Goal: Task Accomplishment & Management: Manage account settings

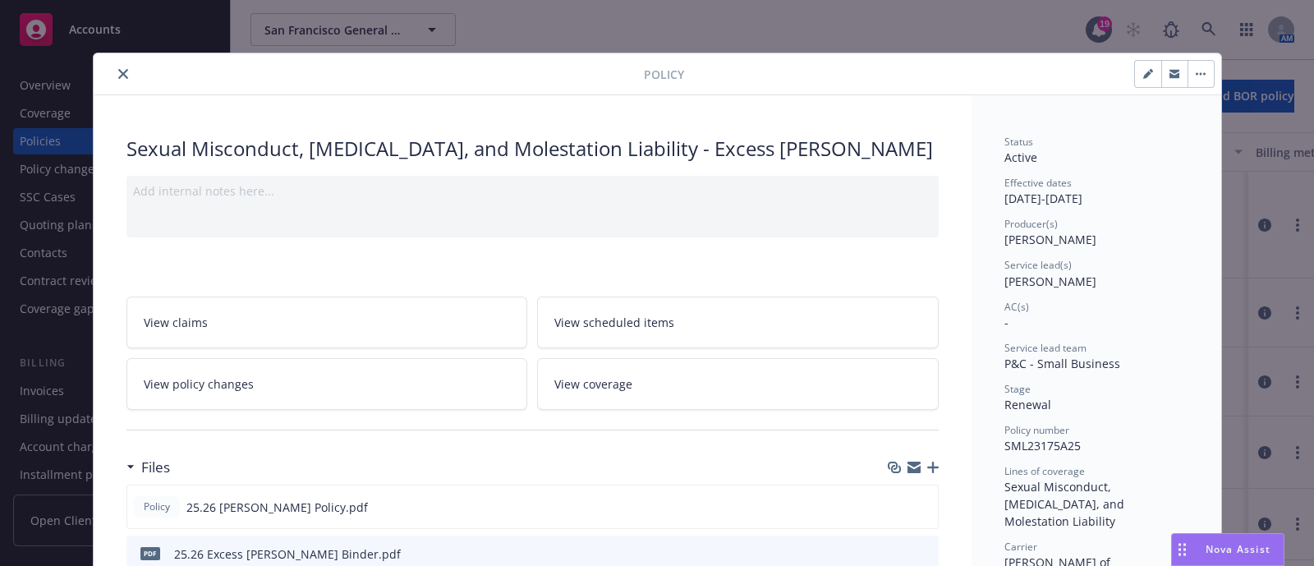
scroll to position [48, 0]
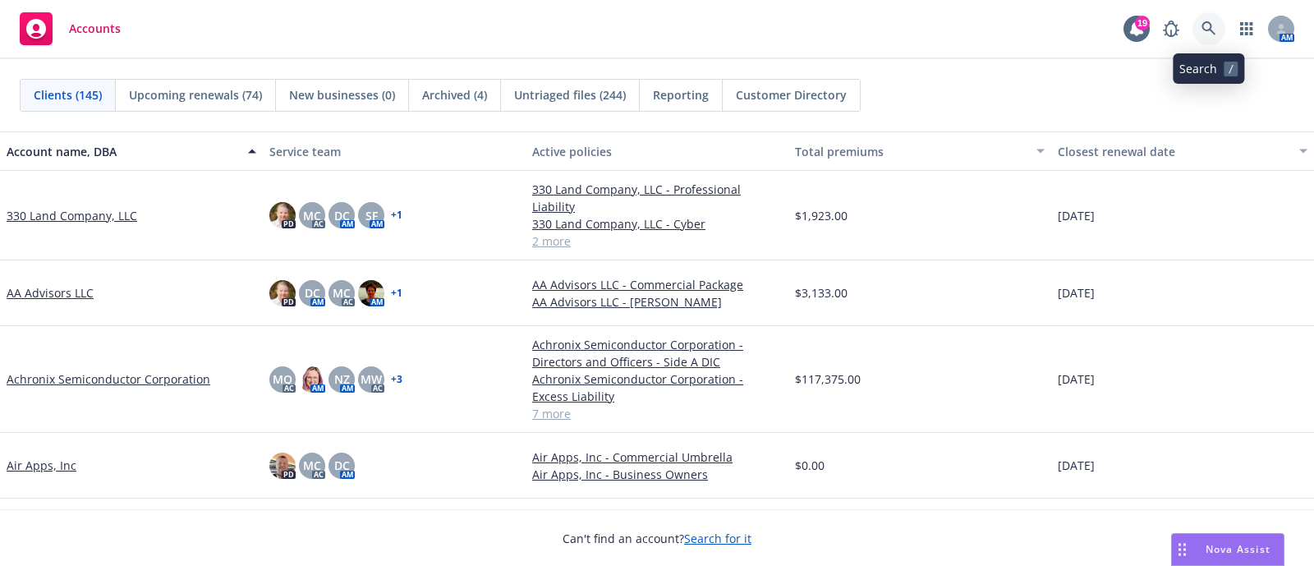
click at [1214, 30] on icon at bounding box center [1209, 28] width 15 height 15
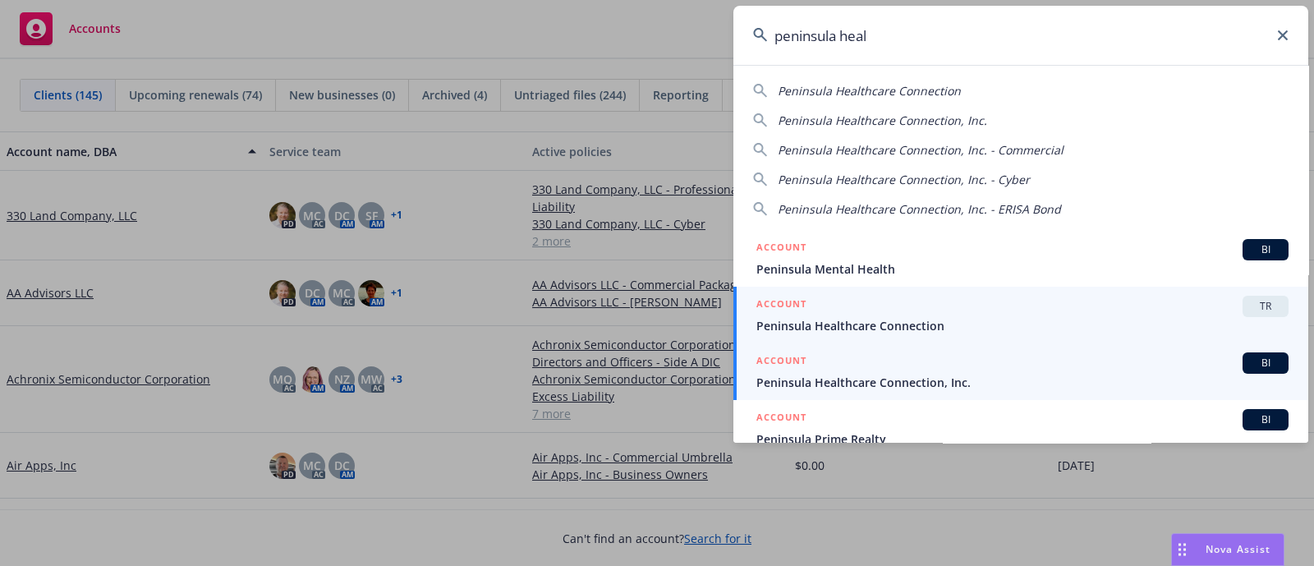
type input "peninsula heal"
click at [1010, 384] on span "Peninsula Healthcare Connection, Inc." at bounding box center [1022, 382] width 532 height 17
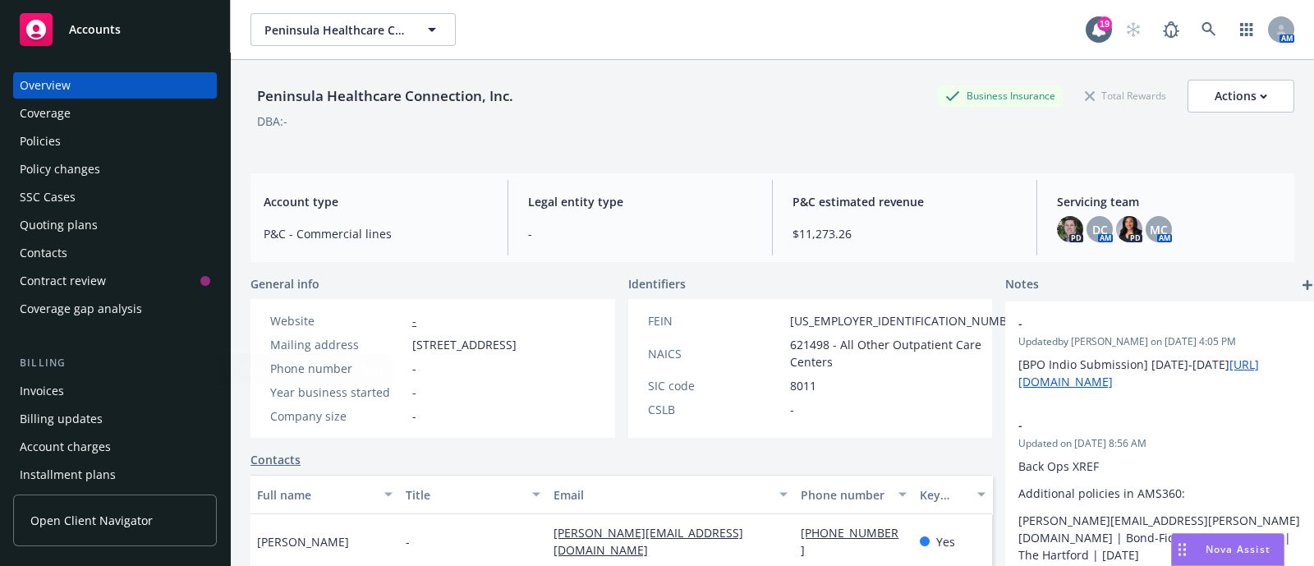
scroll to position [218, 0]
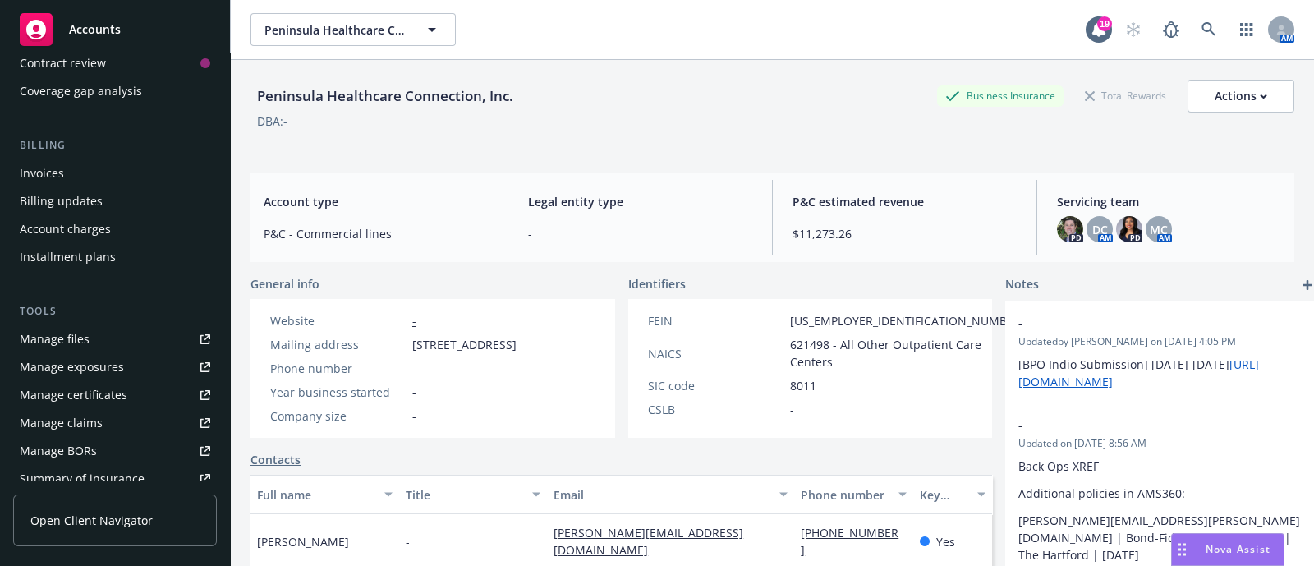
click at [136, 394] on link "Manage certificates" at bounding box center [115, 395] width 204 height 26
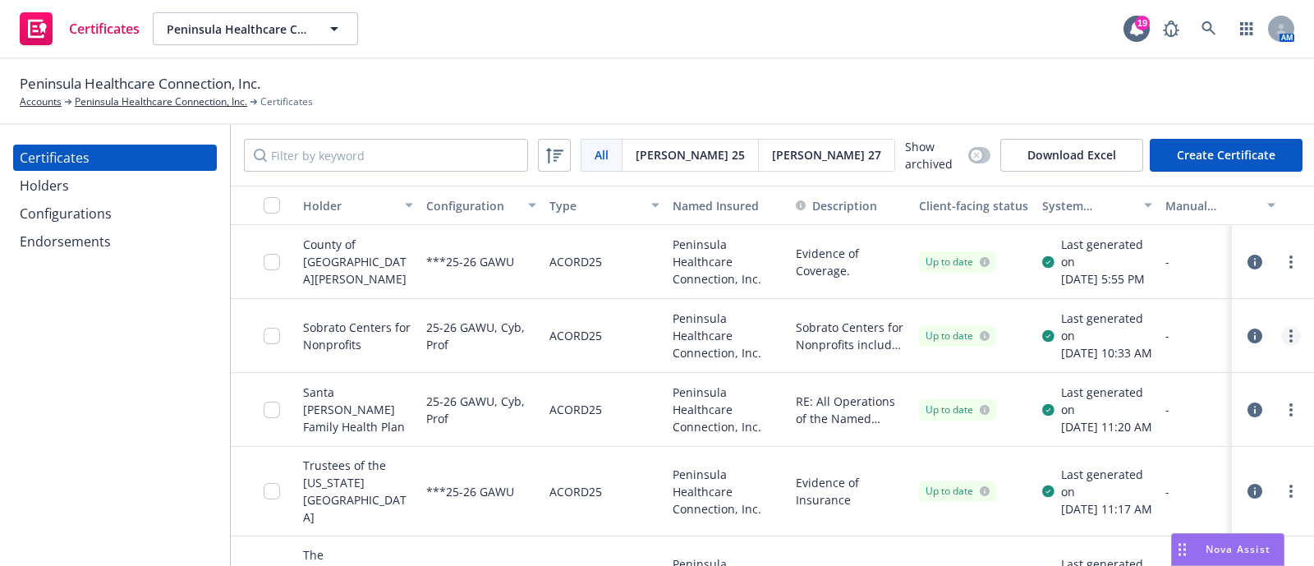
click at [1281, 346] on link "more" at bounding box center [1291, 336] width 20 height 20
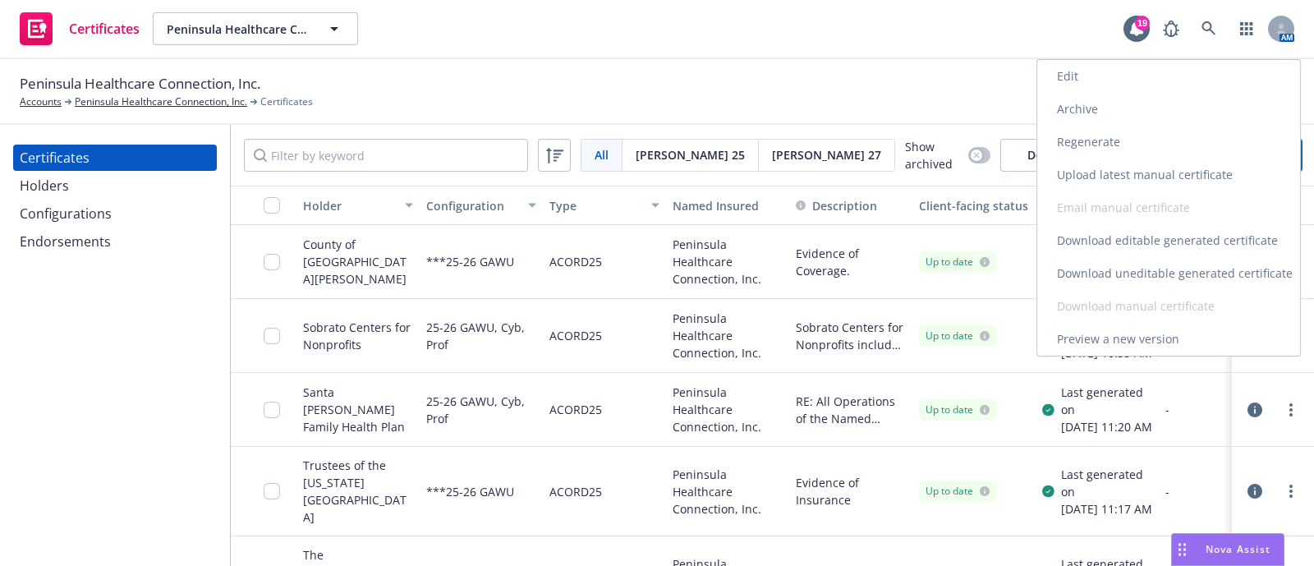
click at [1186, 278] on link "Download uneditable generated certificate" at bounding box center [1168, 273] width 263 height 33
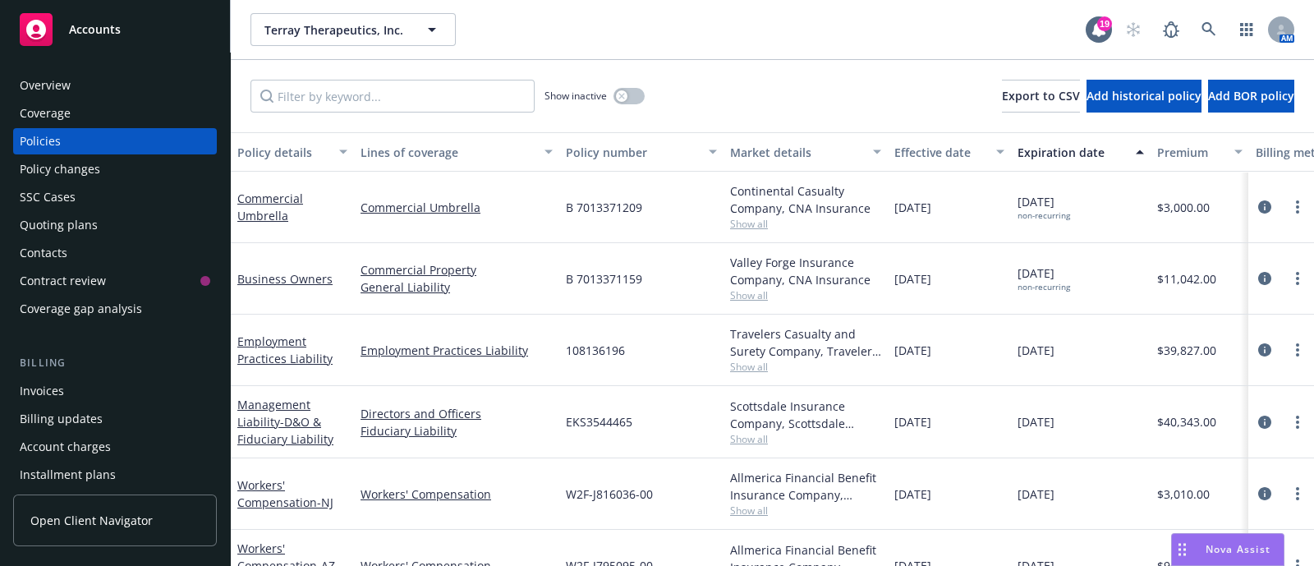
scroll to position [57, 0]
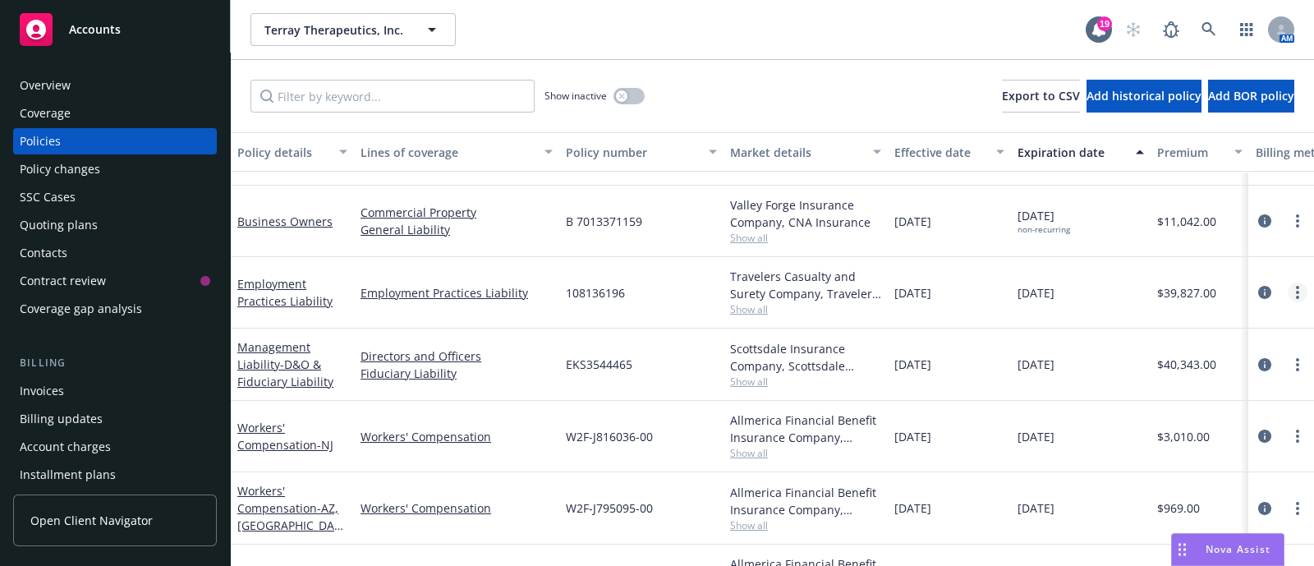
click at [1288, 292] on link "more" at bounding box center [1298, 293] width 20 height 20
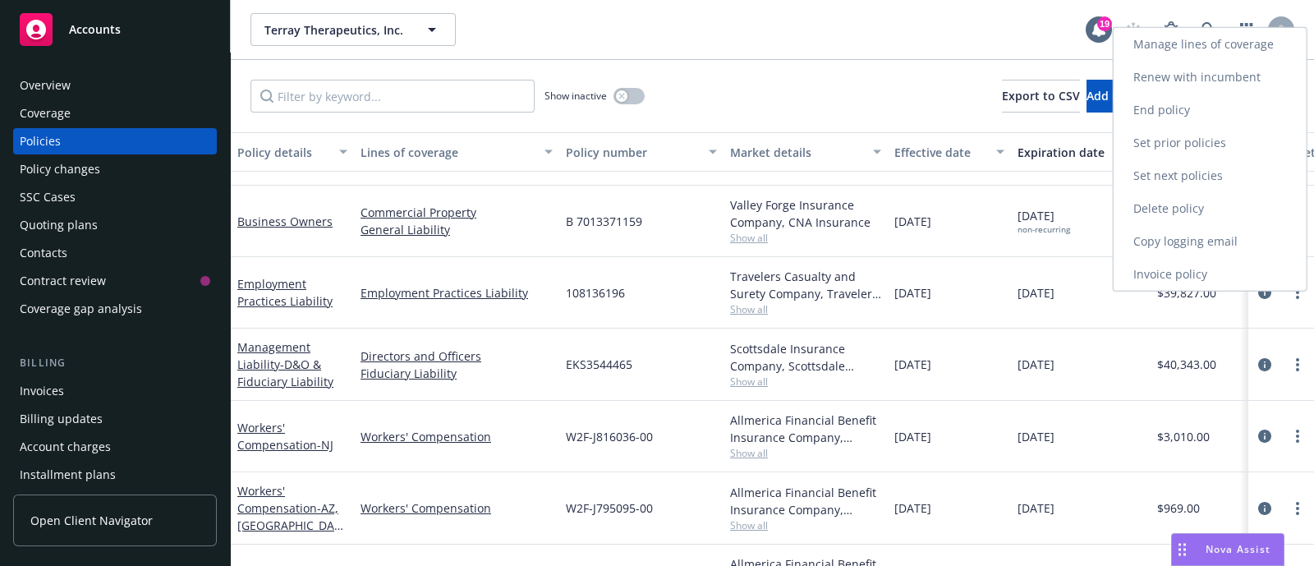
click at [1168, 109] on link "End policy" at bounding box center [1210, 110] width 193 height 33
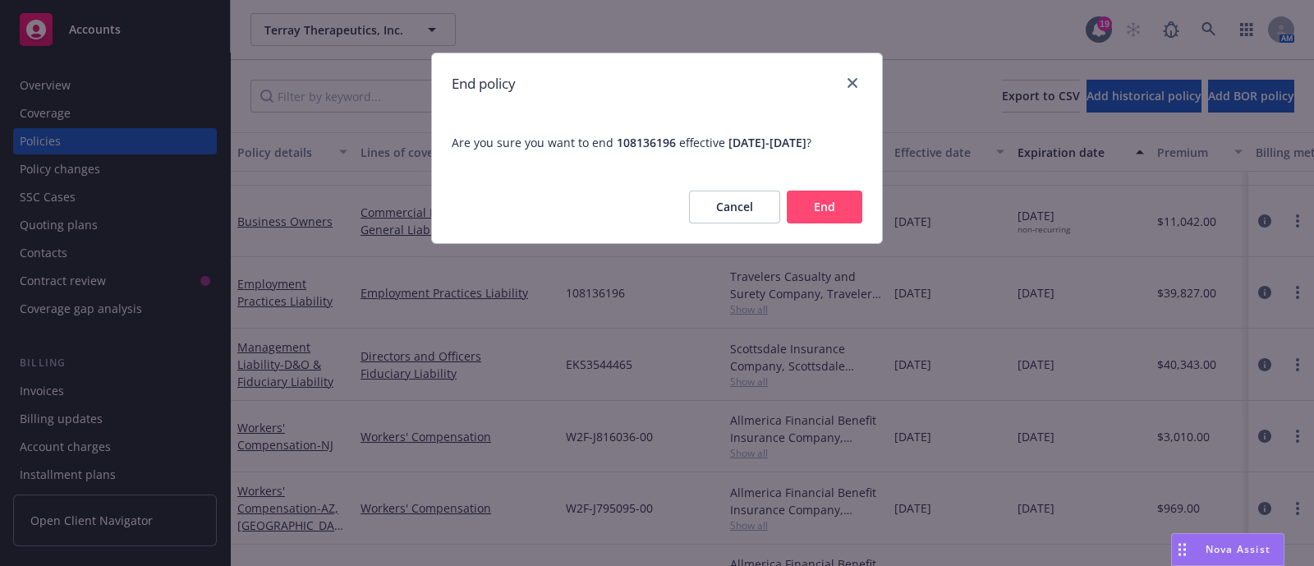
click at [820, 215] on button "End" at bounding box center [825, 207] width 76 height 33
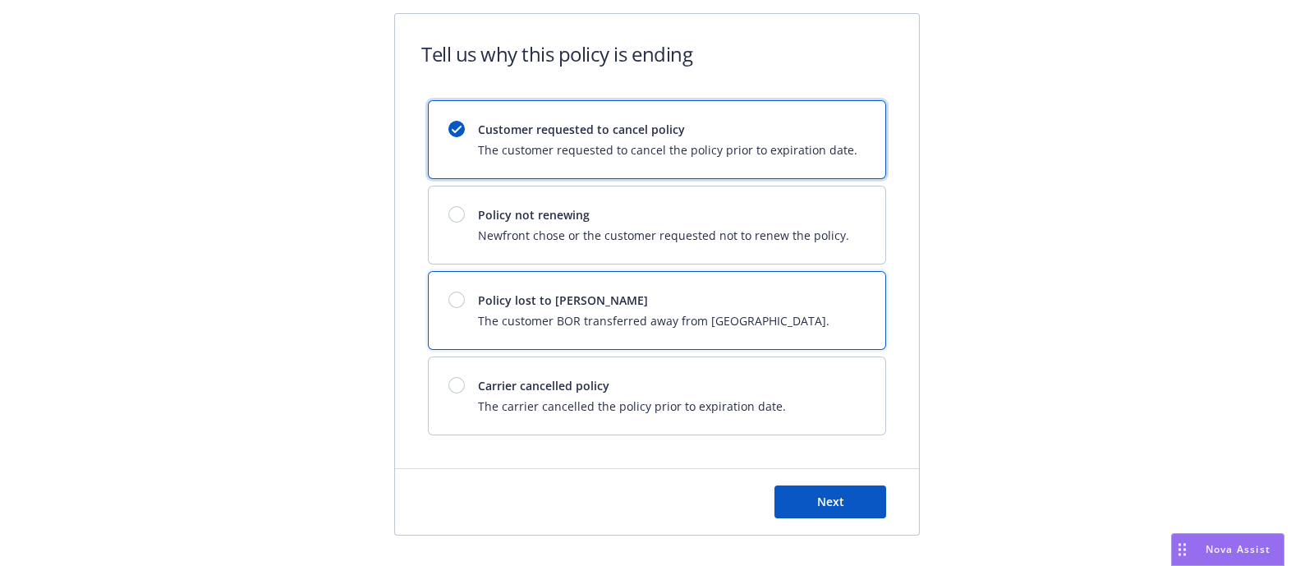
click at [690, 323] on span "The customer BOR transferred away from Newfront." at bounding box center [654, 320] width 352 height 17
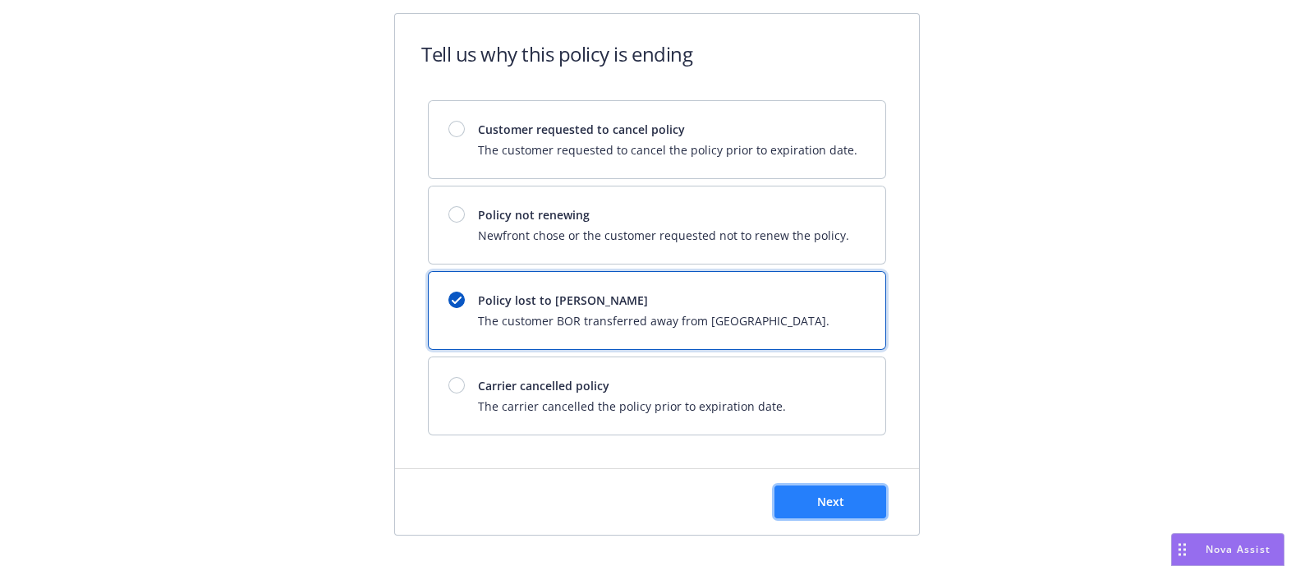
click at [834, 502] on span "Next" at bounding box center [830, 502] width 27 height 16
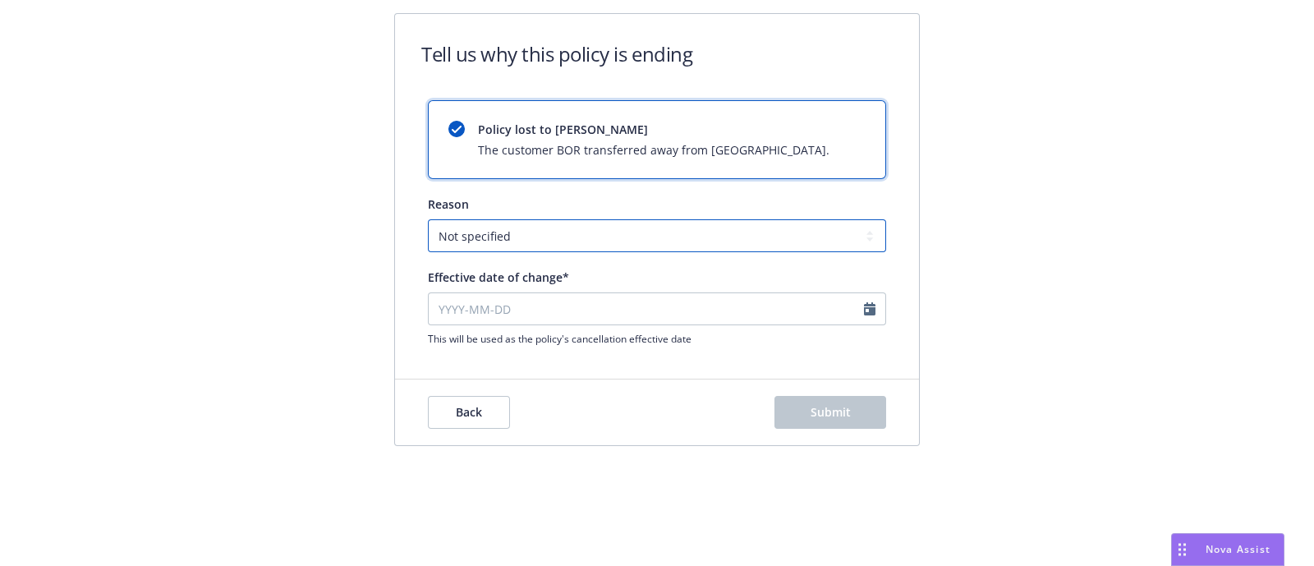
click at [535, 245] on select "Not specified Service Pricing Buyer change M&A, Bankruptcy, or Out of business …" at bounding box center [657, 235] width 458 height 33
select select "Service"
click at [428, 219] on select "Not specified Service Pricing Buyer change M&A, Bankruptcy, or Out of business …" at bounding box center [657, 235] width 458 height 33
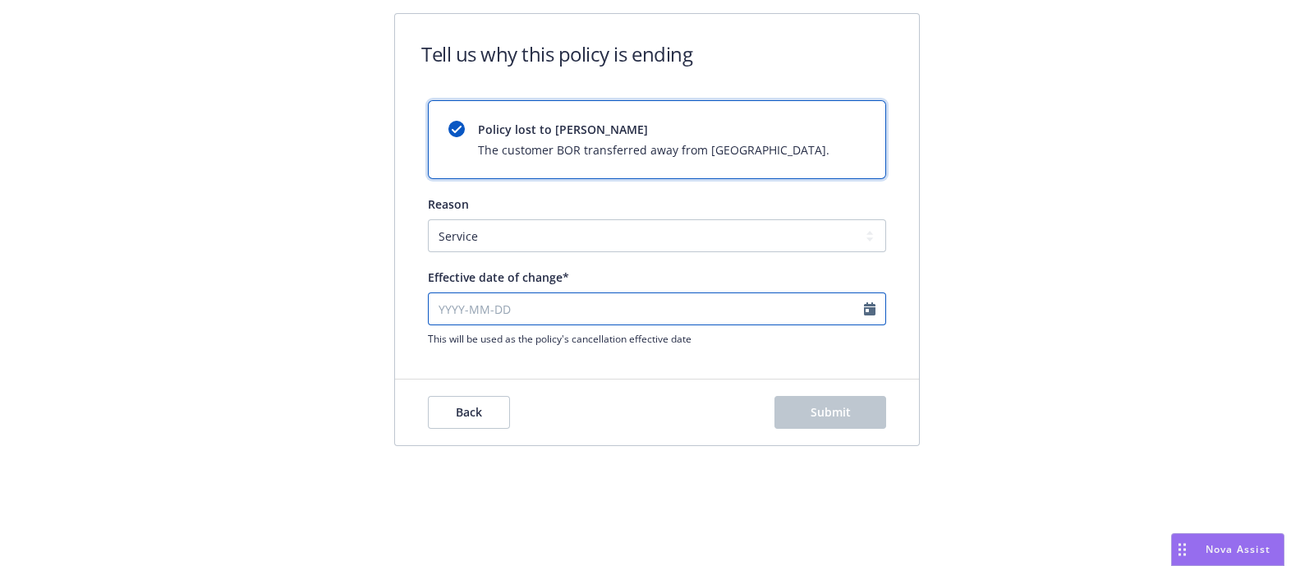
select select "August"
select select "2025"
click at [509, 320] on input "Effective date of change*" at bounding box center [657, 308] width 458 height 33
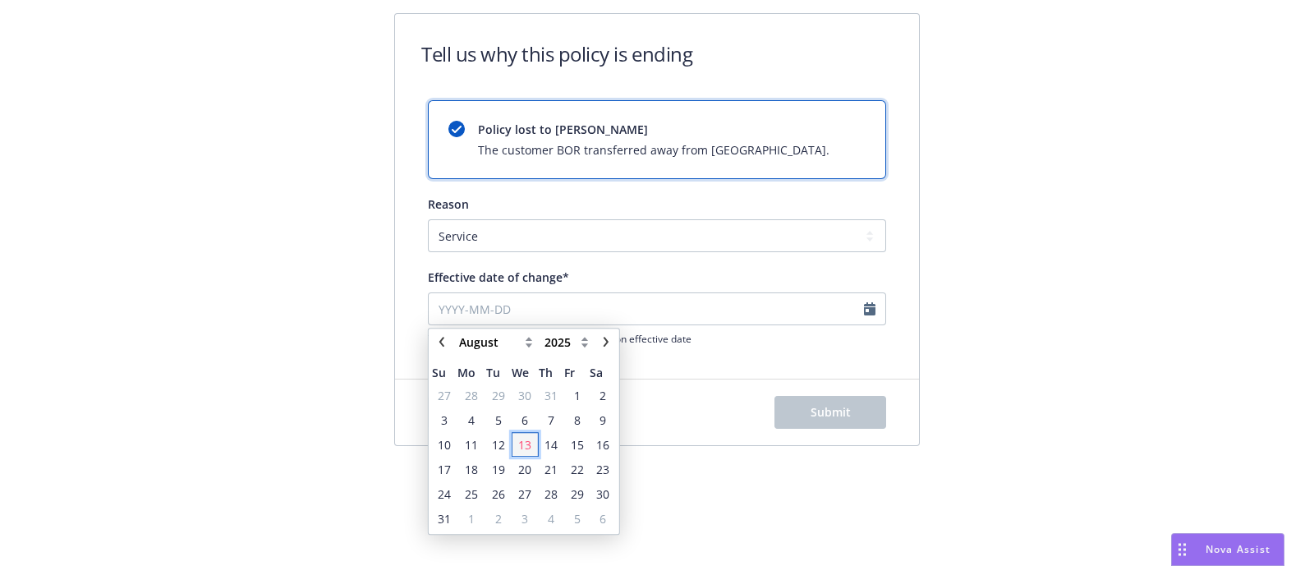
click at [525, 439] on span "13" at bounding box center [524, 444] width 13 height 17
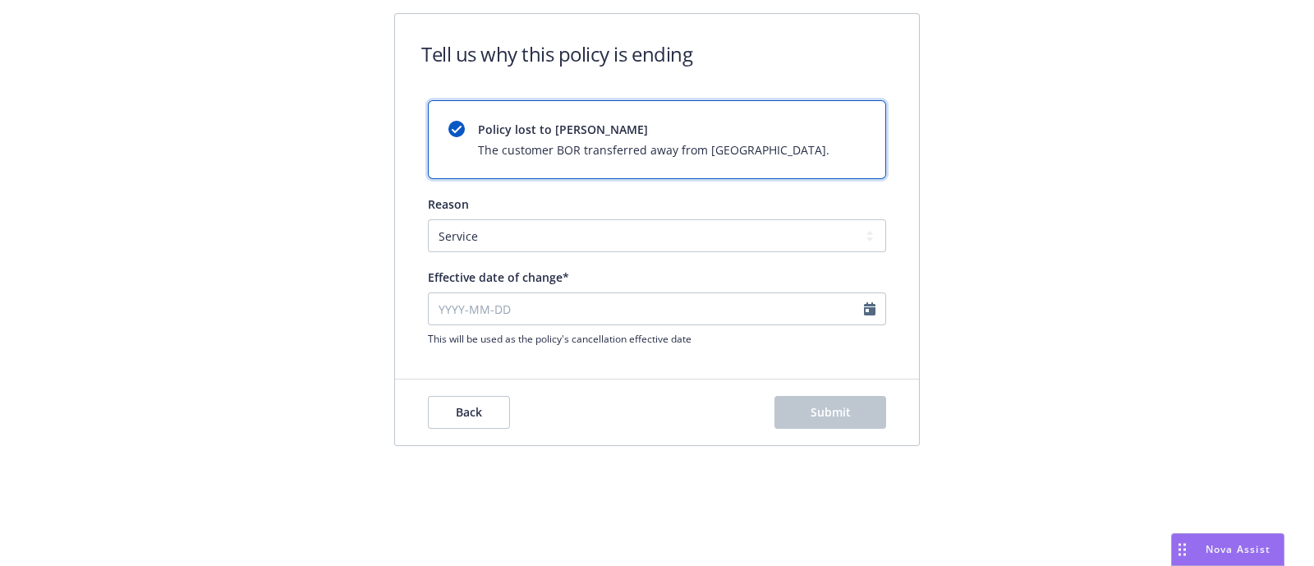
type input "2025-08-13"
click at [852, 415] on button "Submit" at bounding box center [830, 412] width 112 height 33
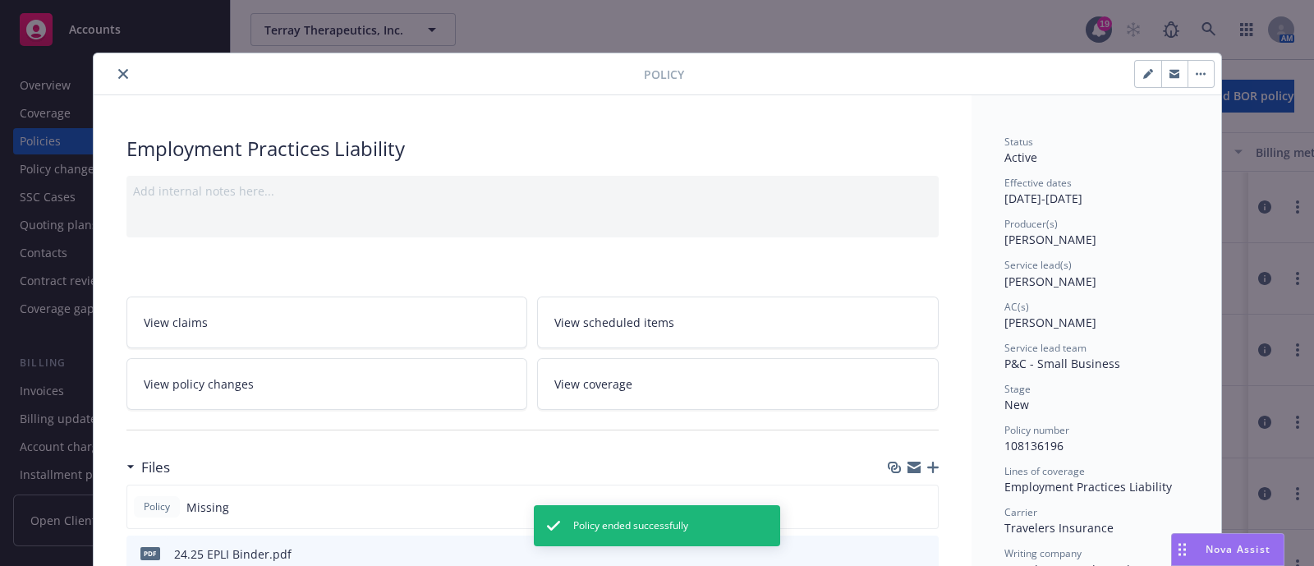
scroll to position [48, 0]
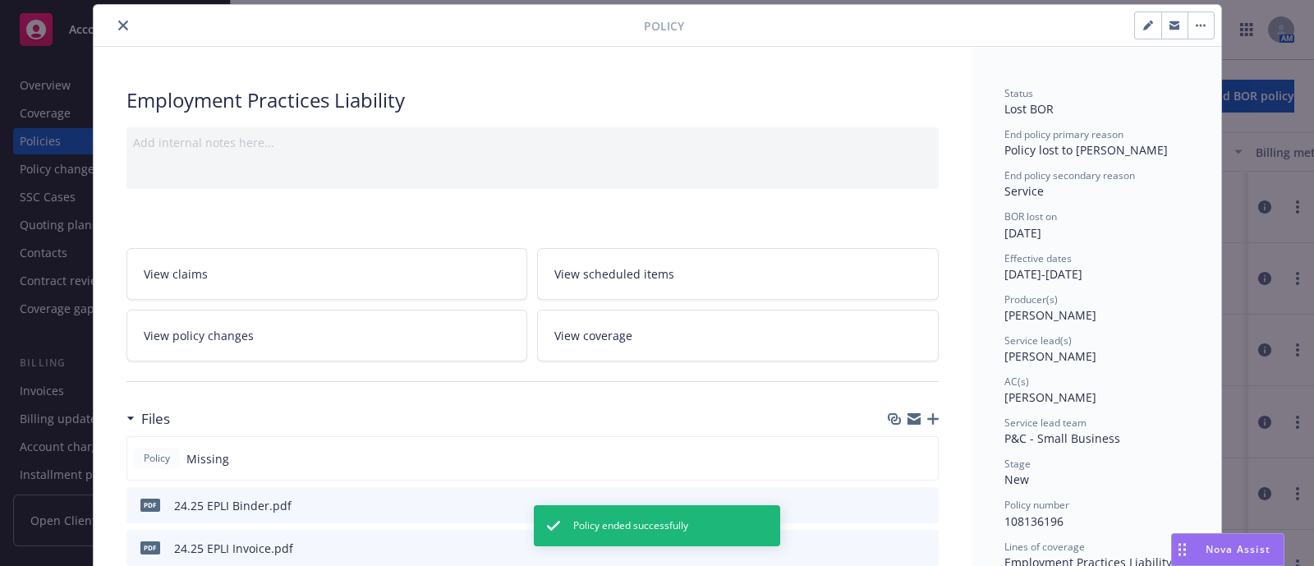
click at [119, 21] on button "close" at bounding box center [123, 26] width 20 height 20
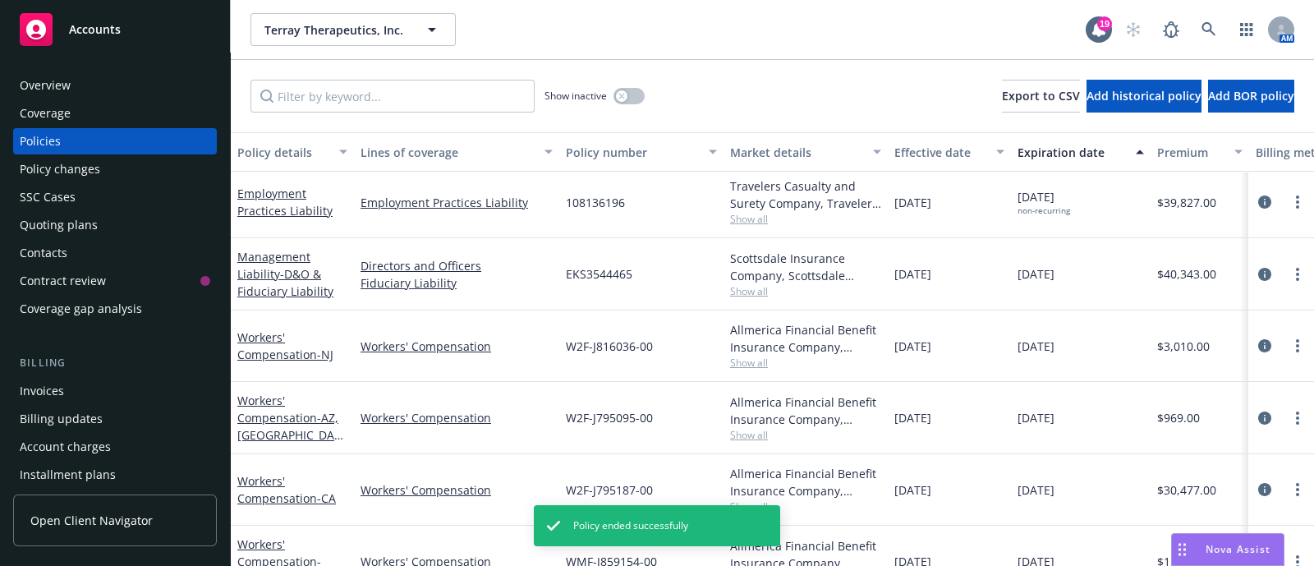
scroll to position [214, 0]
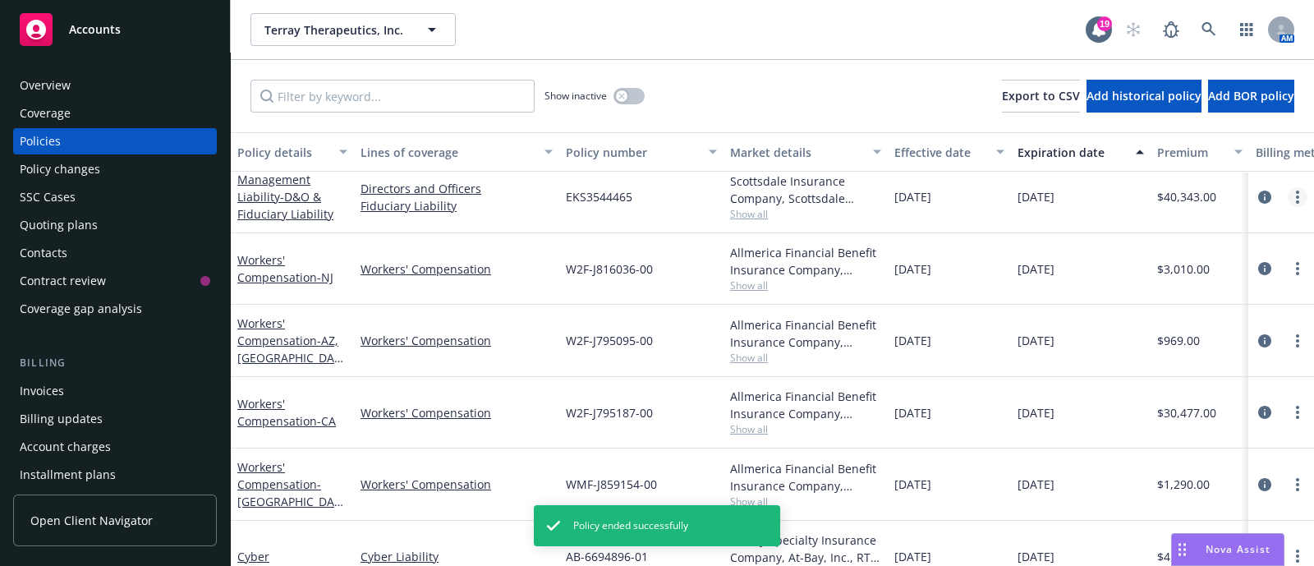
click at [1288, 191] on link "more" at bounding box center [1298, 197] width 20 height 20
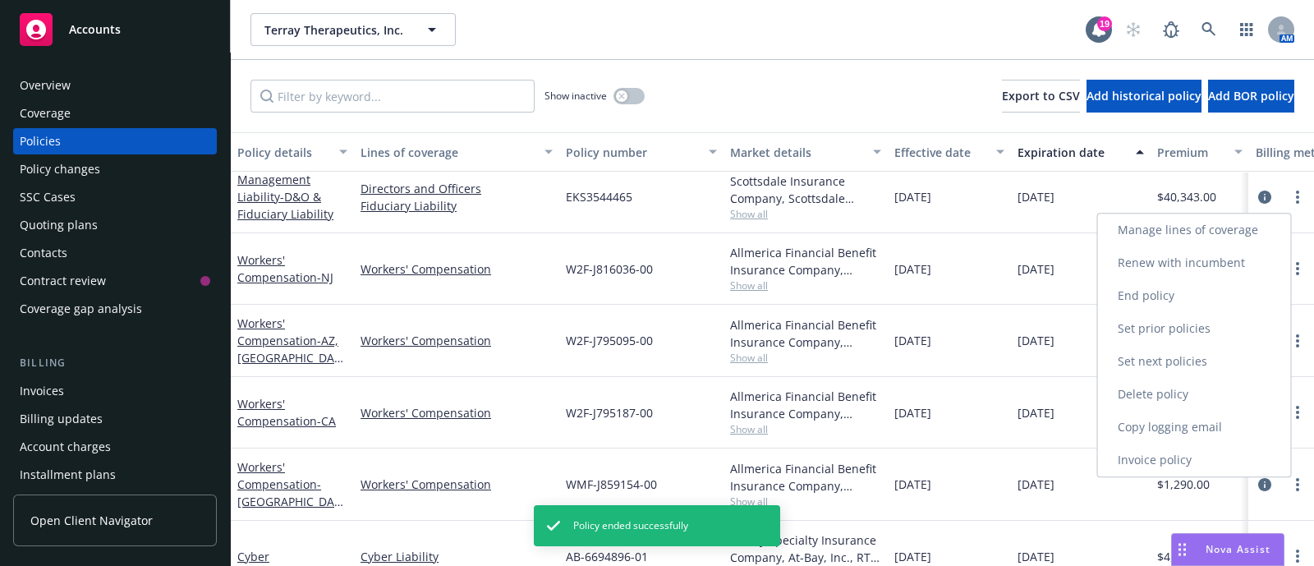
click at [1166, 300] on link "End policy" at bounding box center [1194, 295] width 193 height 33
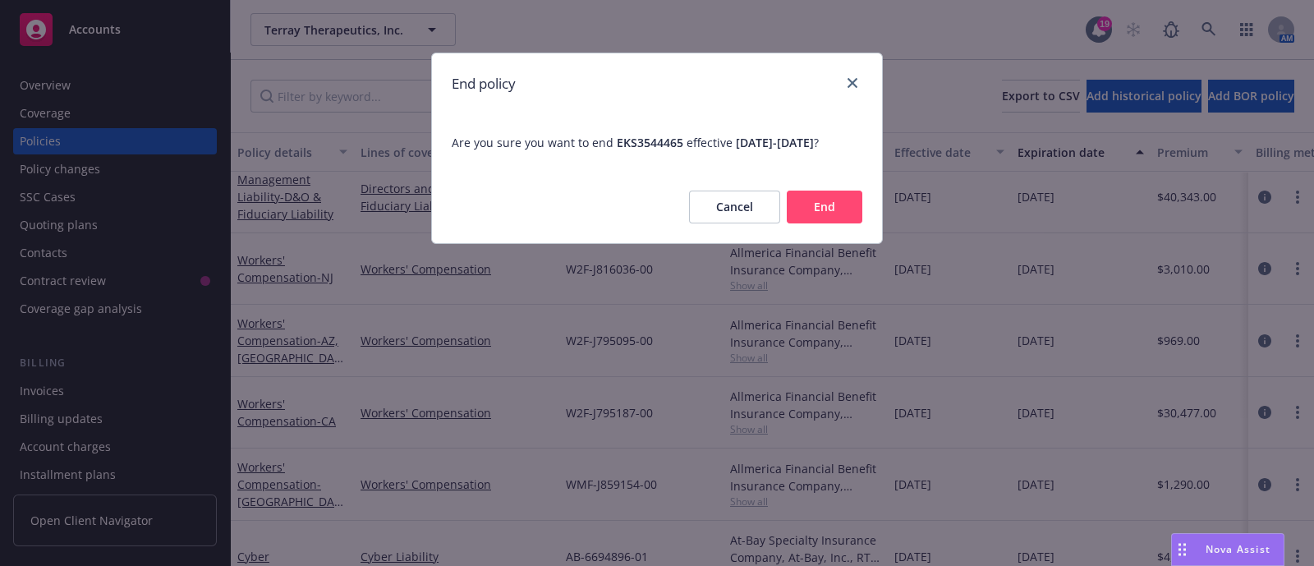
click at [848, 223] on button "End" at bounding box center [825, 207] width 76 height 33
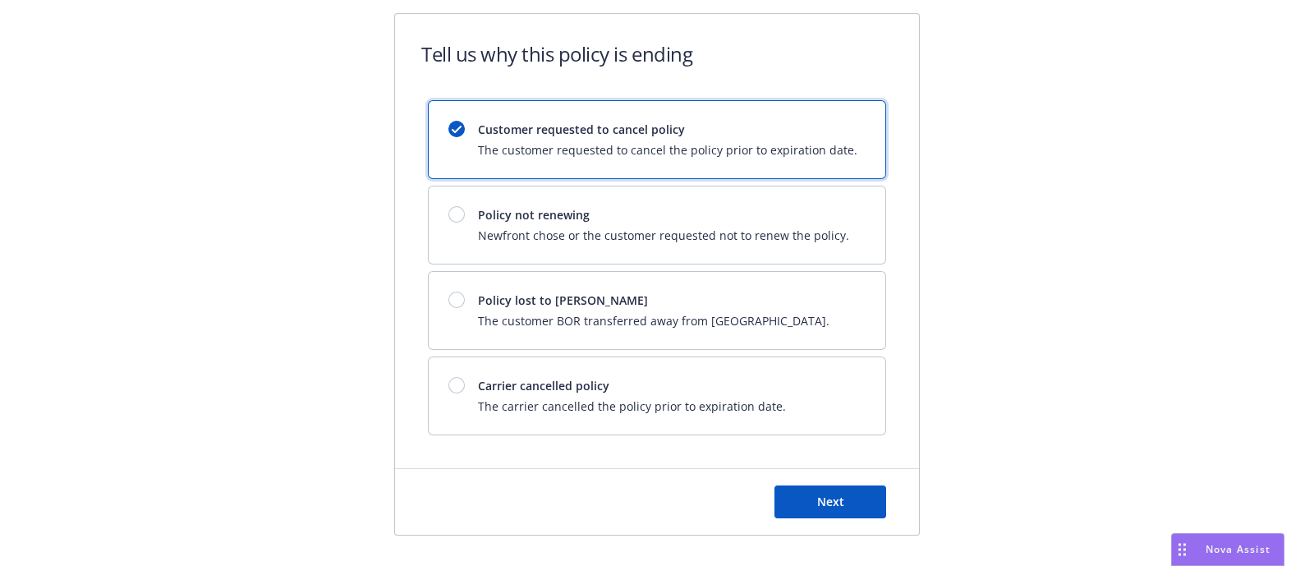
click at [1097, 308] on div "Tell us why this policy is ending Customer requested to cancel policy The custo…" at bounding box center [657, 329] width 1314 height 659
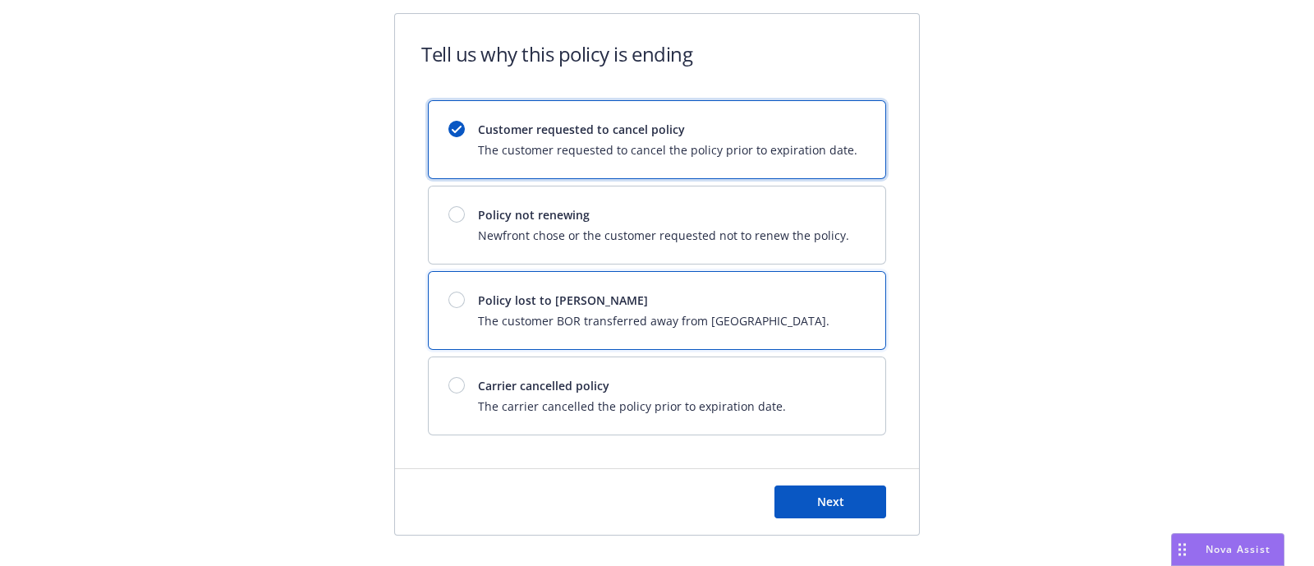
click at [723, 306] on span "Policy lost to BOR" at bounding box center [654, 300] width 352 height 17
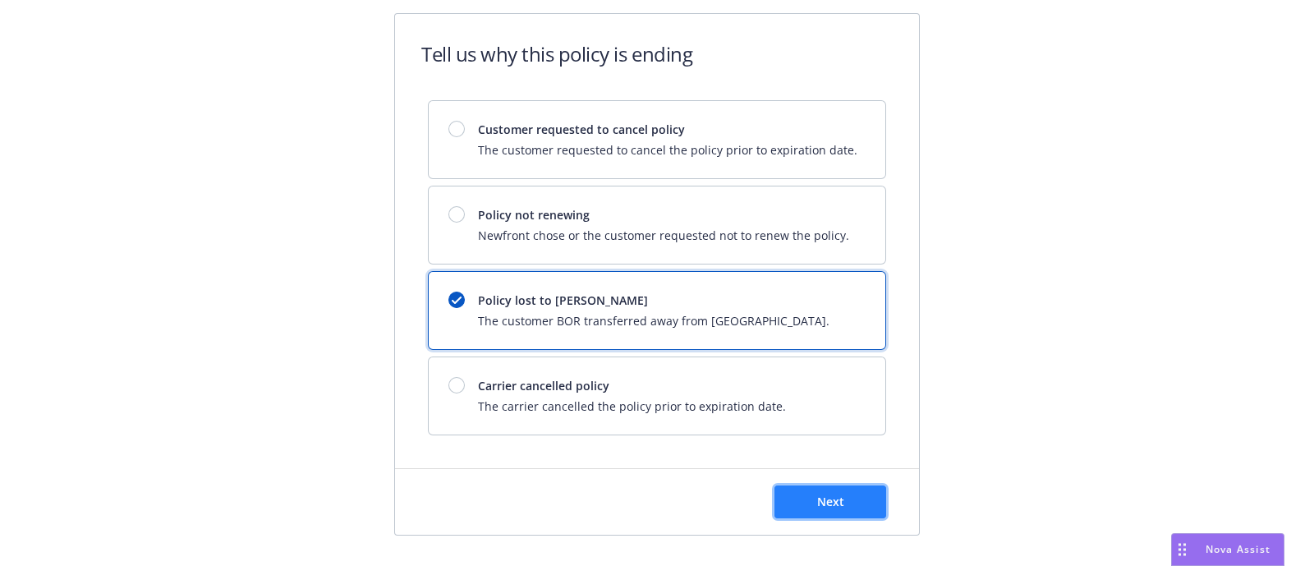
click at [825, 494] on span "Next" at bounding box center [830, 502] width 27 height 16
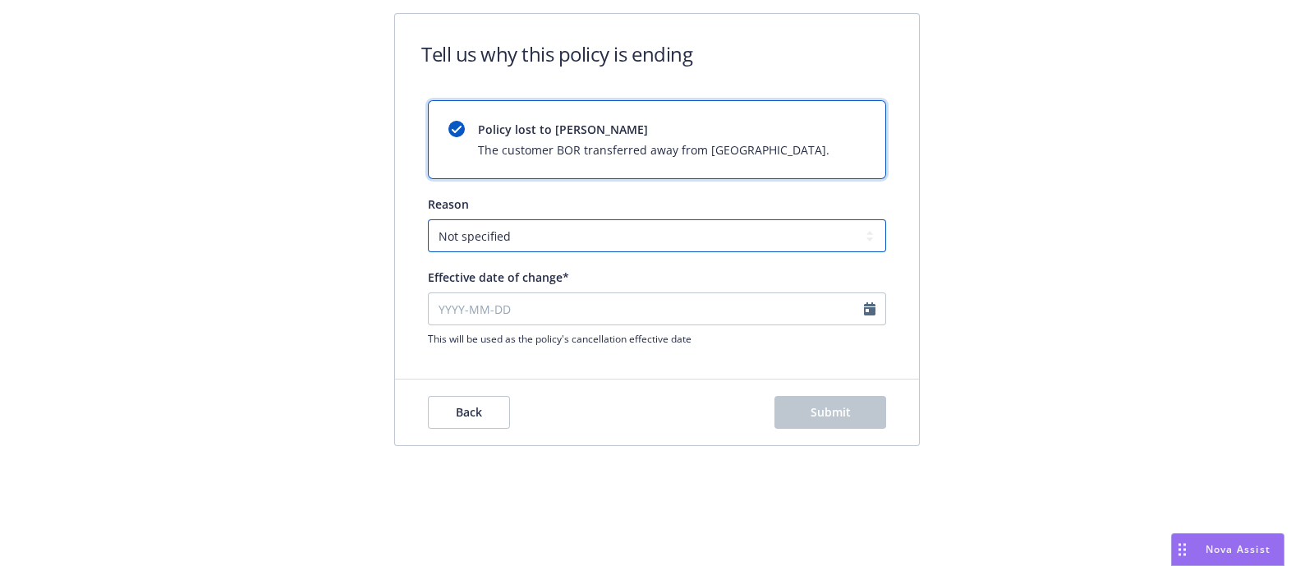
click at [619, 228] on select "Not specified Service Pricing Buyer change M&A, Bankruptcy, or Out of business …" at bounding box center [657, 235] width 458 height 33
select select "Service"
click at [428, 219] on select "Not specified Service Pricing Buyer change M&A, Bankruptcy, or Out of business …" at bounding box center [657, 235] width 458 height 33
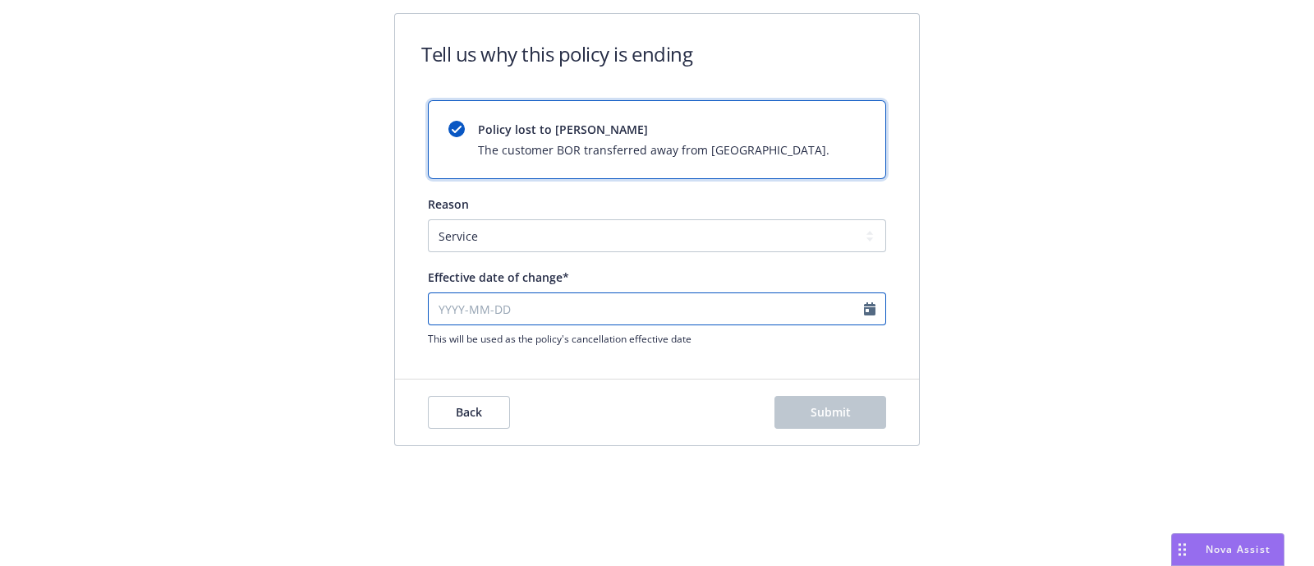
select select "August"
select select "2025"
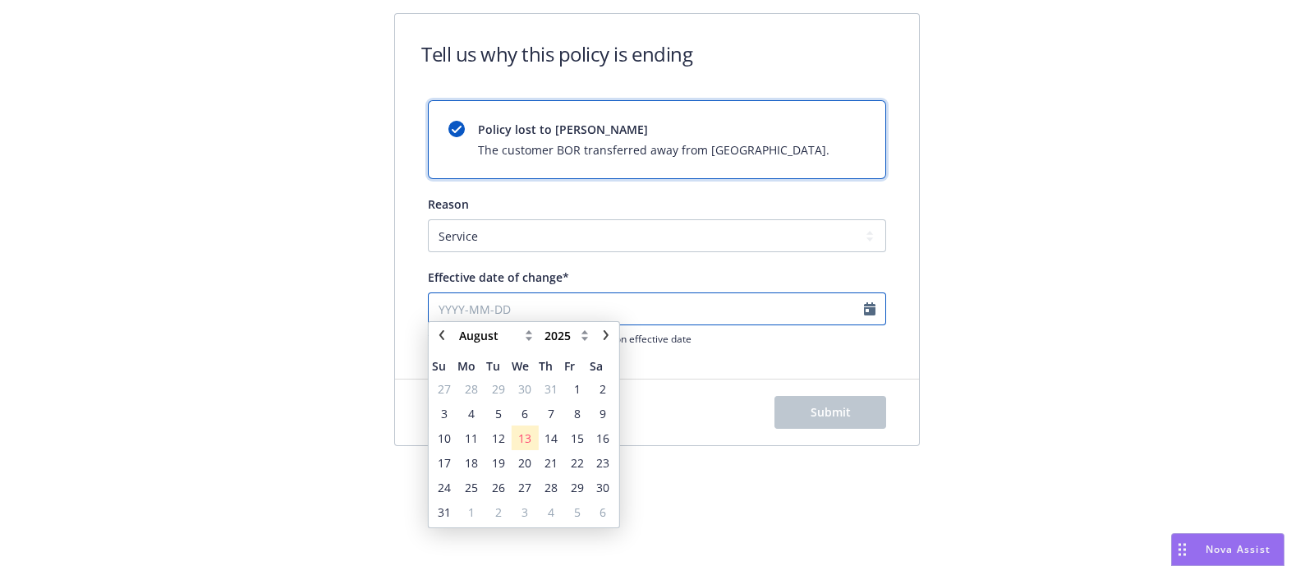
click at [866, 310] on input "Effective date of change*" at bounding box center [657, 308] width 458 height 33
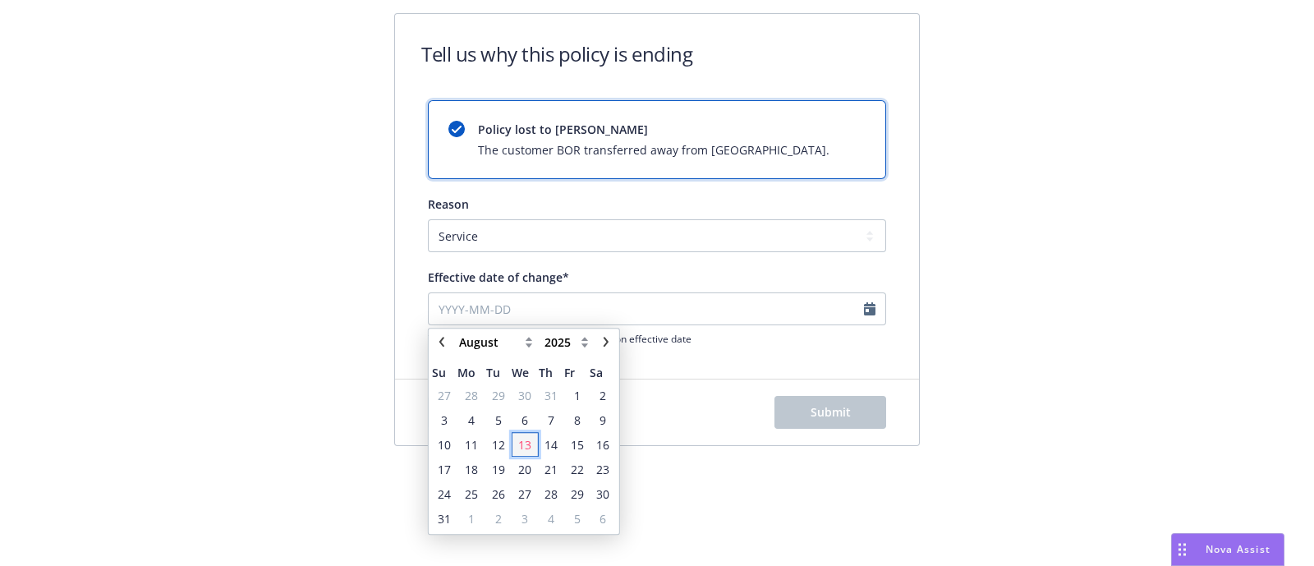
click at [522, 453] on span "13" at bounding box center [524, 444] width 13 height 17
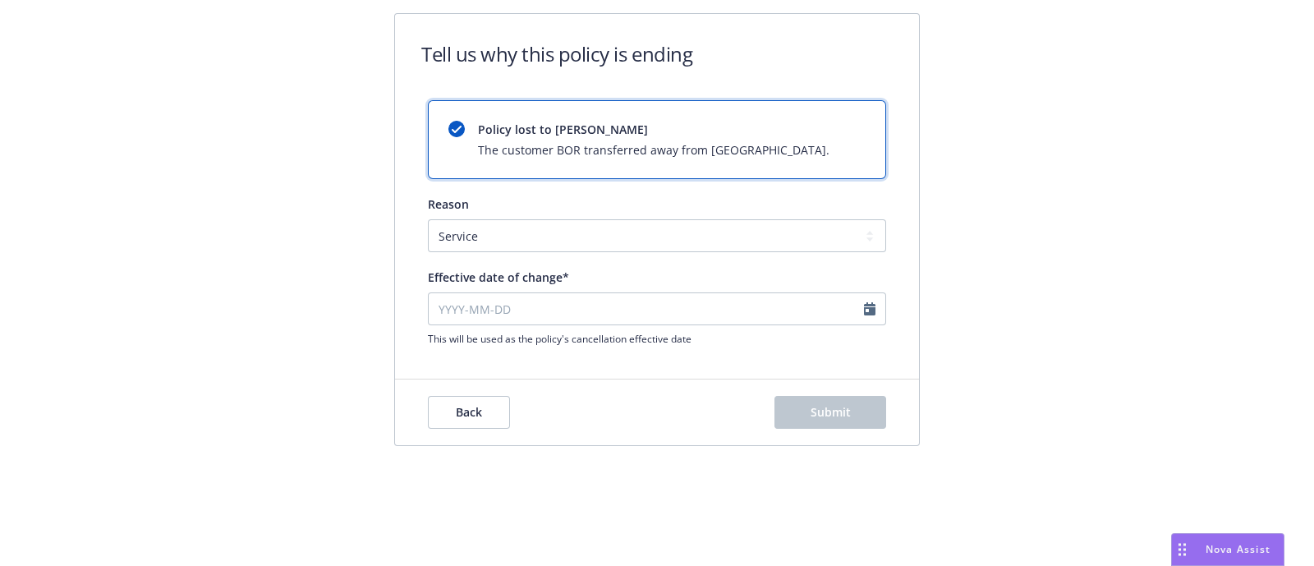
type input "2025-08-13"
click at [835, 421] on button "Submit" at bounding box center [830, 412] width 112 height 33
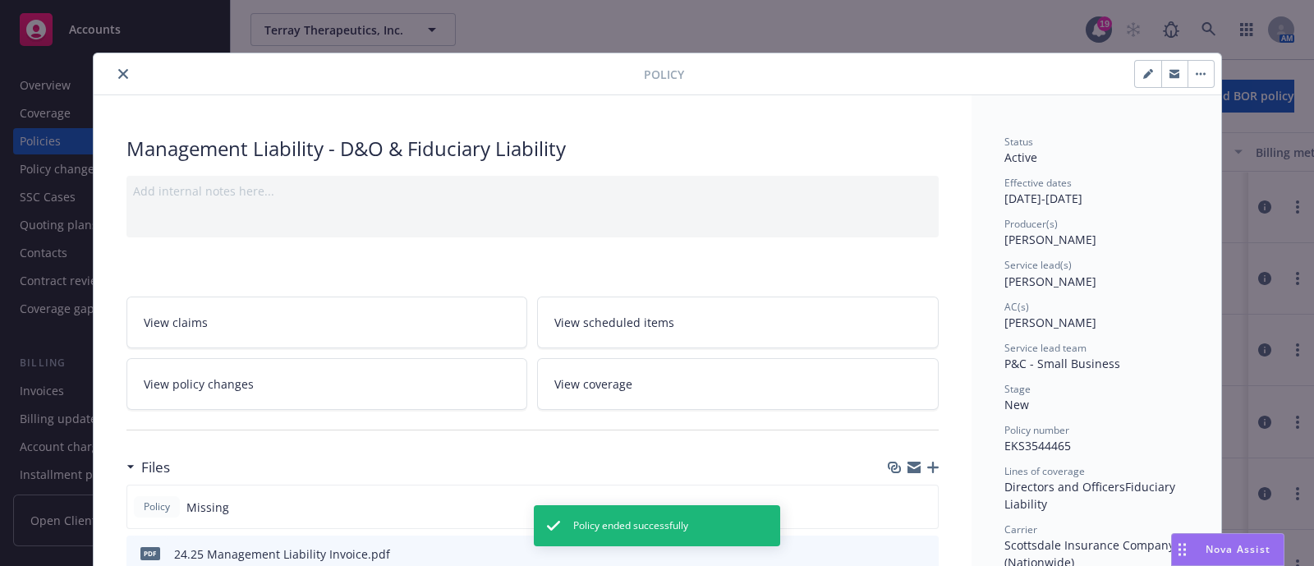
scroll to position [48, 0]
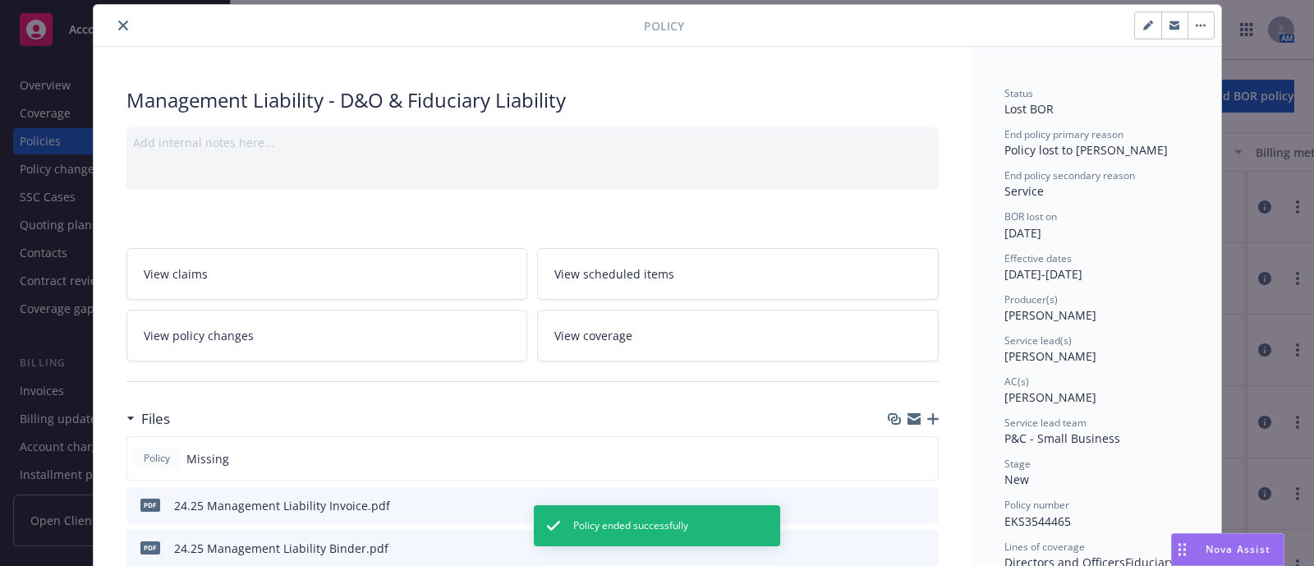
click at [126, 26] on div at bounding box center [372, 26] width 544 height 20
click at [119, 26] on icon "close" at bounding box center [123, 26] width 10 height 10
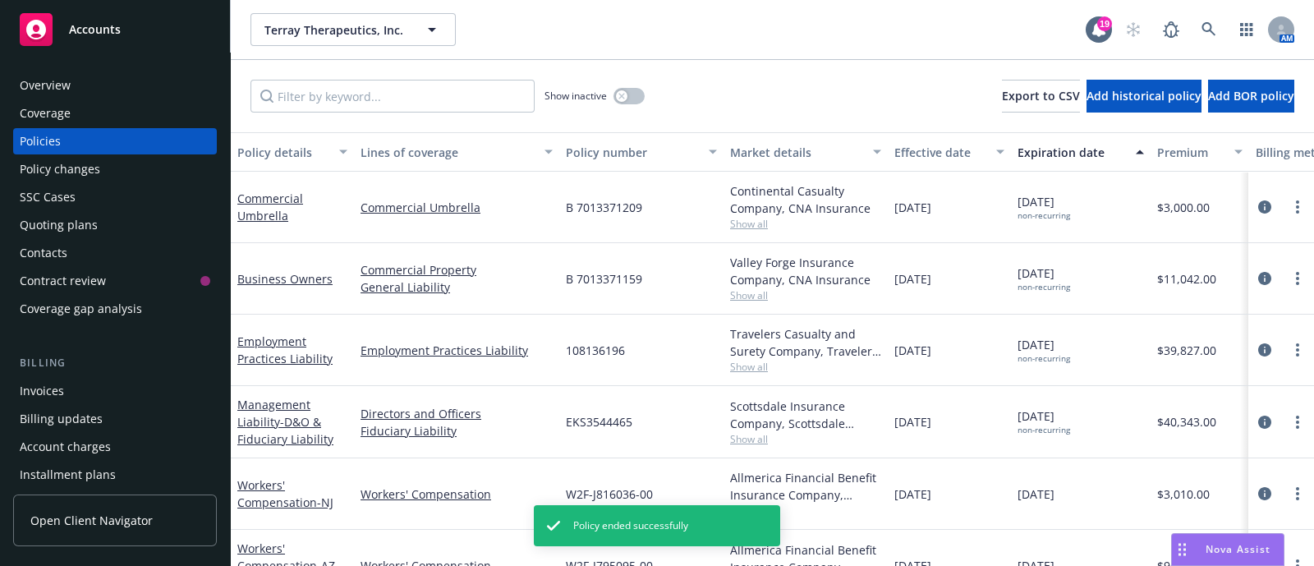
scroll to position [169, 0]
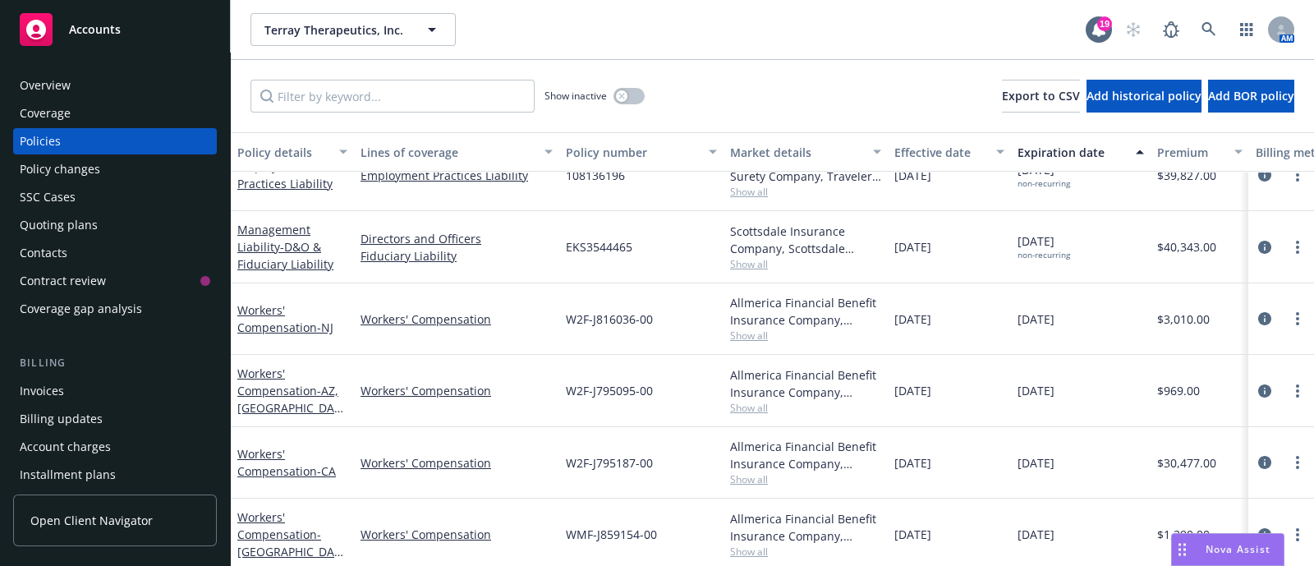
click at [1296, 319] on icon "more" at bounding box center [1297, 318] width 3 height 13
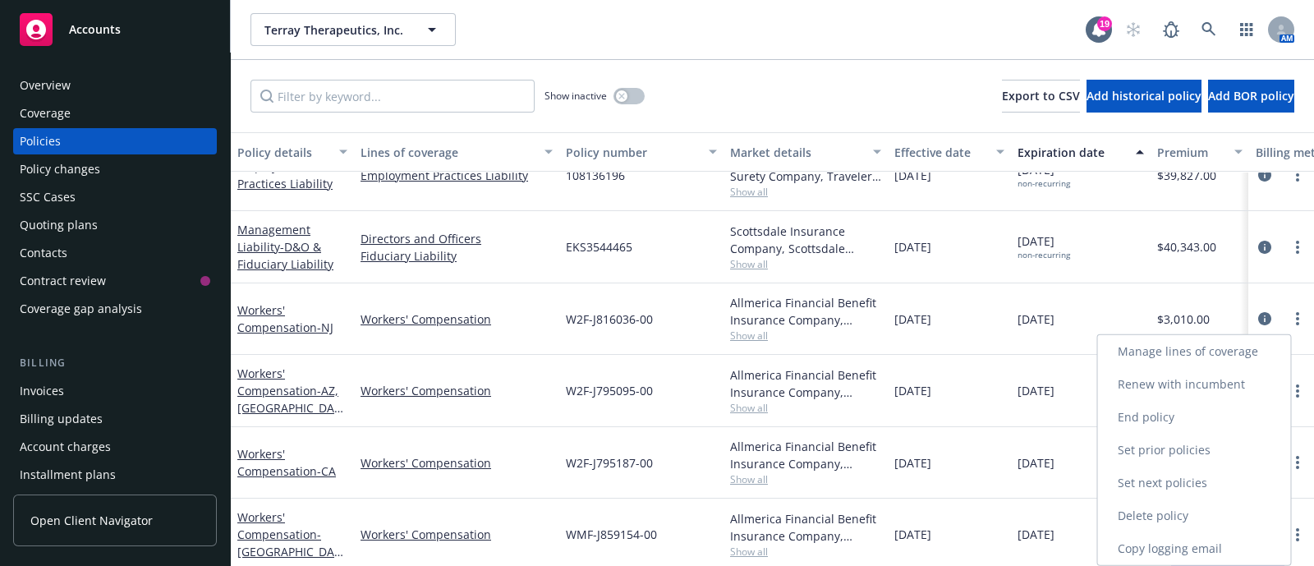
click at [1157, 431] on link "End policy" at bounding box center [1194, 417] width 193 height 33
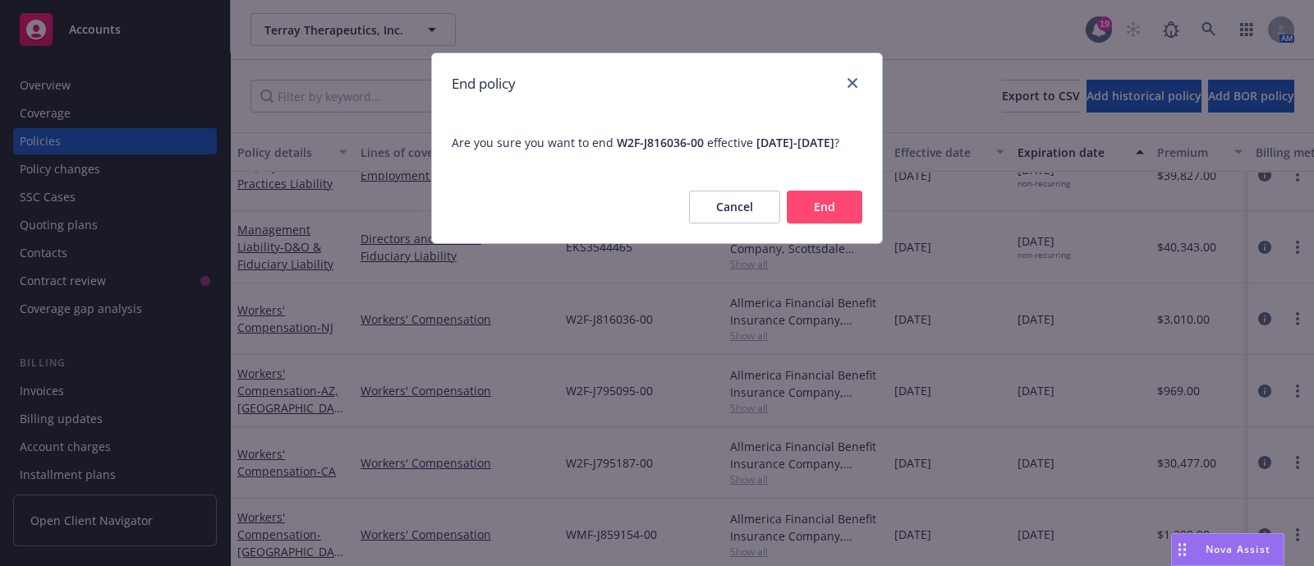
click at [858, 223] on button "End" at bounding box center [825, 207] width 76 height 33
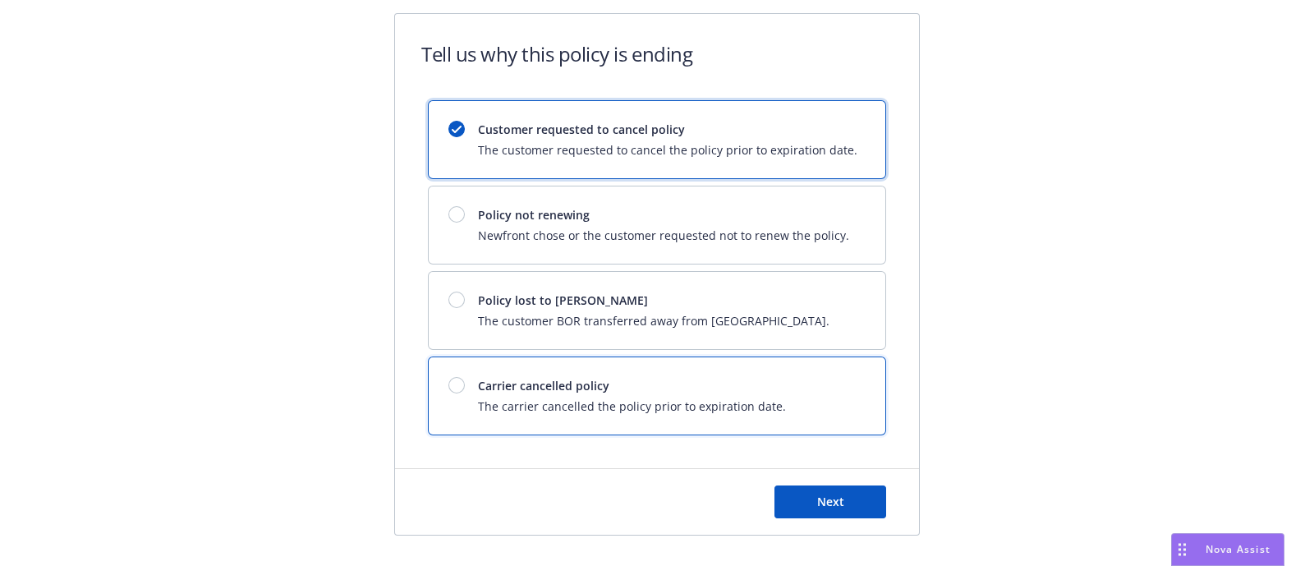
click at [738, 398] on span "The carrier cancelled the policy prior to expiration date." at bounding box center [632, 406] width 308 height 17
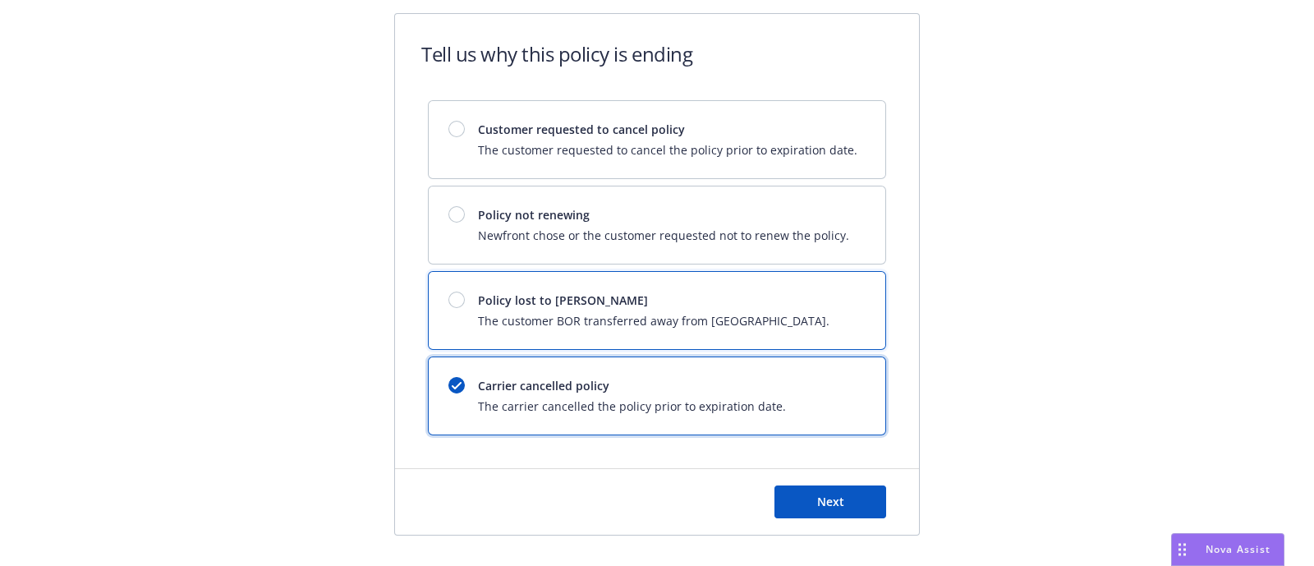
click at [657, 294] on span "Policy lost to BOR" at bounding box center [654, 300] width 352 height 17
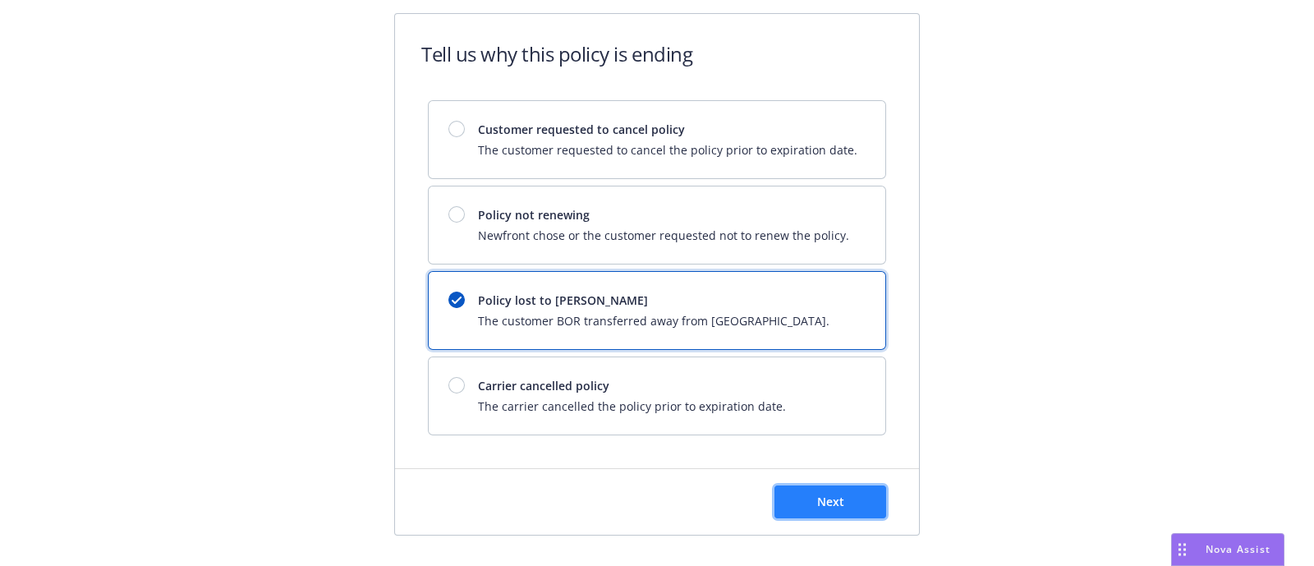
click at [834, 499] on span "Next" at bounding box center [830, 502] width 27 height 16
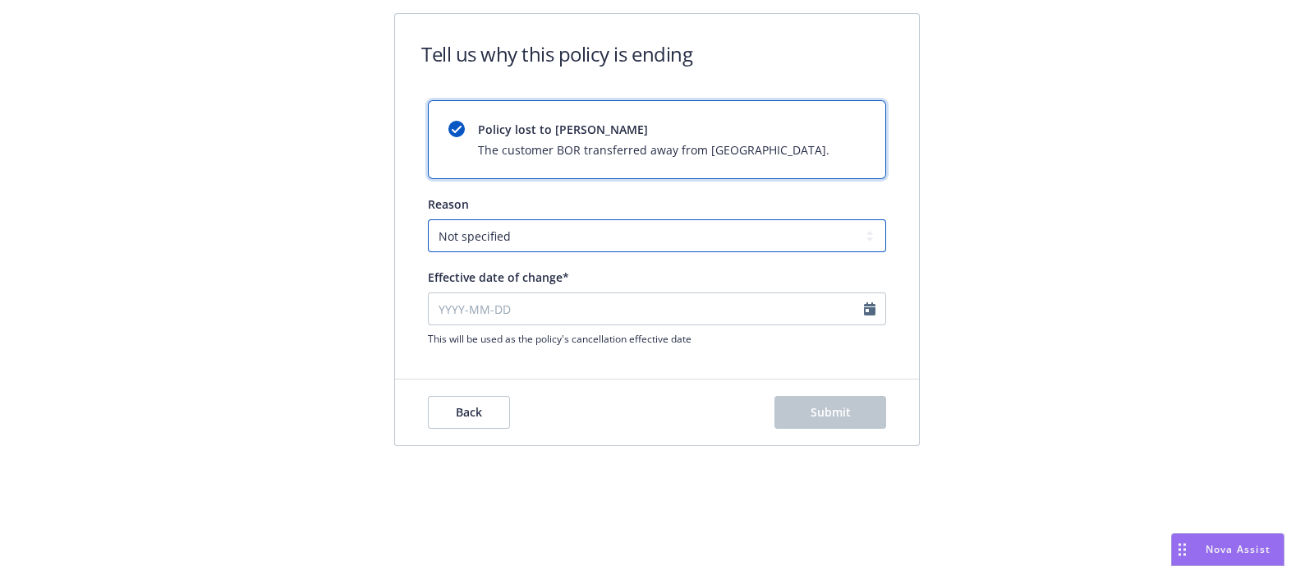
click at [535, 238] on select "Not specified Service Pricing Buyer change M&A, Bankruptcy, or Out of business …" at bounding box center [657, 235] width 458 height 33
select select "Service"
click at [428, 219] on select "Not specified Service Pricing Buyer change M&A, Bankruptcy, or Out of business …" at bounding box center [657, 235] width 458 height 33
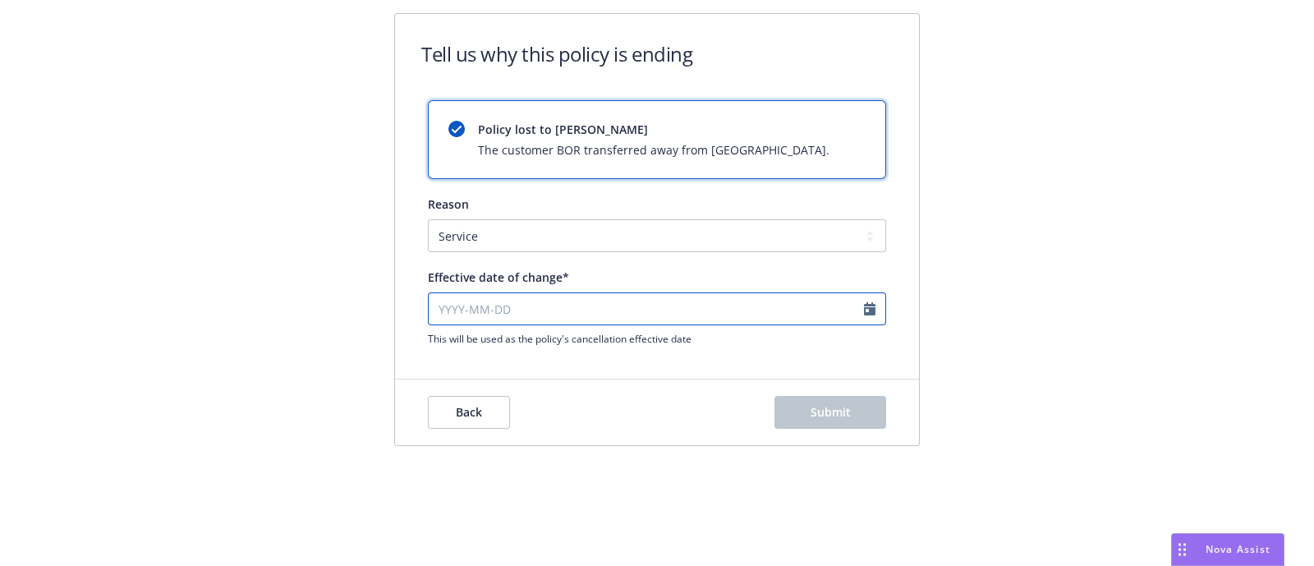
select select "August"
select select "2025"
click at [871, 307] on input "Effective date of change*" at bounding box center [657, 308] width 458 height 33
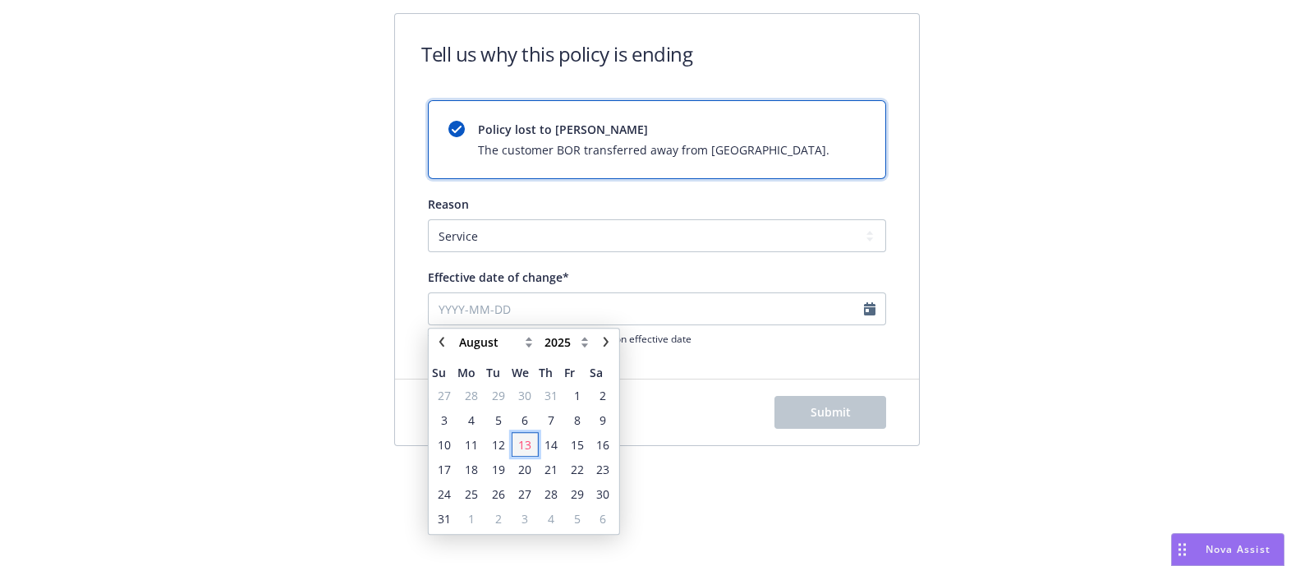
click at [537, 436] on td "13" at bounding box center [525, 444] width 27 height 25
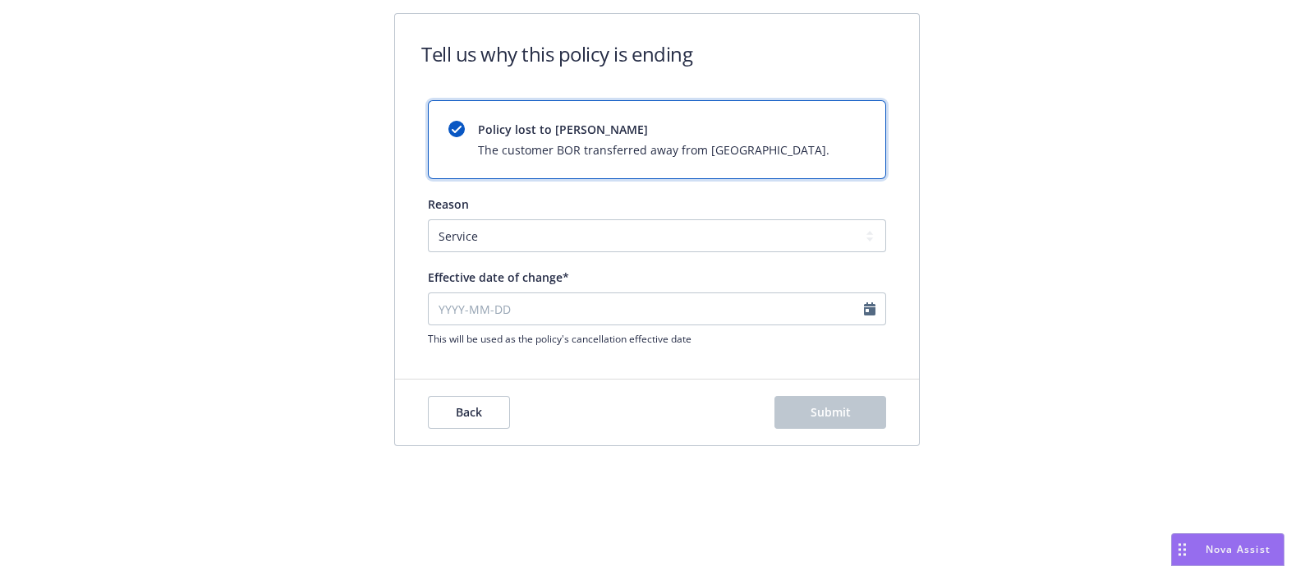
type input "2025-08-13"
click at [815, 421] on button "Submit" at bounding box center [830, 412] width 112 height 33
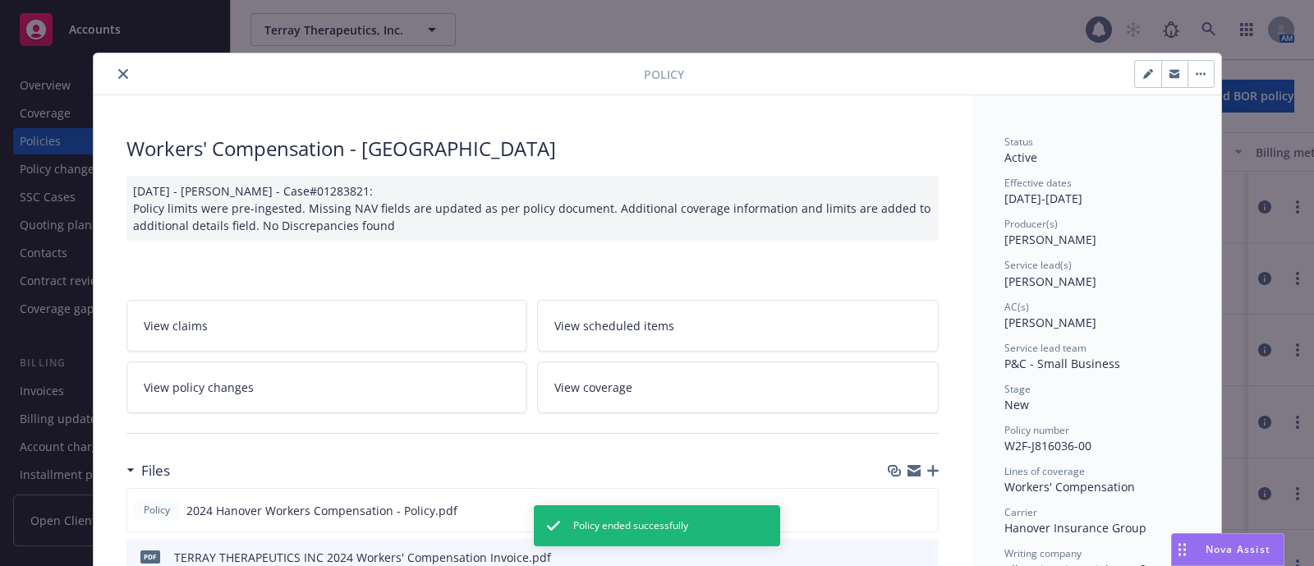
scroll to position [48, 0]
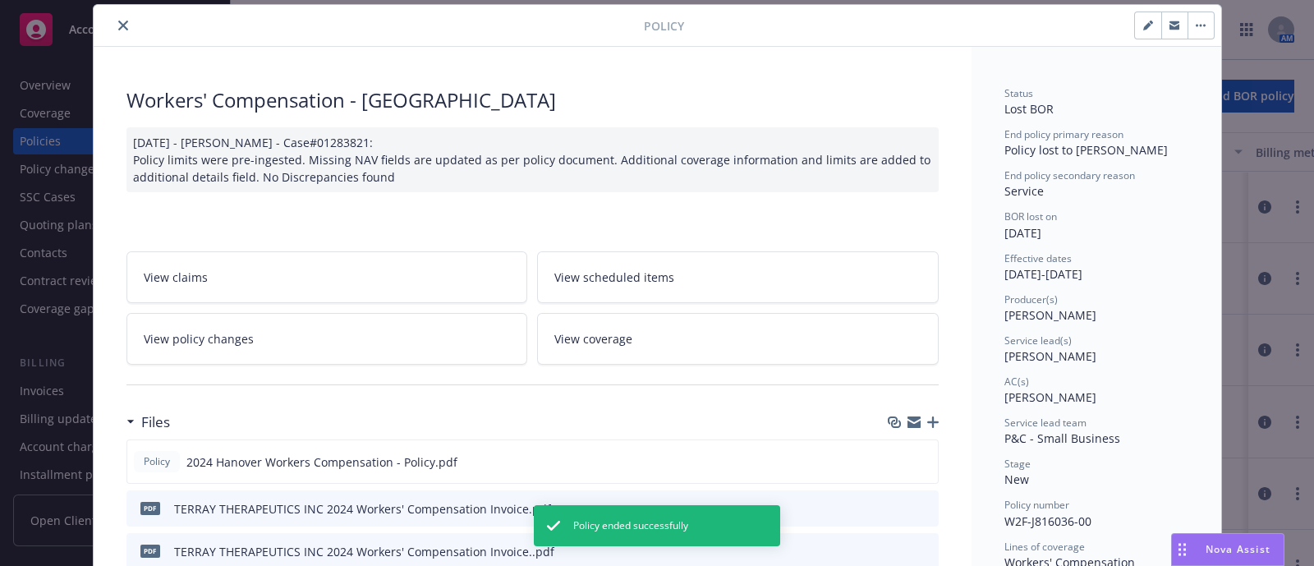
click at [118, 21] on icon "close" at bounding box center [123, 26] width 10 height 10
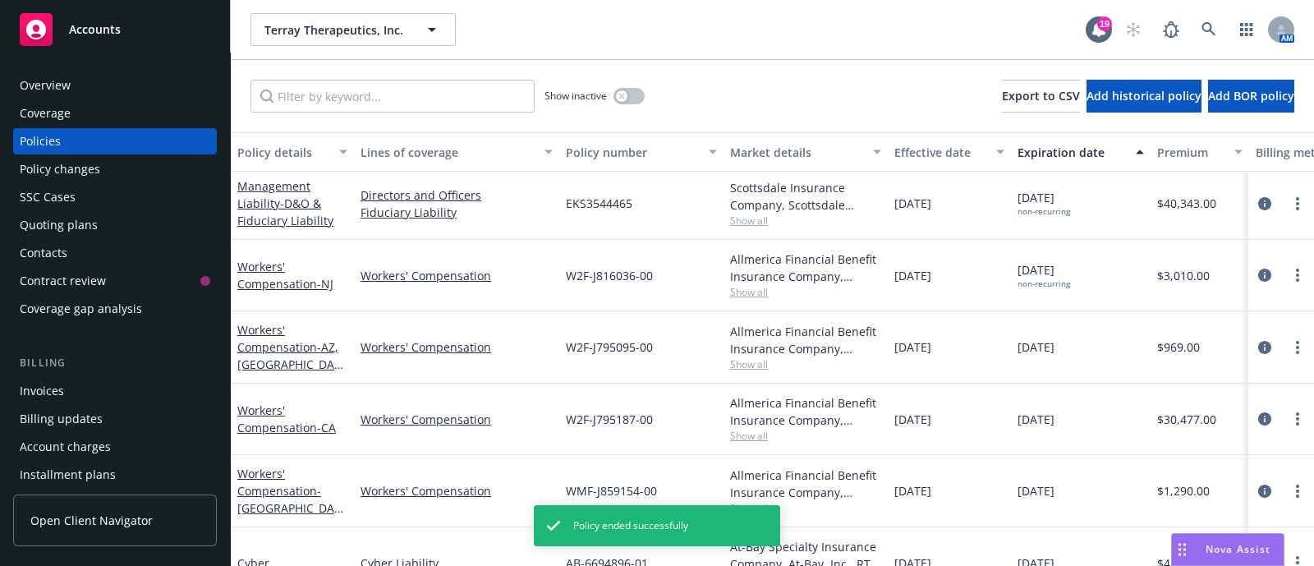
scroll to position [280, 0]
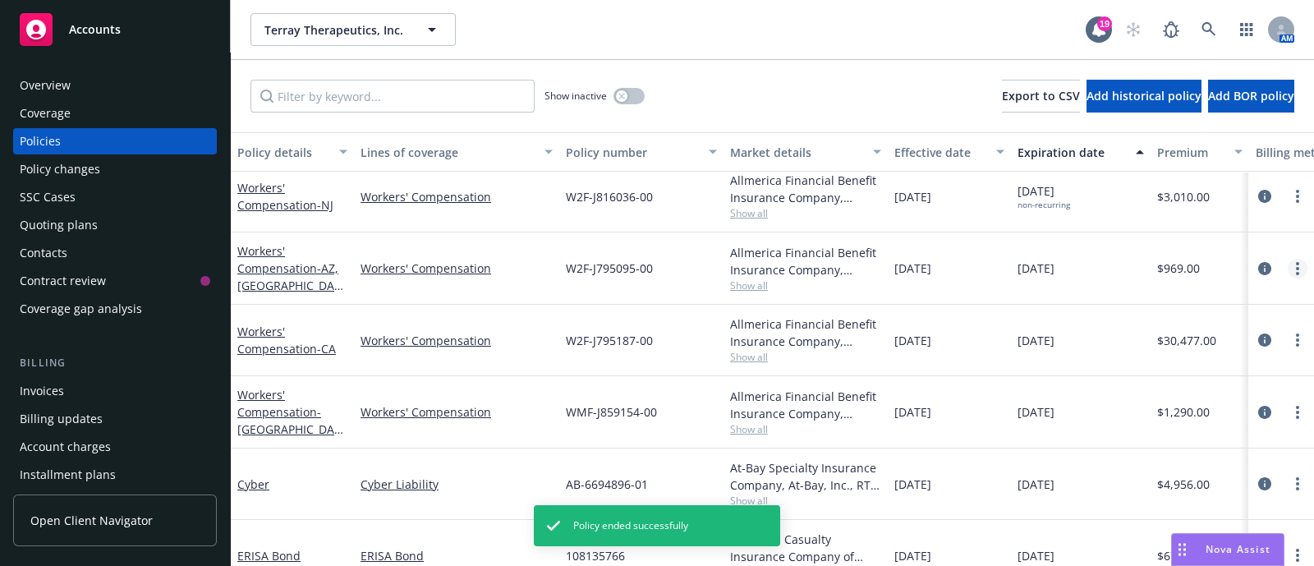
click at [1288, 271] on link "more" at bounding box center [1298, 269] width 20 height 20
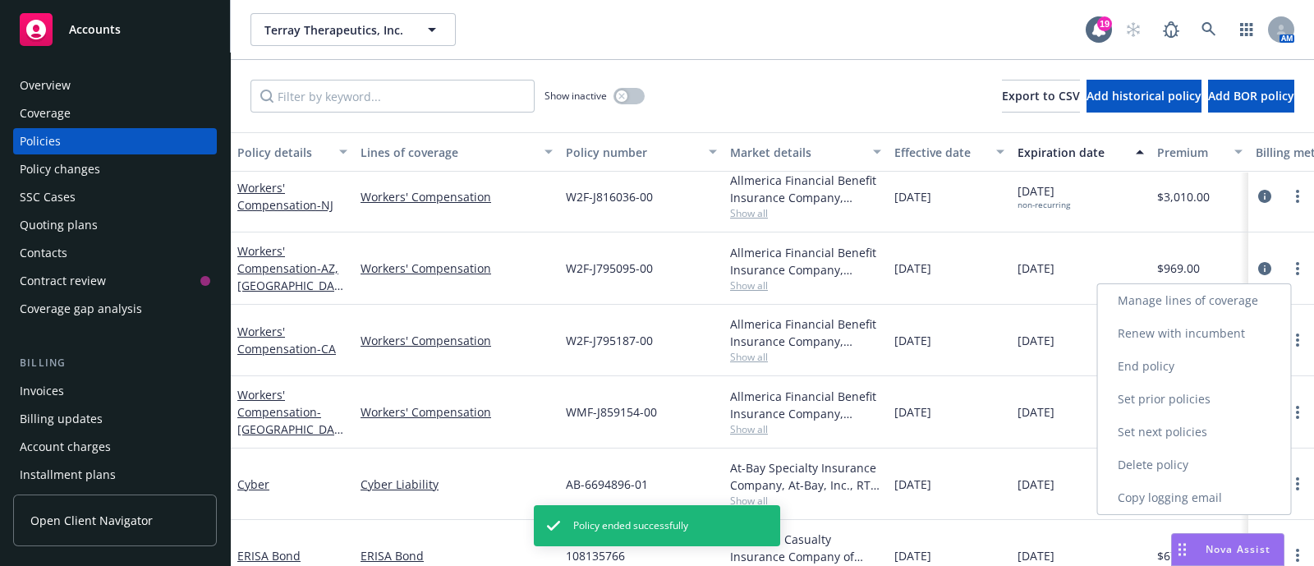
click at [1167, 366] on link "End policy" at bounding box center [1194, 366] width 193 height 33
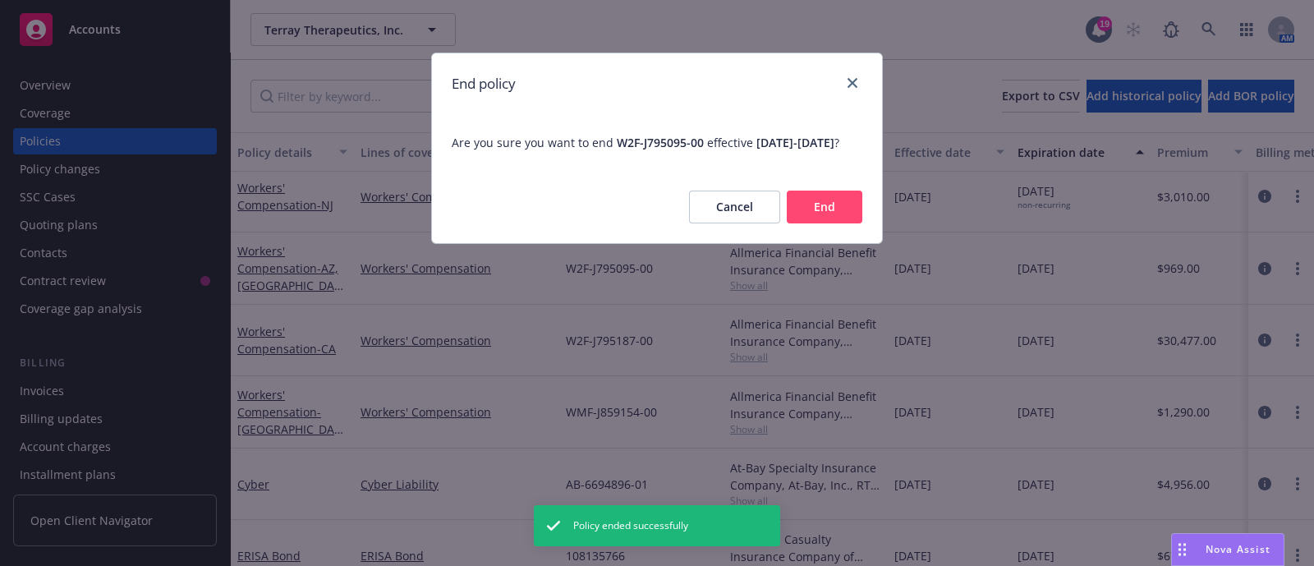
click at [809, 223] on button "End" at bounding box center [825, 207] width 76 height 33
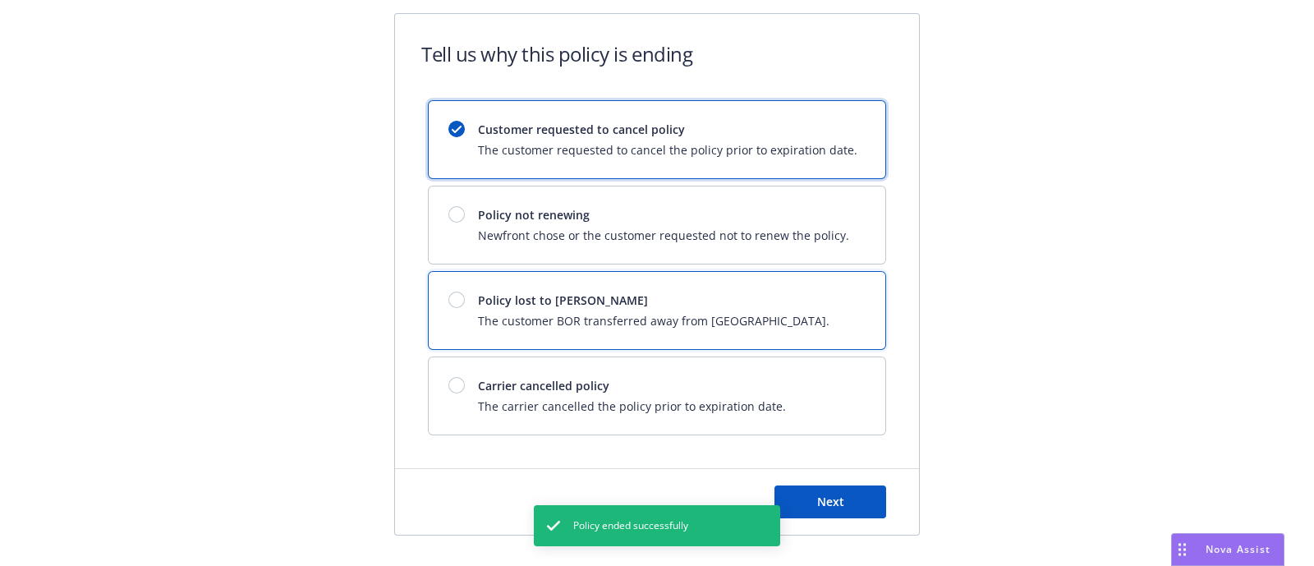
click at [722, 304] on span "Policy lost to BOR" at bounding box center [654, 300] width 352 height 17
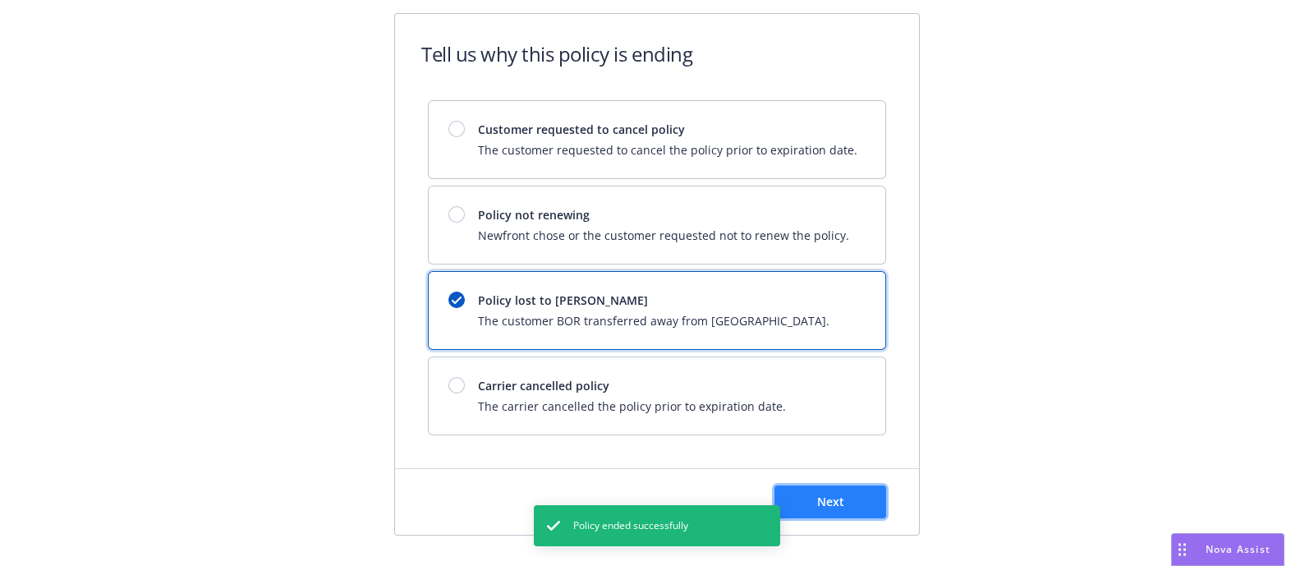
click at [854, 494] on button "Next" at bounding box center [830, 501] width 112 height 33
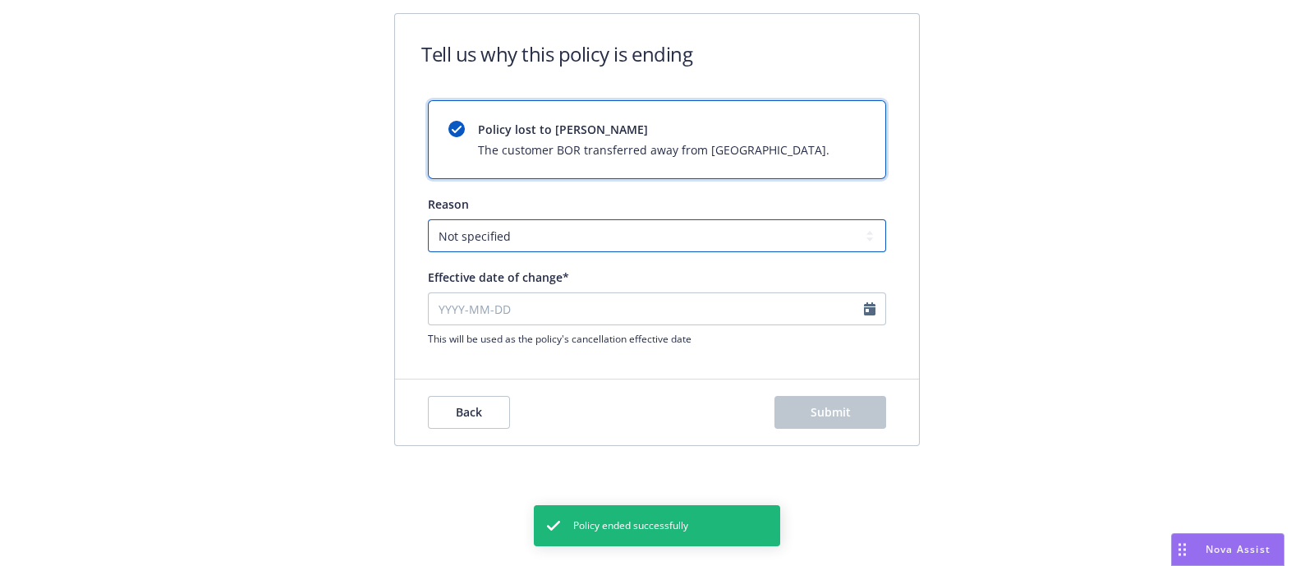
click at [674, 239] on select "Not specified Service Pricing Buyer change M&A, Bankruptcy, or Out of business …" at bounding box center [657, 235] width 458 height 33
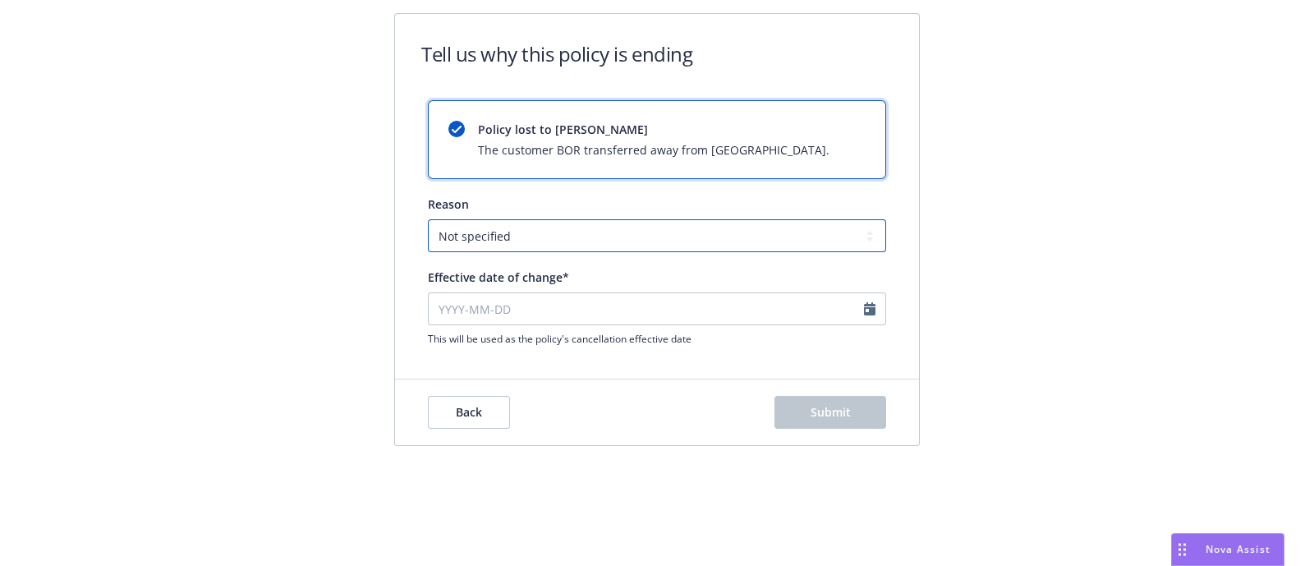
select select "Service"
click at [428, 219] on select "Not specified Service Pricing Buyer change M&A, Bankruptcy, or Out of business …" at bounding box center [657, 235] width 458 height 33
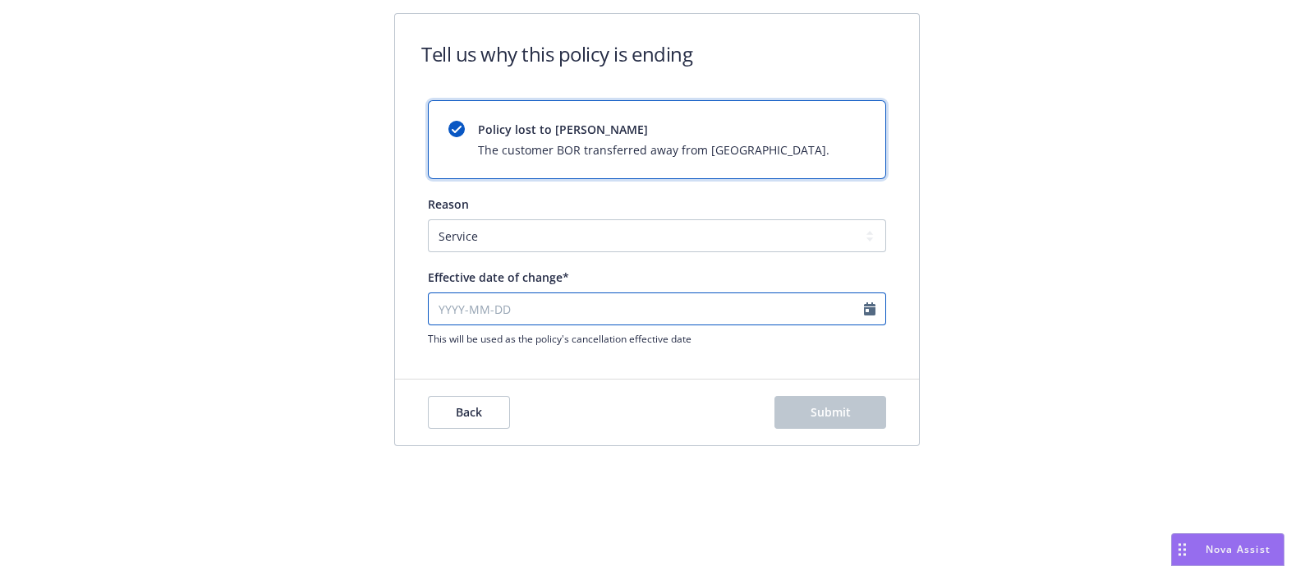
select select "August"
select select "2025"
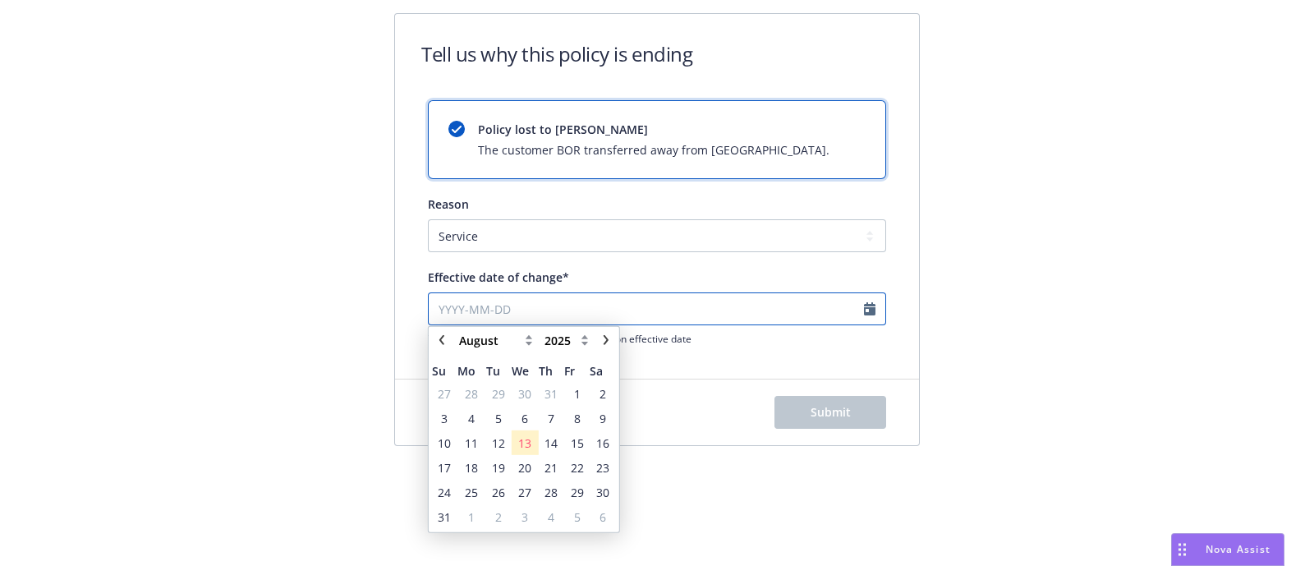
click at [680, 314] on input "Effective date of change*" at bounding box center [657, 308] width 458 height 33
click at [528, 434] on span "13" at bounding box center [525, 444] width 24 height 21
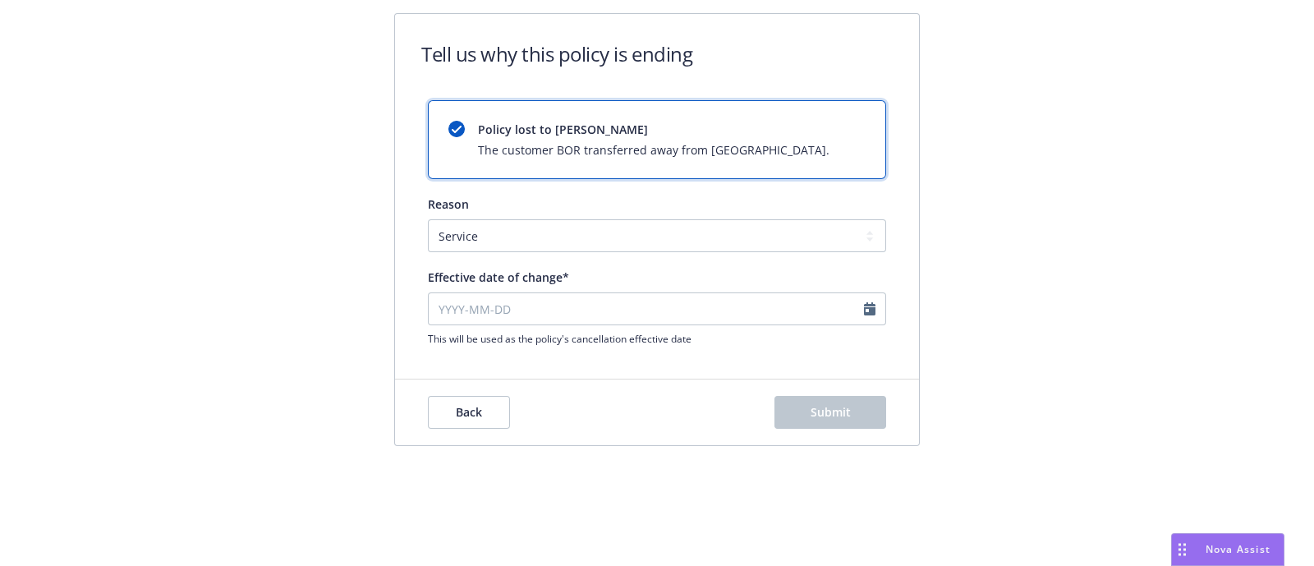
type input "2025-08-13"
click at [846, 406] on span "Submit" at bounding box center [831, 412] width 40 height 16
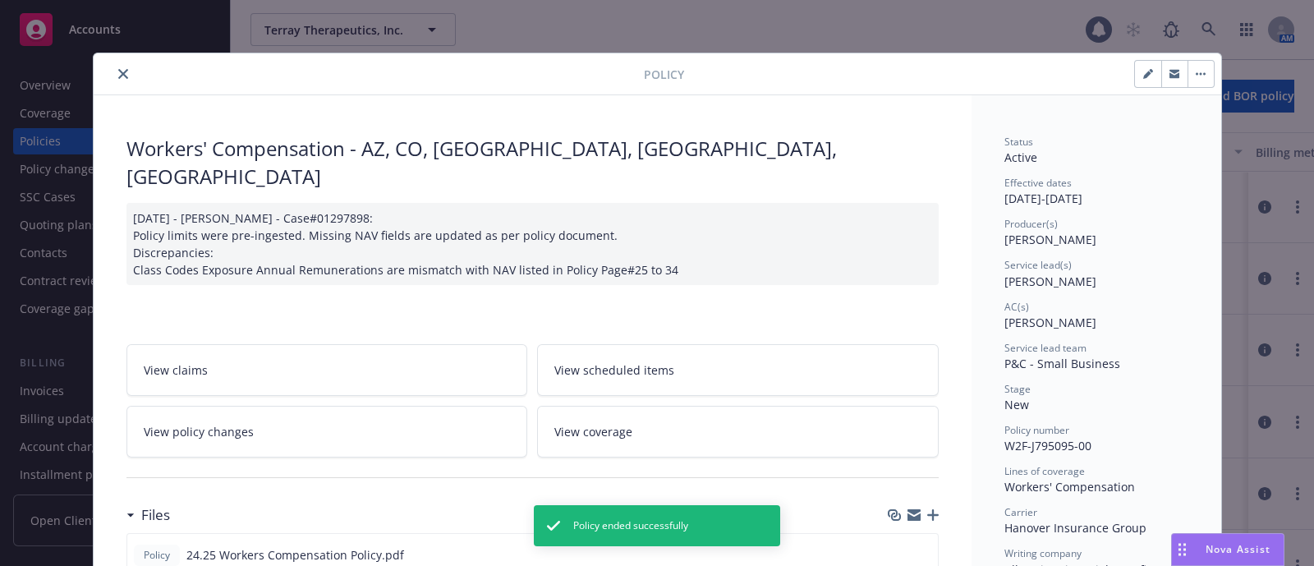
scroll to position [48, 0]
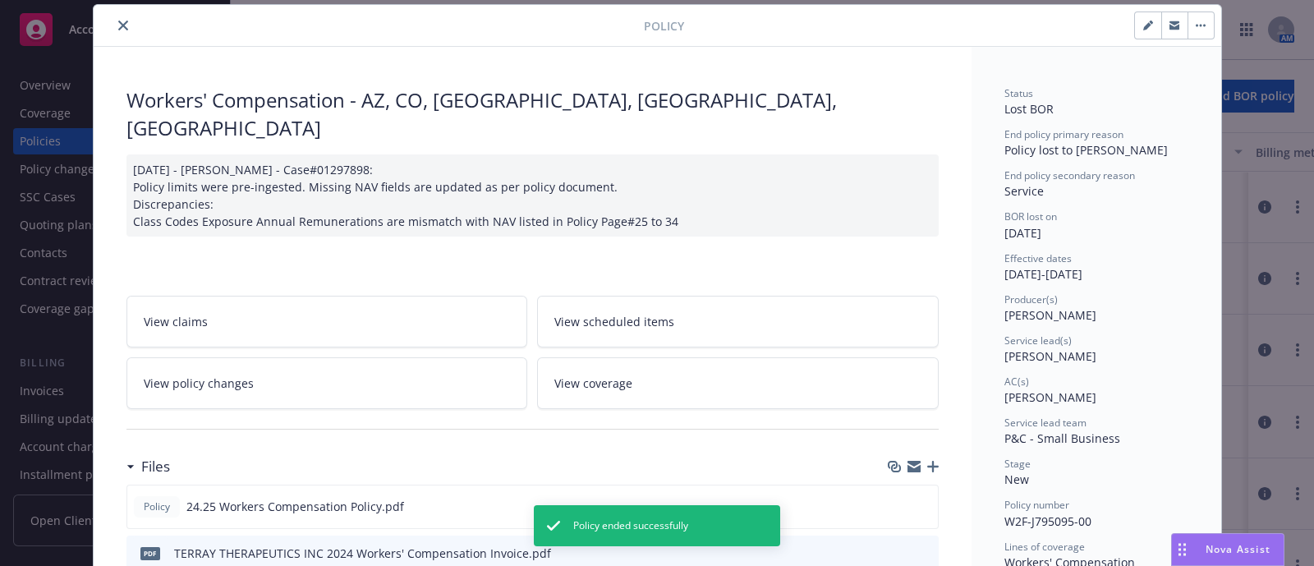
click at [118, 27] on icon "close" at bounding box center [123, 26] width 10 height 10
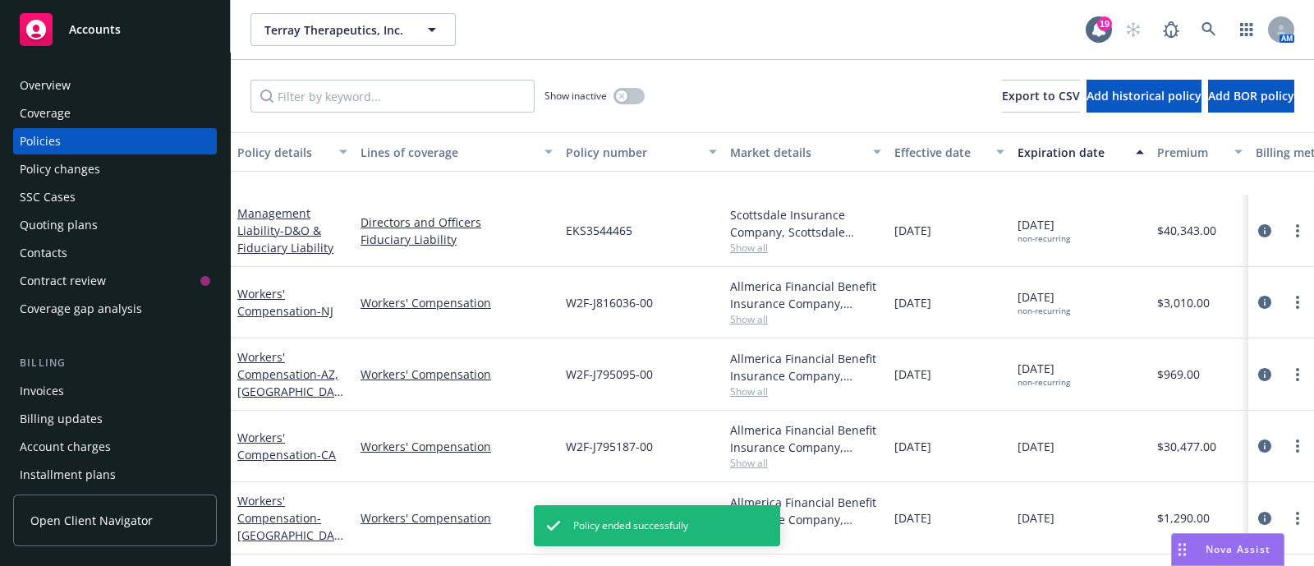
scroll to position [319, 0]
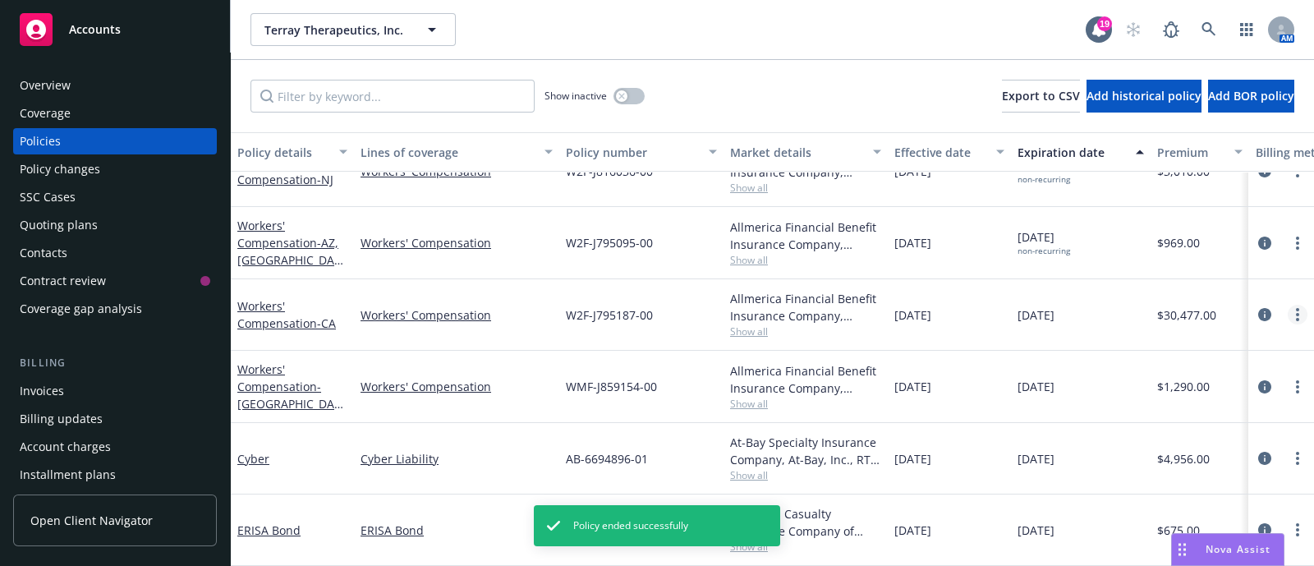
click at [1288, 305] on link "more" at bounding box center [1298, 315] width 20 height 20
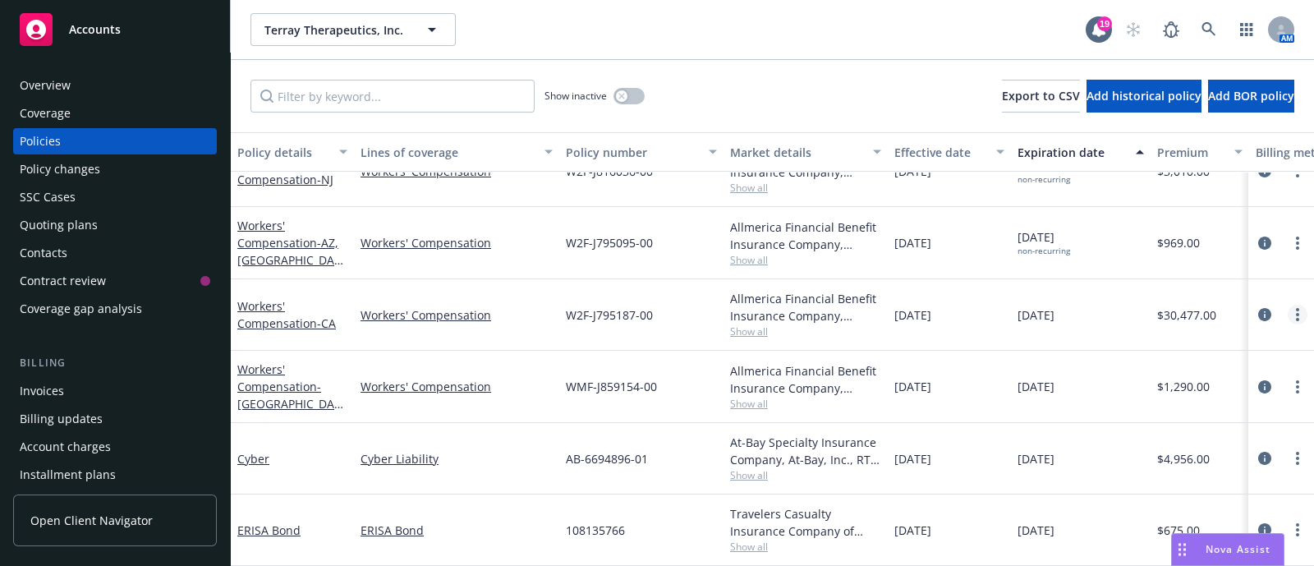
click at [1288, 305] on link "more" at bounding box center [1298, 315] width 20 height 20
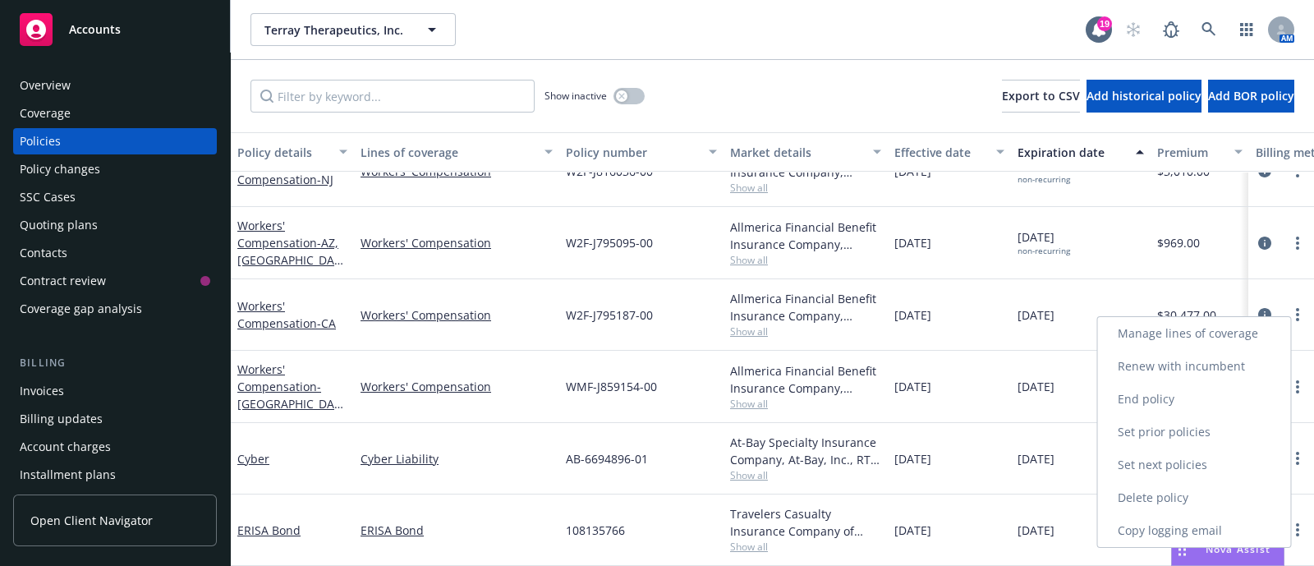
click at [1158, 410] on link "End policy" at bounding box center [1194, 399] width 193 height 33
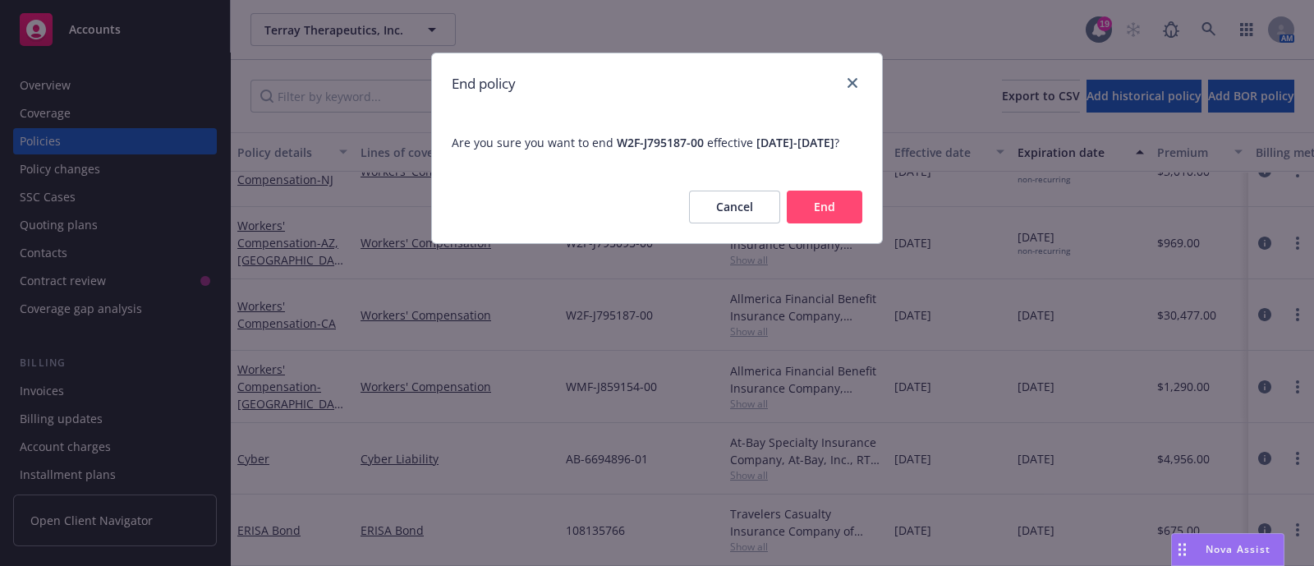
click at [805, 223] on button "End" at bounding box center [825, 207] width 76 height 33
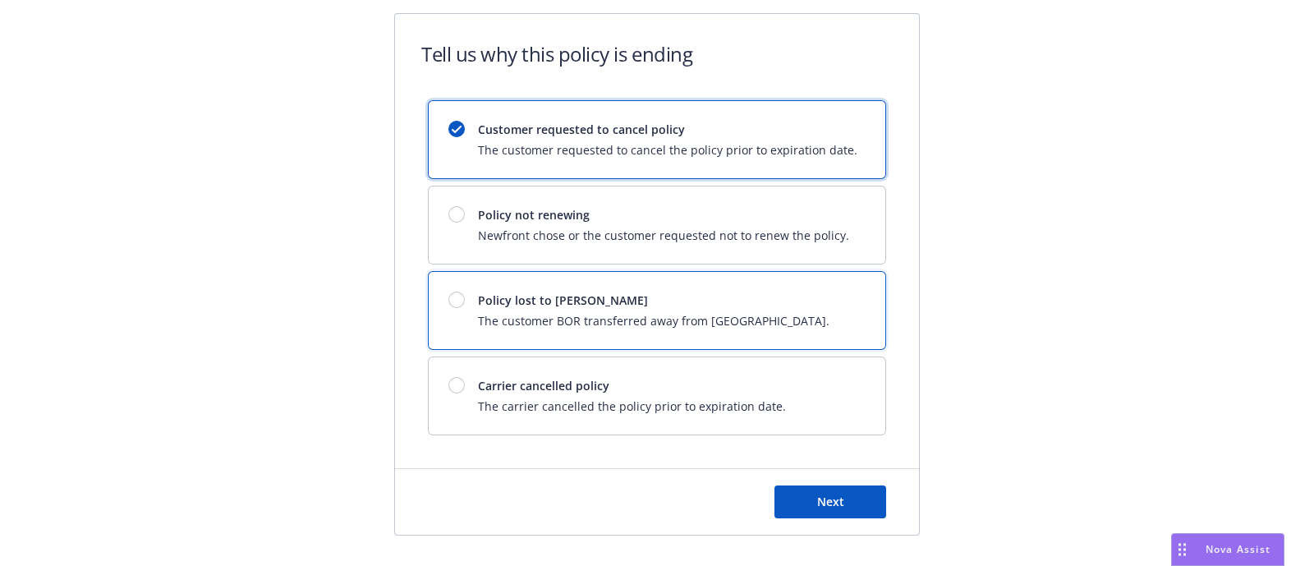
click at [731, 285] on div "Policy lost to BOR The customer BOR transferred away from Newfront." at bounding box center [657, 310] width 457 height 77
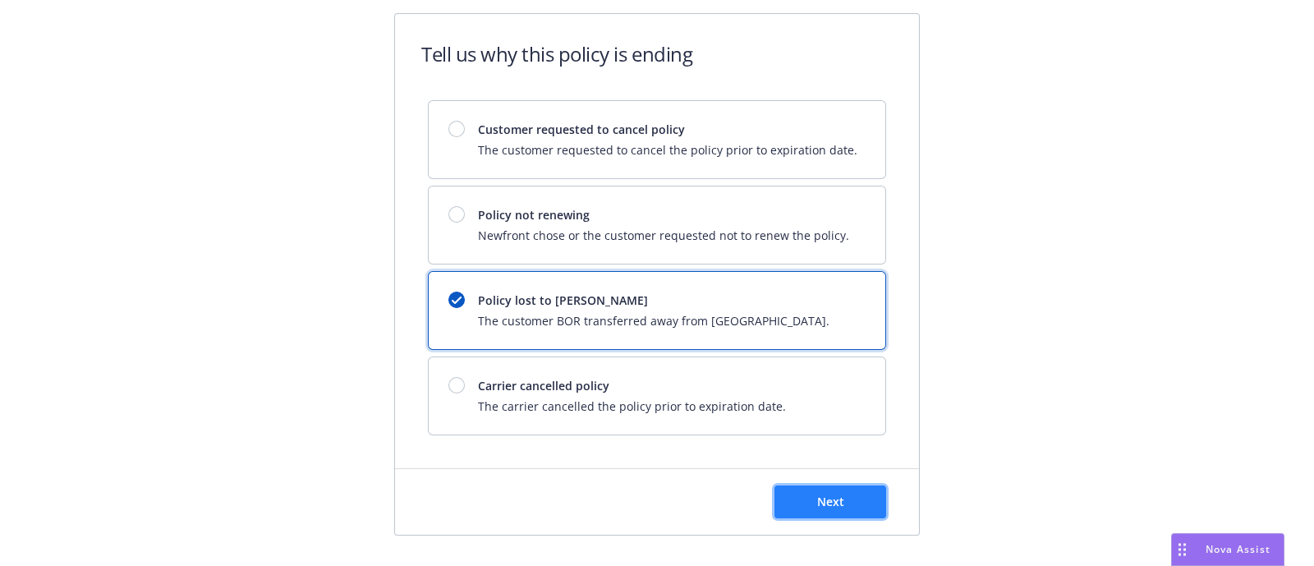
click at [842, 515] on button "Next" at bounding box center [830, 501] width 112 height 33
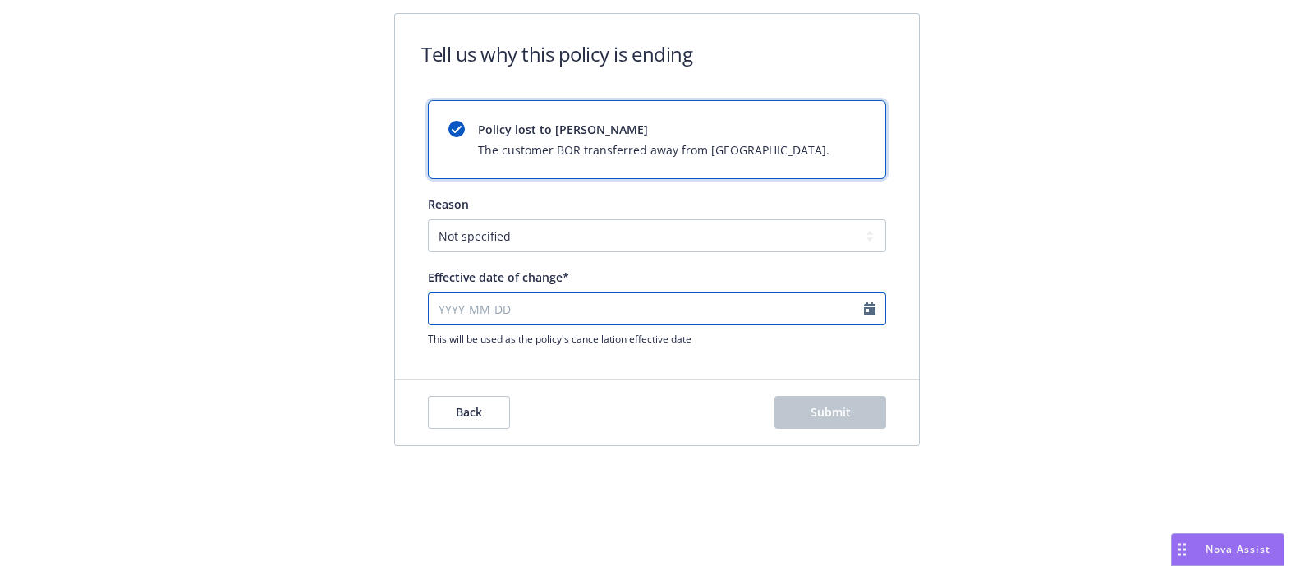
select select "August"
select select "2025"
click at [872, 321] on input "Effective date of change*" at bounding box center [657, 308] width 458 height 33
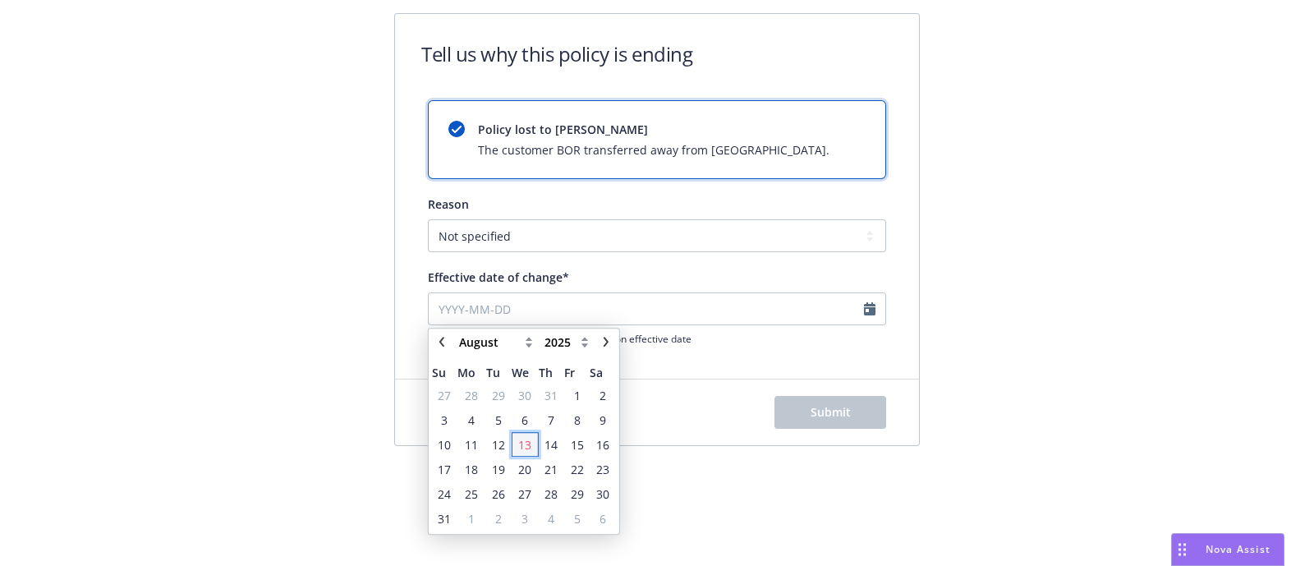
click at [530, 445] on span "13" at bounding box center [524, 444] width 13 height 17
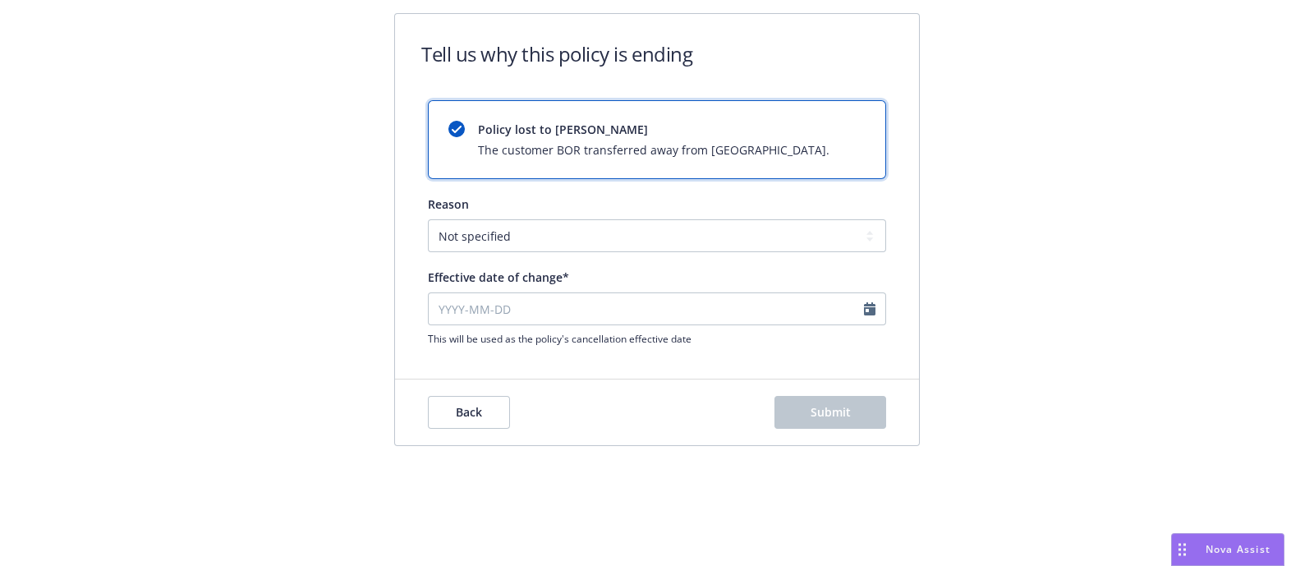
type input "2025-08-13"
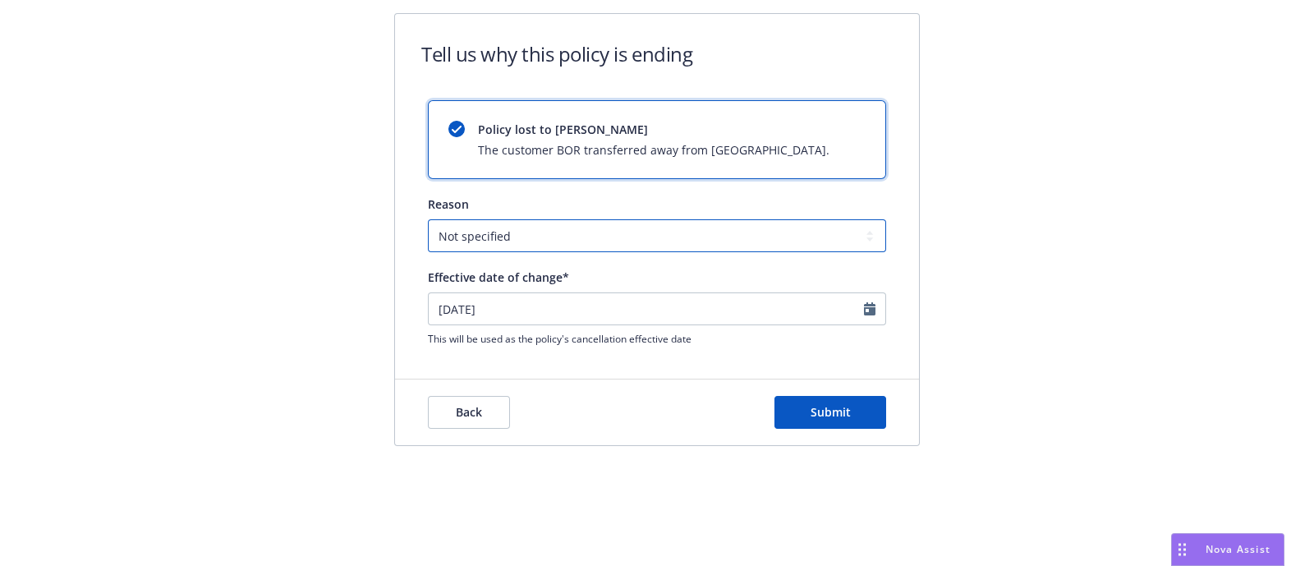
click at [624, 232] on select "Not specified Service Pricing Buyer change M&A, Bankruptcy, or Out of business …" at bounding box center [657, 235] width 458 height 33
select select "Service"
click at [428, 219] on select "Not specified Service Pricing Buyer change M&A, Bankruptcy, or Out of business …" at bounding box center [657, 235] width 458 height 33
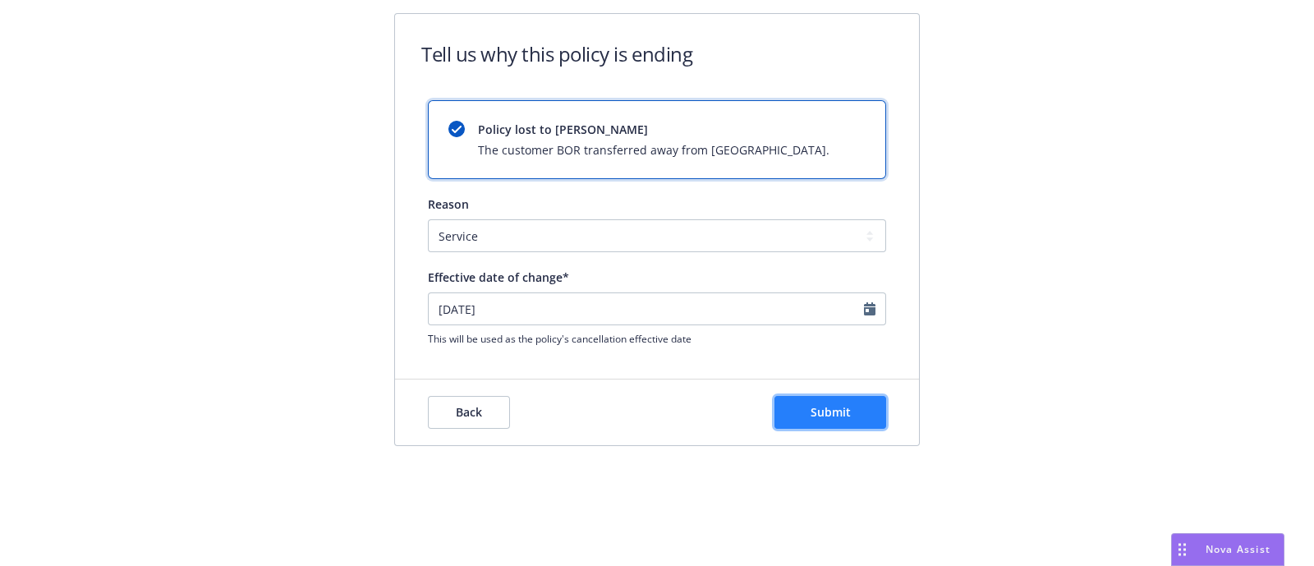
click at [844, 421] on button "Submit" at bounding box center [830, 412] width 112 height 33
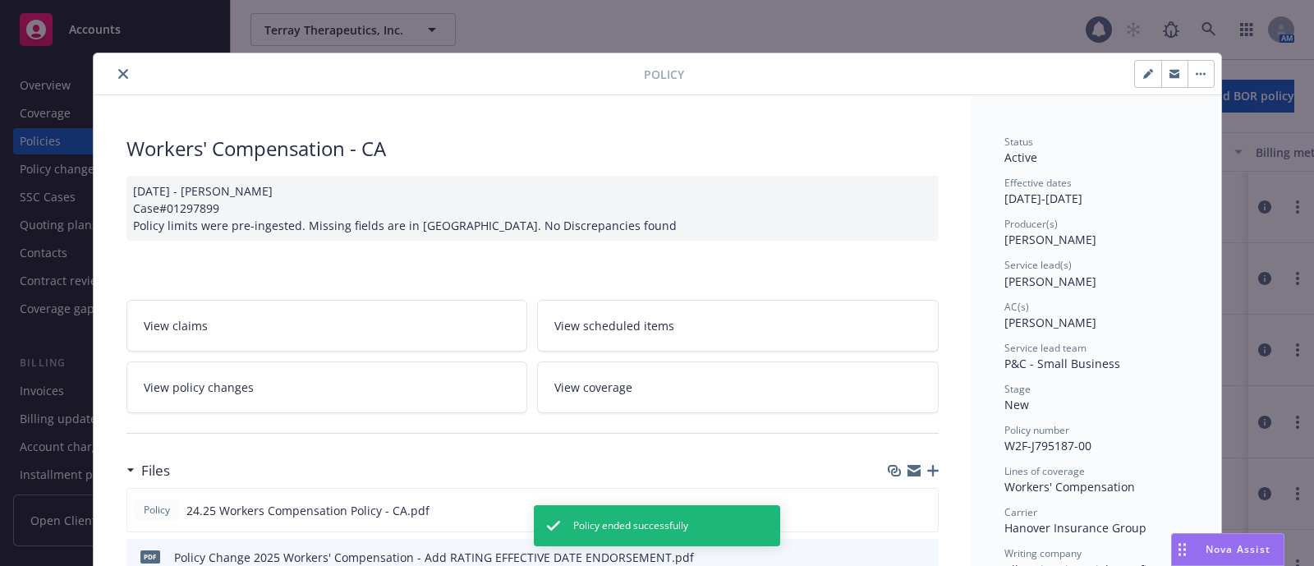
scroll to position [48, 0]
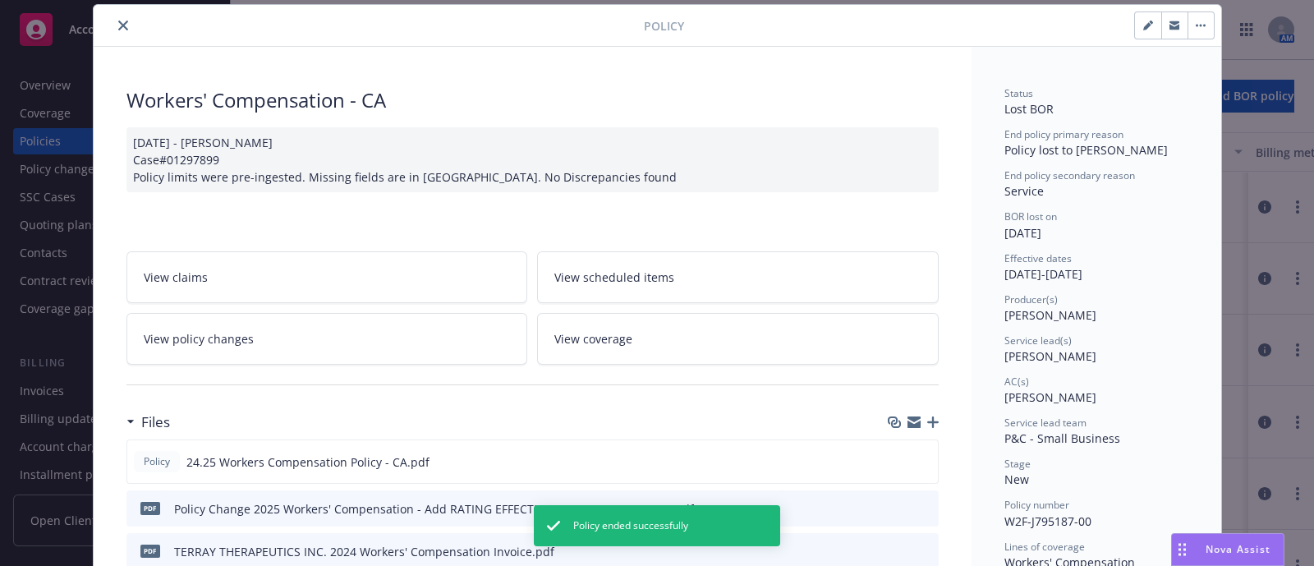
click at [120, 16] on button "close" at bounding box center [123, 26] width 20 height 20
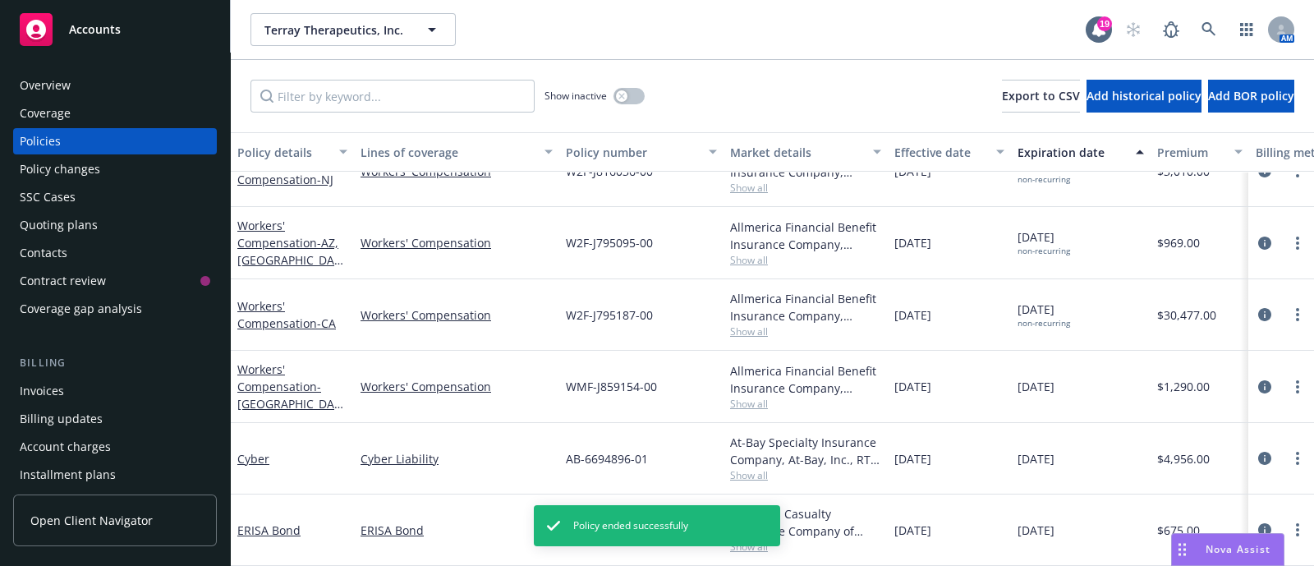
scroll to position [319, 0]
click at [1288, 377] on link "more" at bounding box center [1298, 387] width 20 height 20
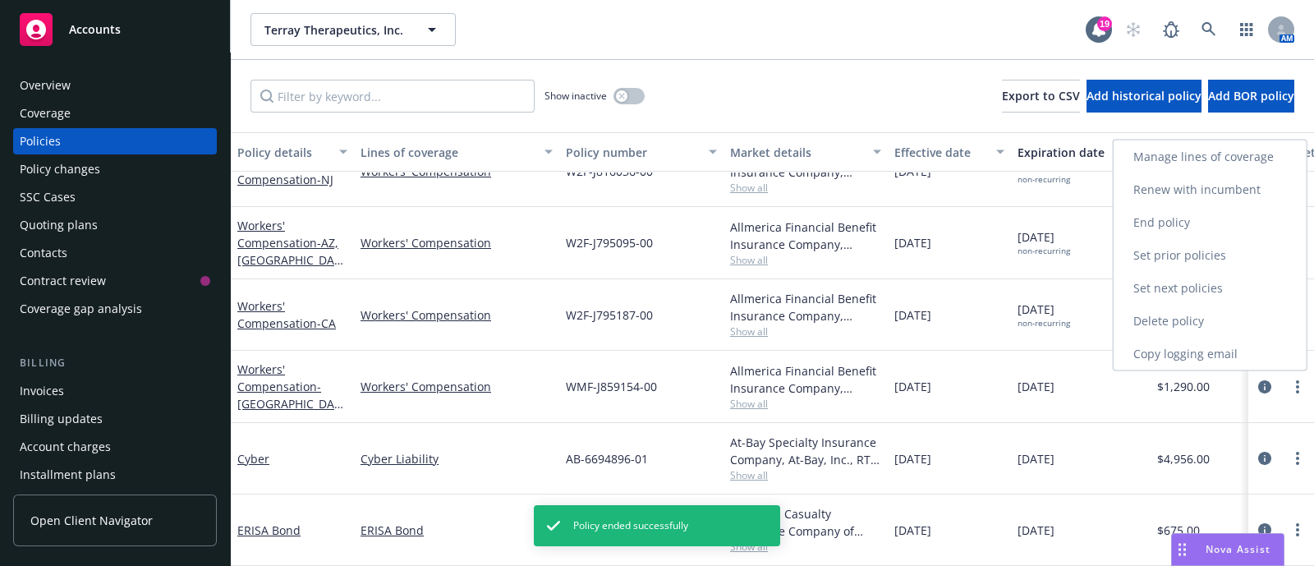
click at [1197, 215] on link "End policy" at bounding box center [1210, 222] width 193 height 33
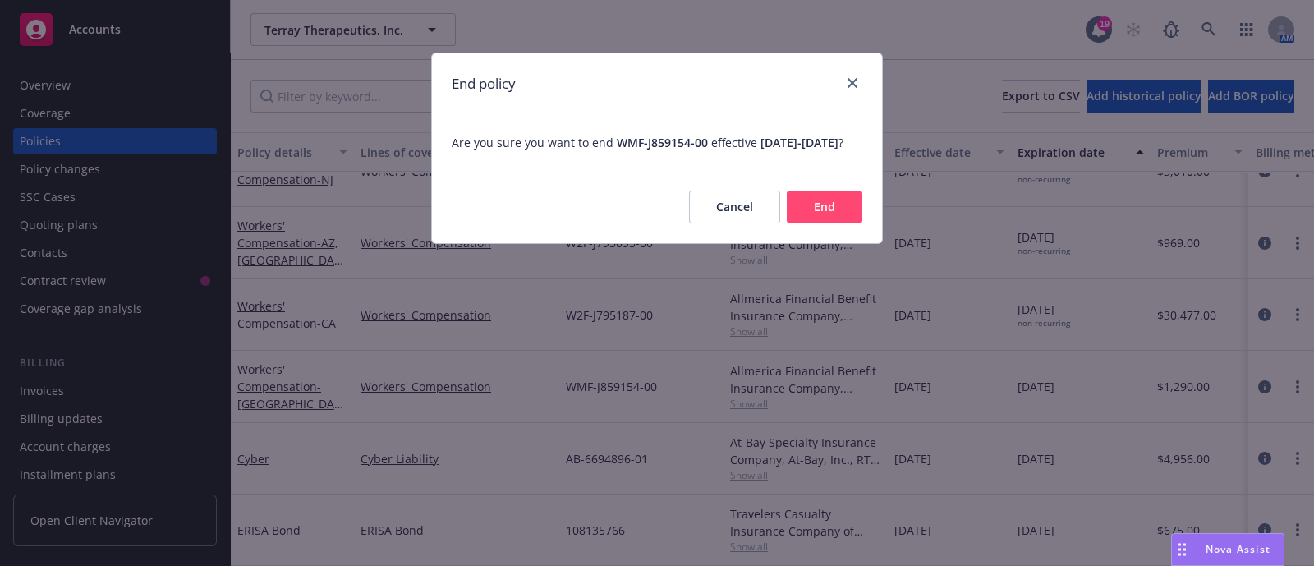
click at [803, 223] on button "End" at bounding box center [825, 207] width 76 height 33
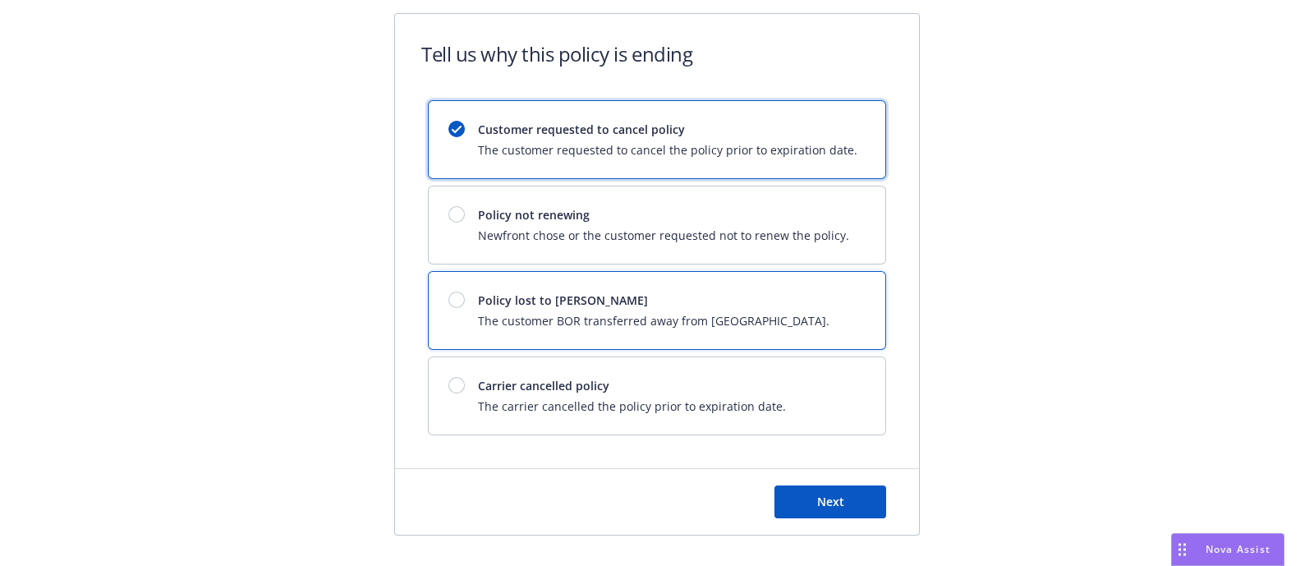
click at [694, 301] on span "Policy lost to BOR" at bounding box center [654, 300] width 352 height 17
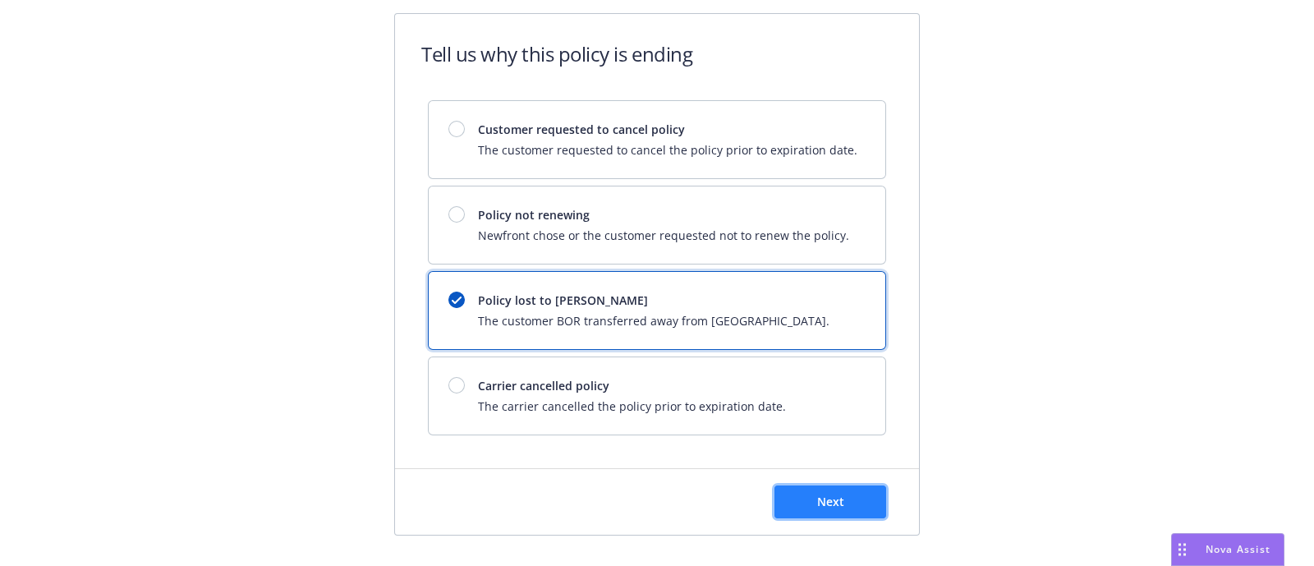
click at [834, 494] on span "Next" at bounding box center [830, 502] width 27 height 16
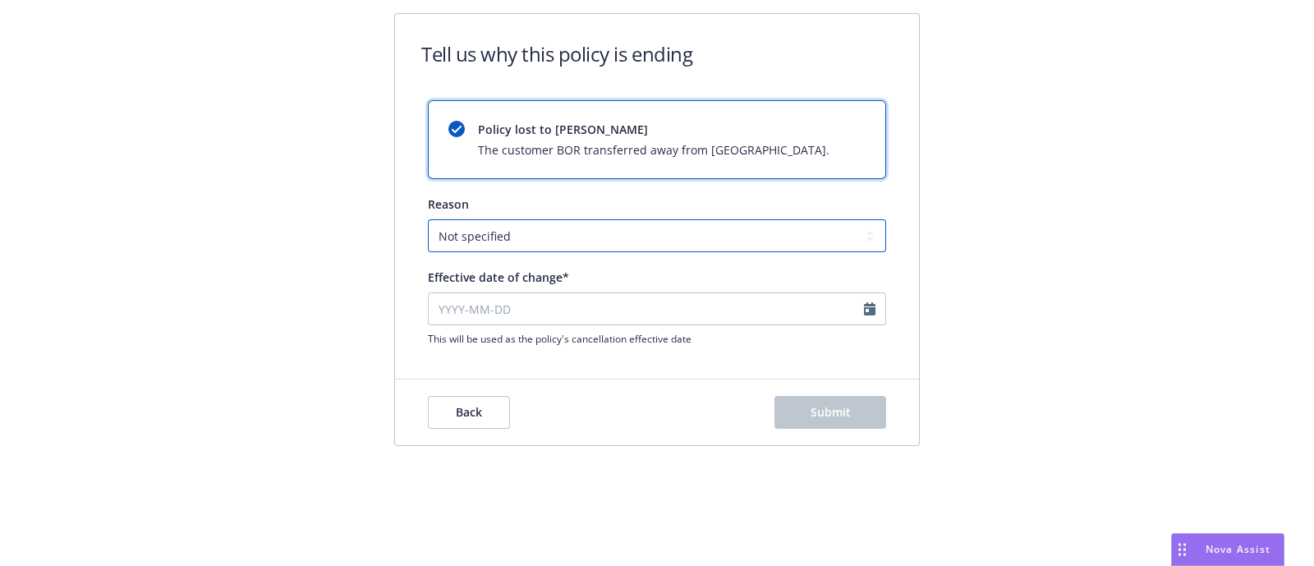
click at [553, 244] on select "Not specified Service Pricing Buyer change M&A, Bankruptcy, or Out of business …" at bounding box center [657, 235] width 458 height 33
select select "Service"
click at [428, 219] on select "Not specified Service Pricing Buyer change M&A, Bankruptcy, or Out of business …" at bounding box center [657, 235] width 458 height 33
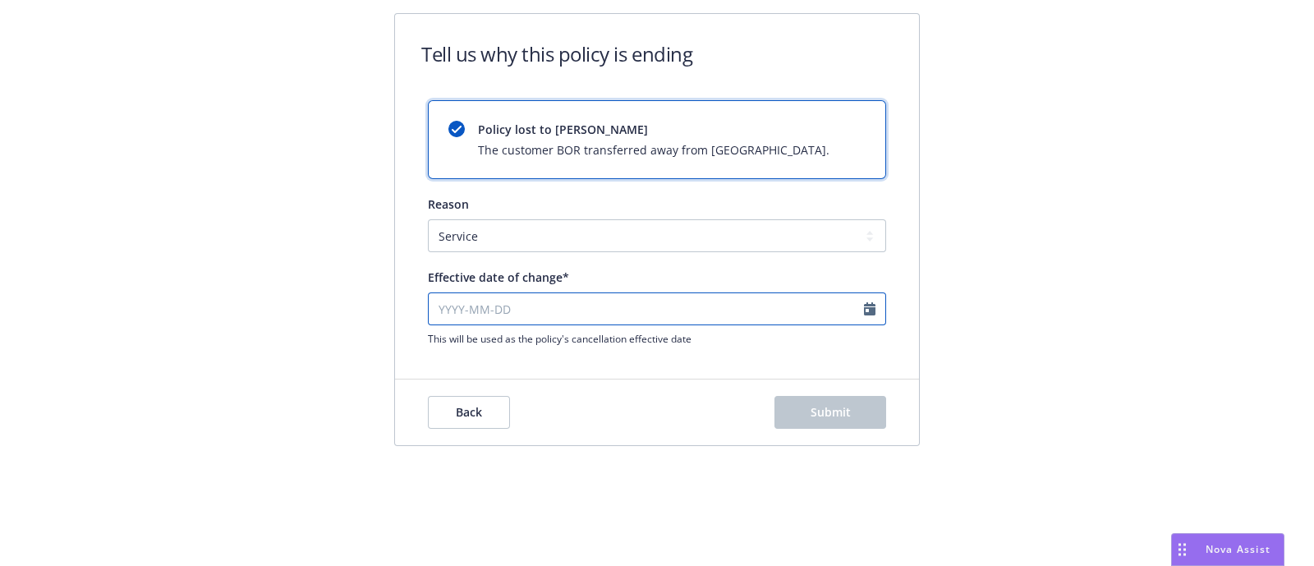
select select "August"
select select "2025"
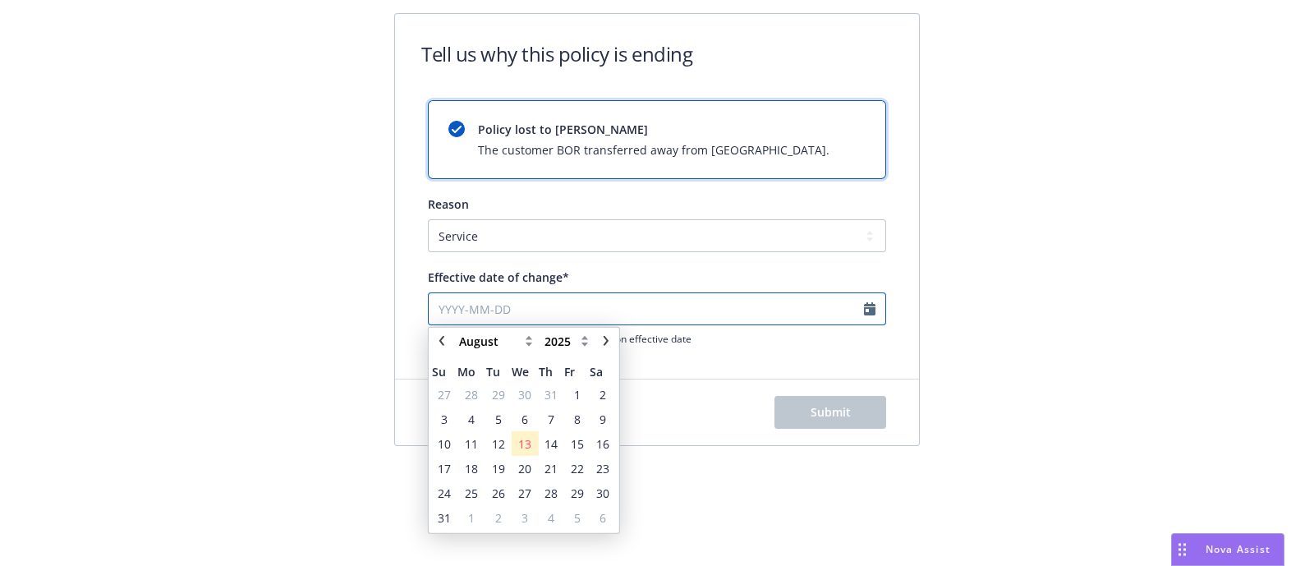
click at [641, 311] on input "Effective date of change*" at bounding box center [657, 308] width 458 height 33
click at [533, 447] on span "13" at bounding box center [525, 444] width 24 height 21
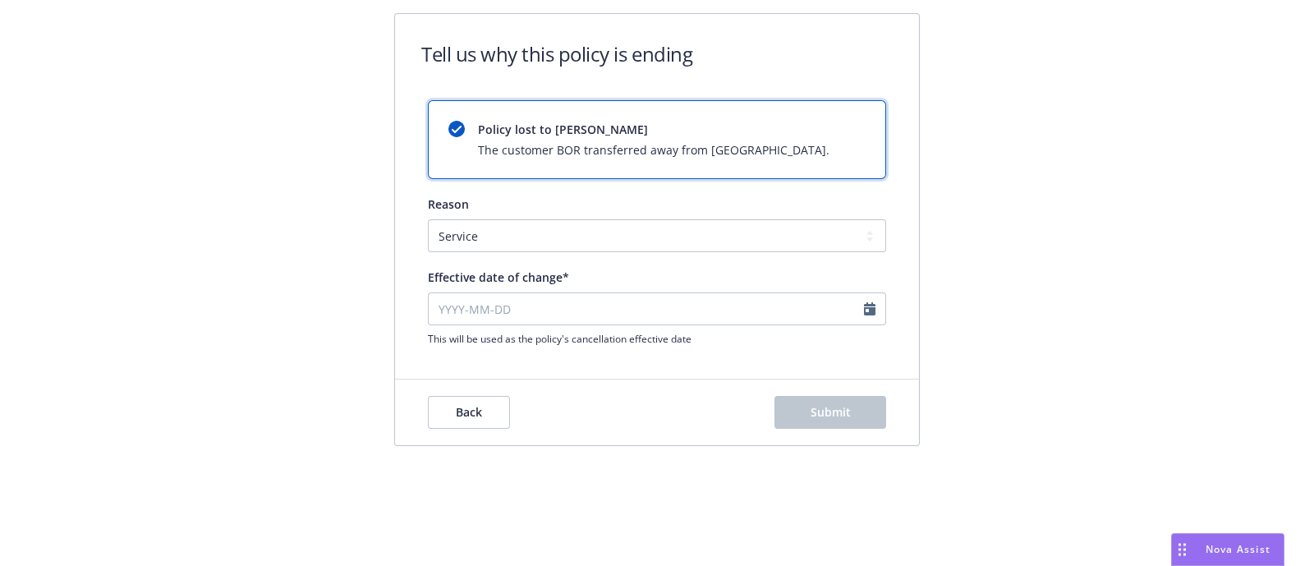
type input "2025-08-13"
click at [856, 419] on button "Submit" at bounding box center [830, 412] width 112 height 33
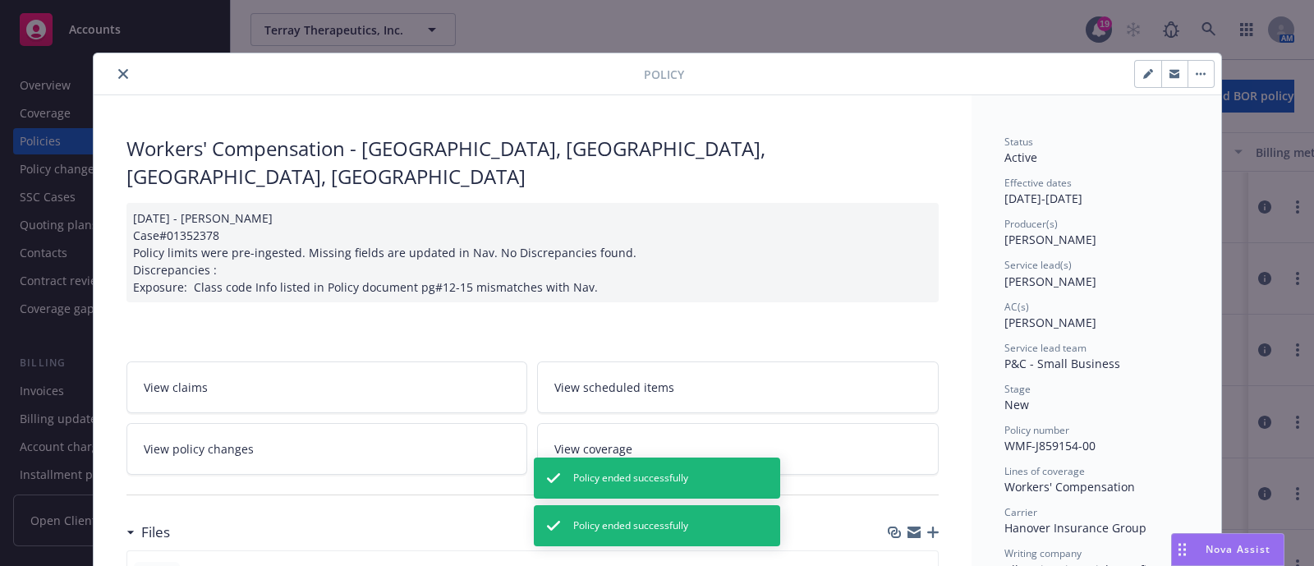
scroll to position [48, 0]
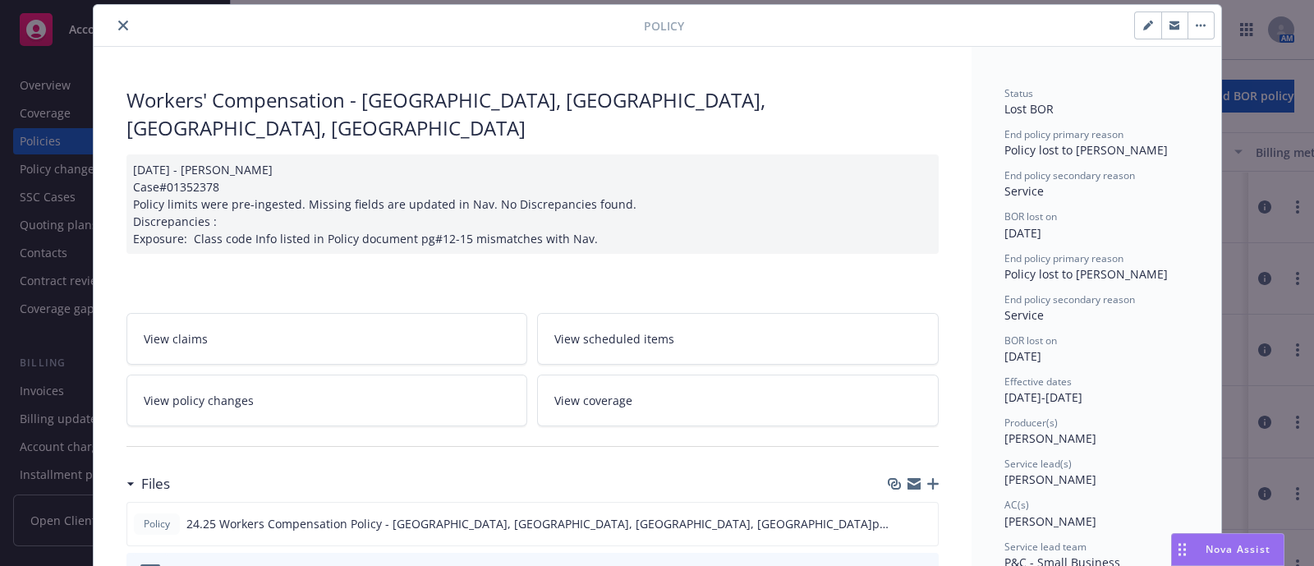
click at [119, 21] on div at bounding box center [372, 26] width 544 height 20
click at [119, 21] on button "close" at bounding box center [123, 26] width 20 height 20
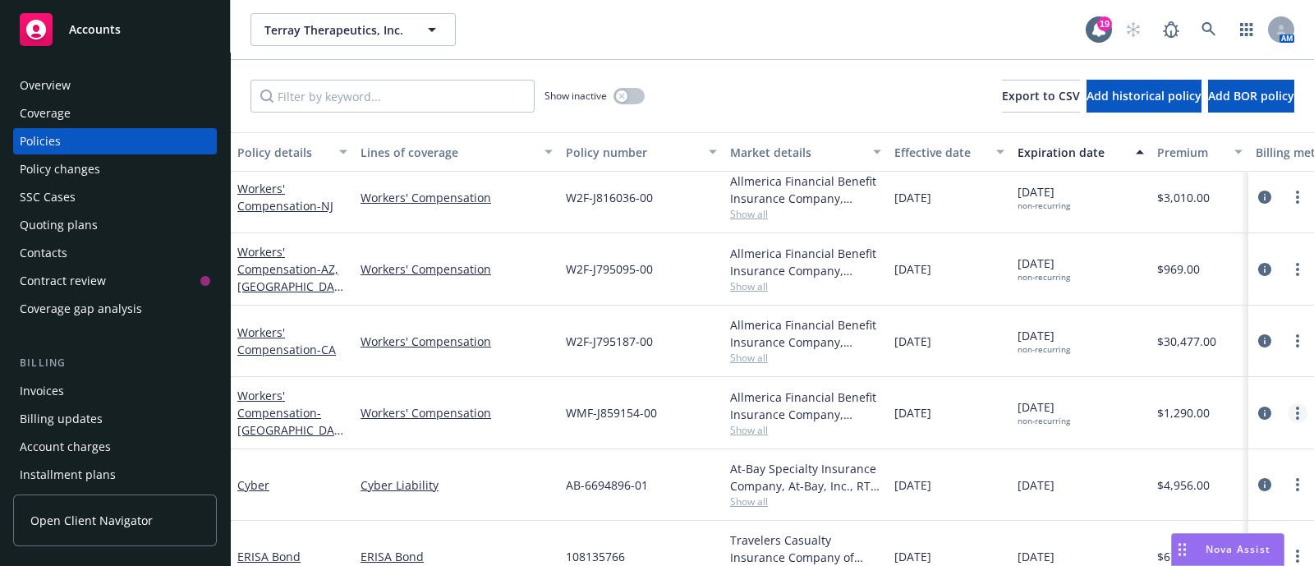
scroll to position [319, 0]
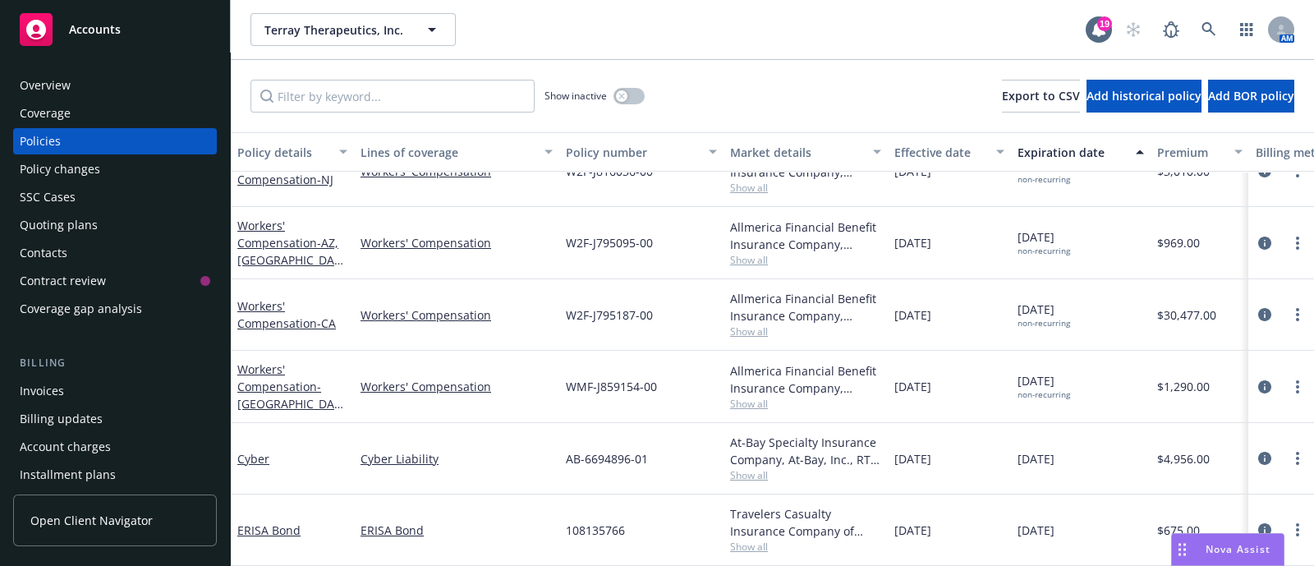
click at [1292, 443] on div at bounding box center [1281, 458] width 66 height 71
click at [1288, 448] on link "more" at bounding box center [1298, 458] width 20 height 20
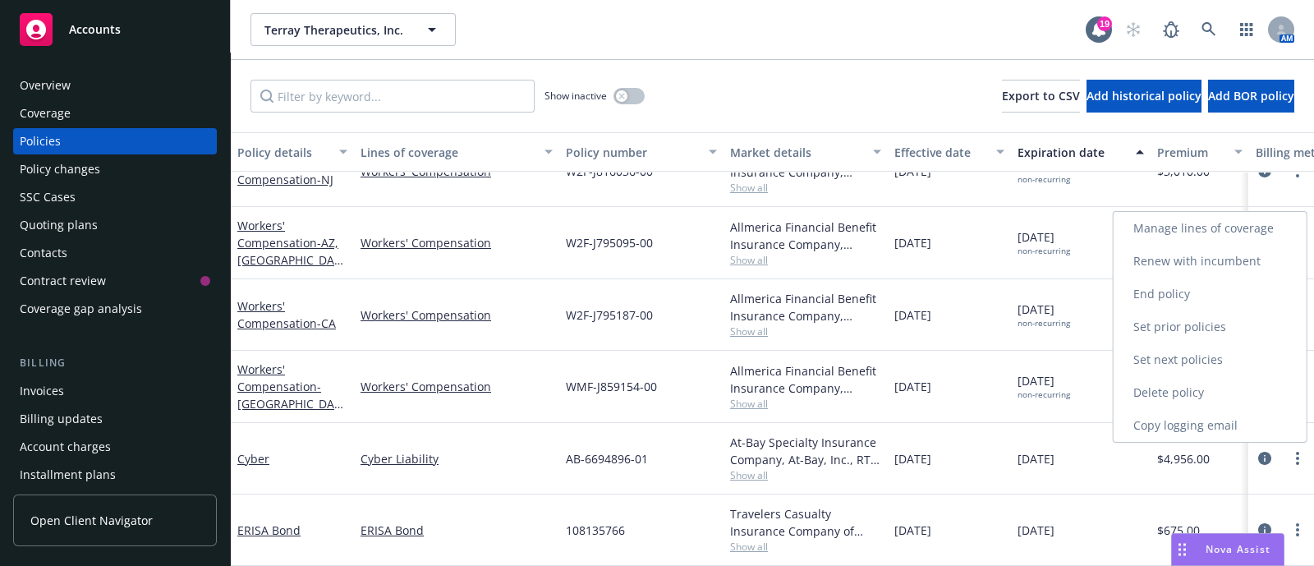
click at [1197, 296] on link "End policy" at bounding box center [1210, 294] width 193 height 33
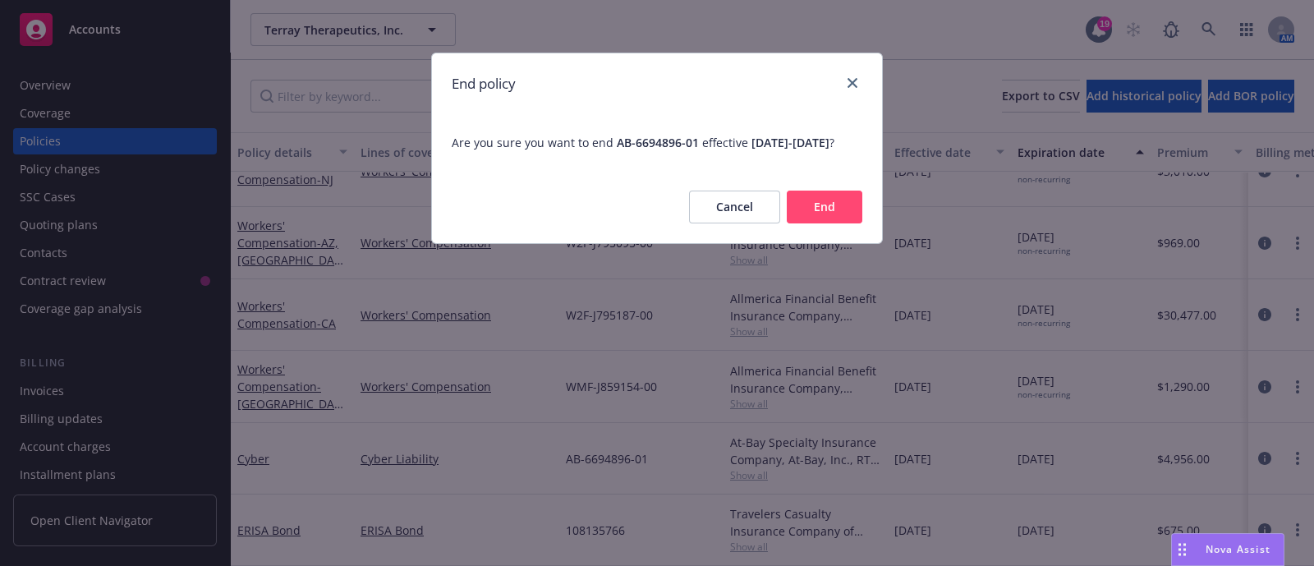
click at [817, 221] on button "End" at bounding box center [825, 207] width 76 height 33
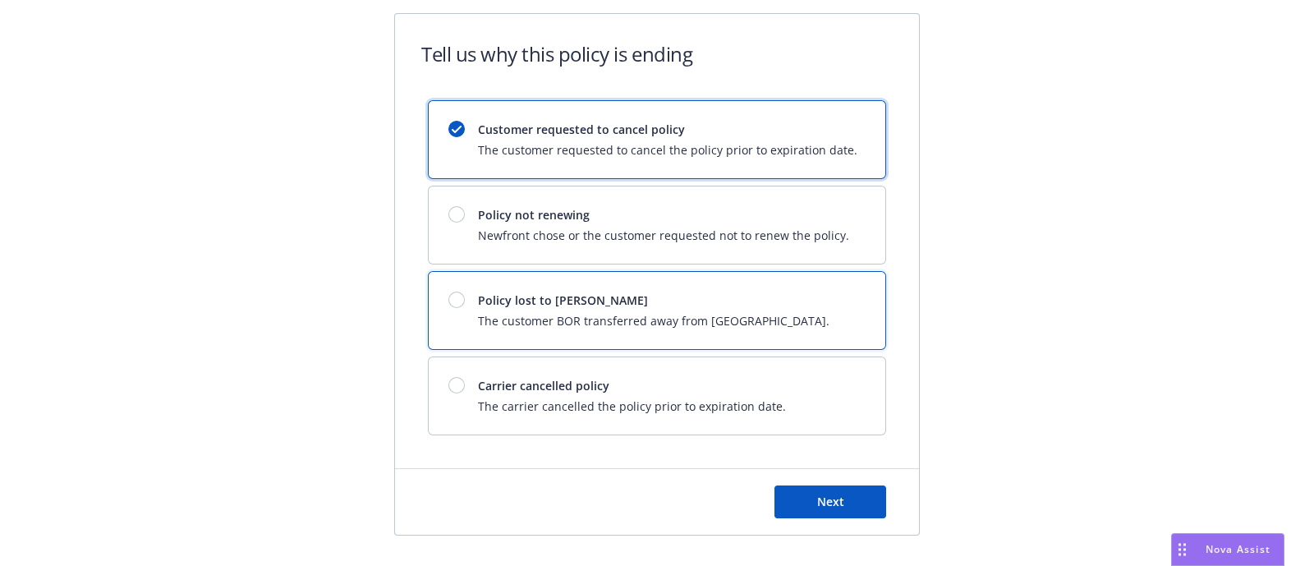
click at [662, 326] on span "The customer BOR transferred away from Newfront." at bounding box center [654, 320] width 352 height 17
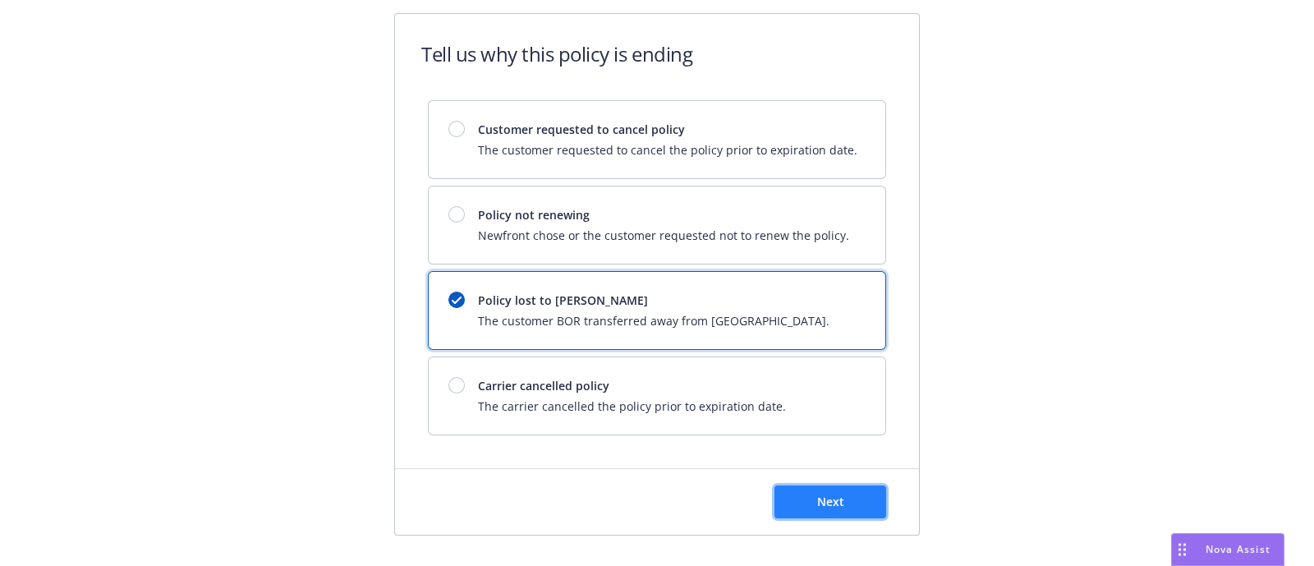
click at [825, 485] on button "Next" at bounding box center [830, 501] width 112 height 33
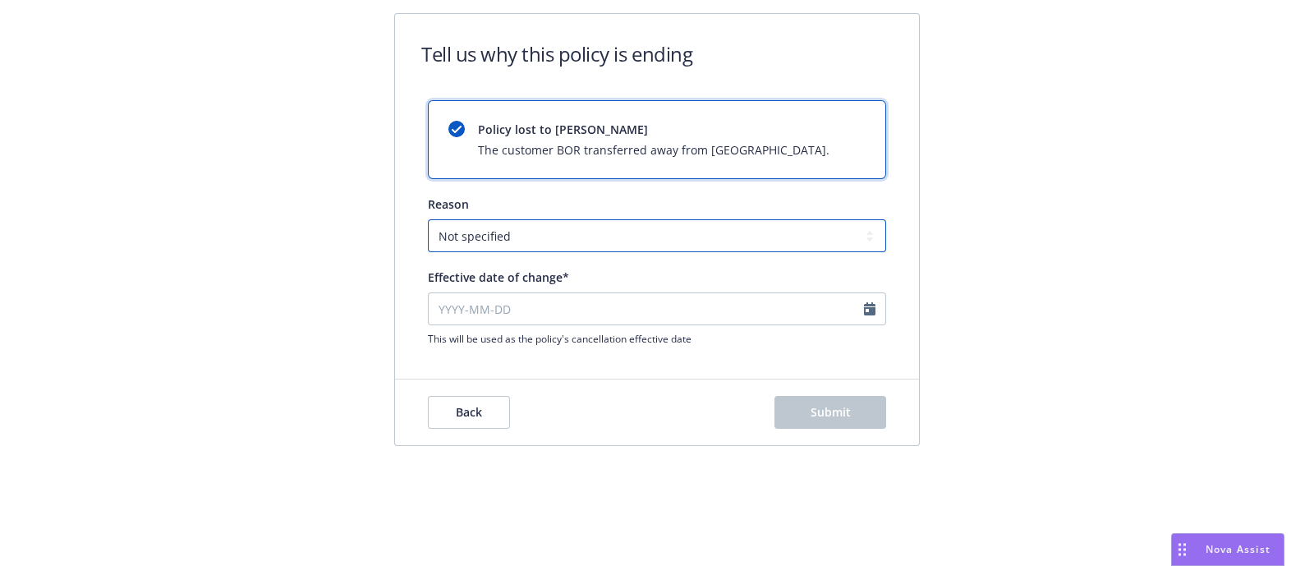
click at [591, 242] on select "Not specified Service Pricing Buyer change M&A, Bankruptcy, or Out of business …" at bounding box center [657, 235] width 458 height 33
select select "Service"
click at [428, 219] on select "Not specified Service Pricing Buyer change M&A, Bankruptcy, or Out of business …" at bounding box center [657, 235] width 458 height 33
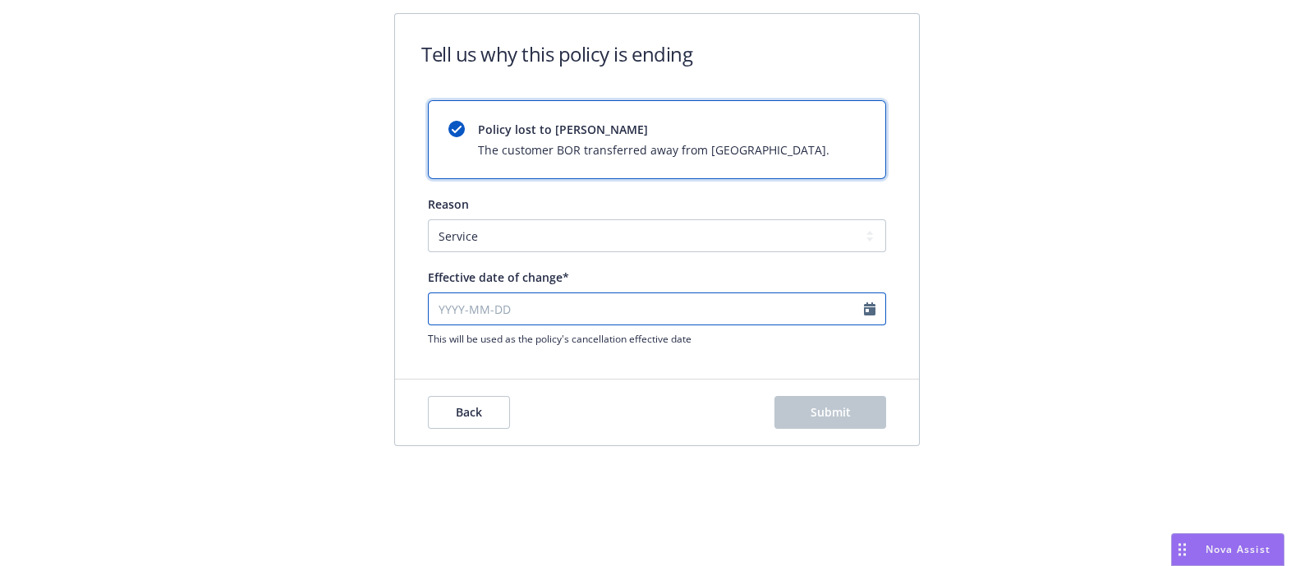
select select "August"
select select "2025"
click at [731, 314] on input "Effective date of change*" at bounding box center [657, 308] width 458 height 33
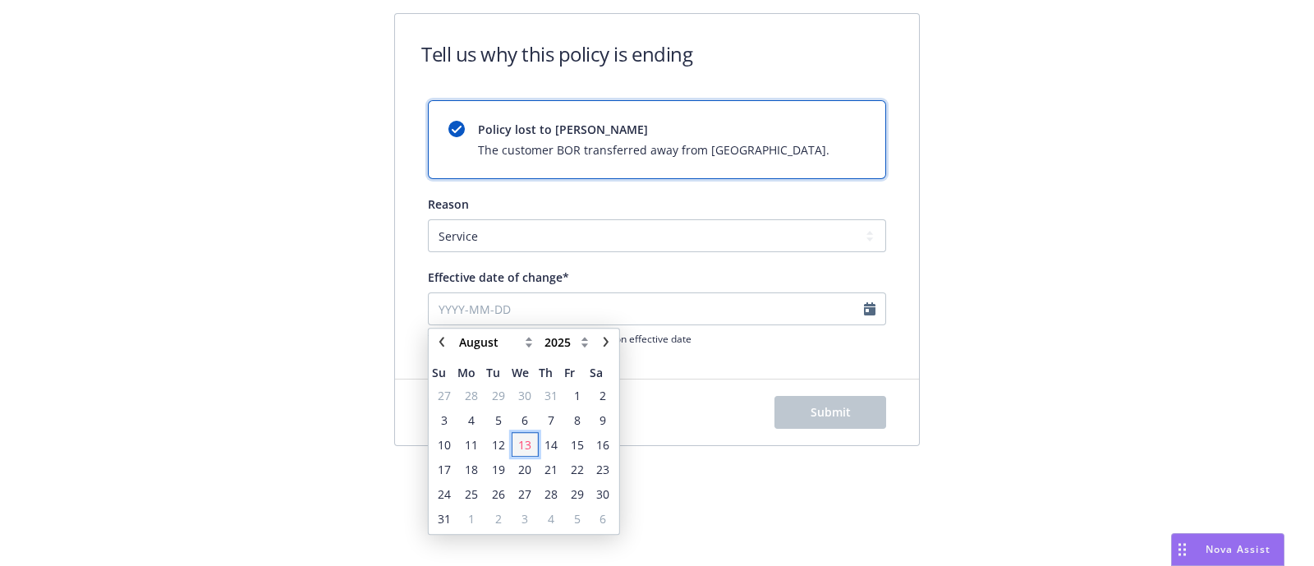
click at [534, 444] on span "13" at bounding box center [525, 444] width 24 height 21
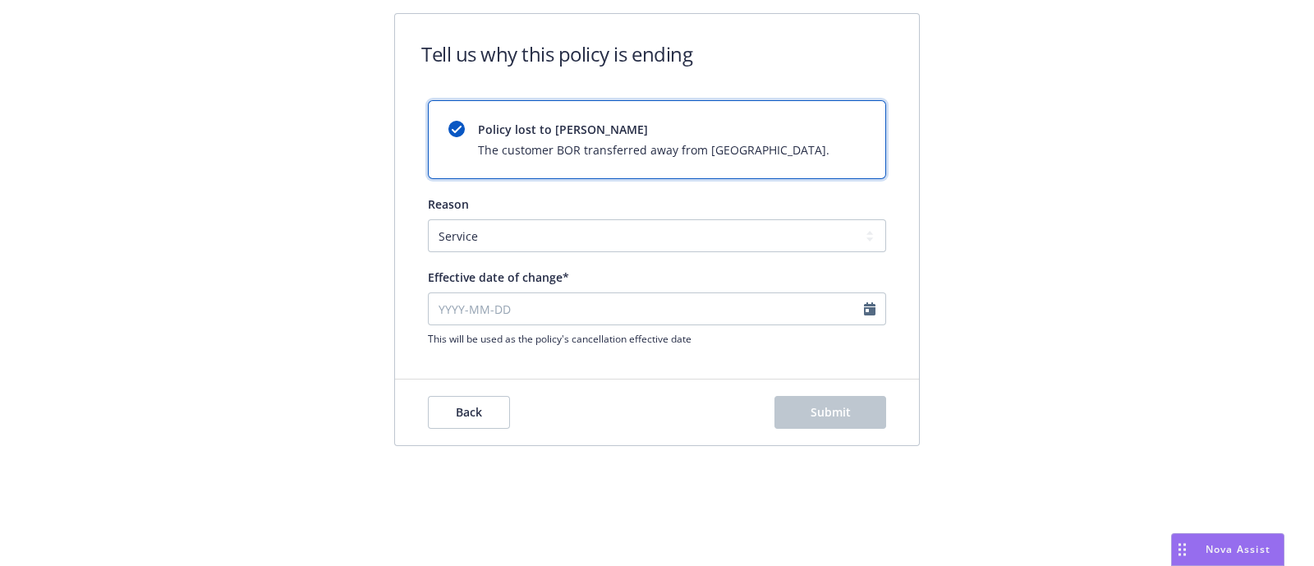
type input "2025-08-13"
click at [853, 408] on button "Submit" at bounding box center [830, 412] width 112 height 33
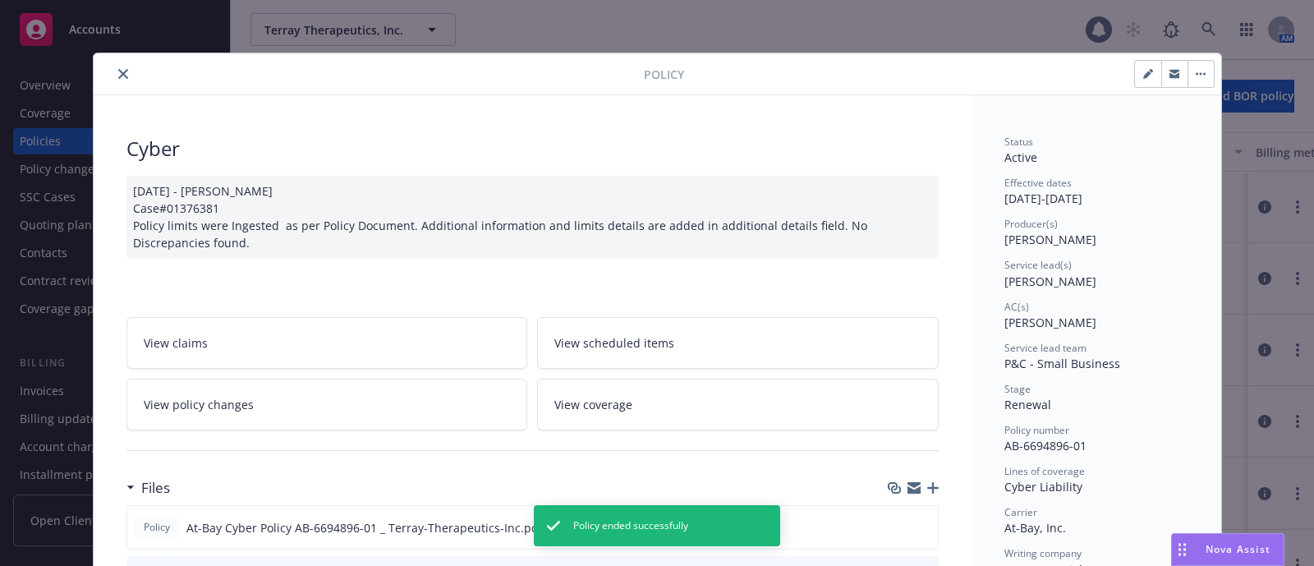
scroll to position [48, 0]
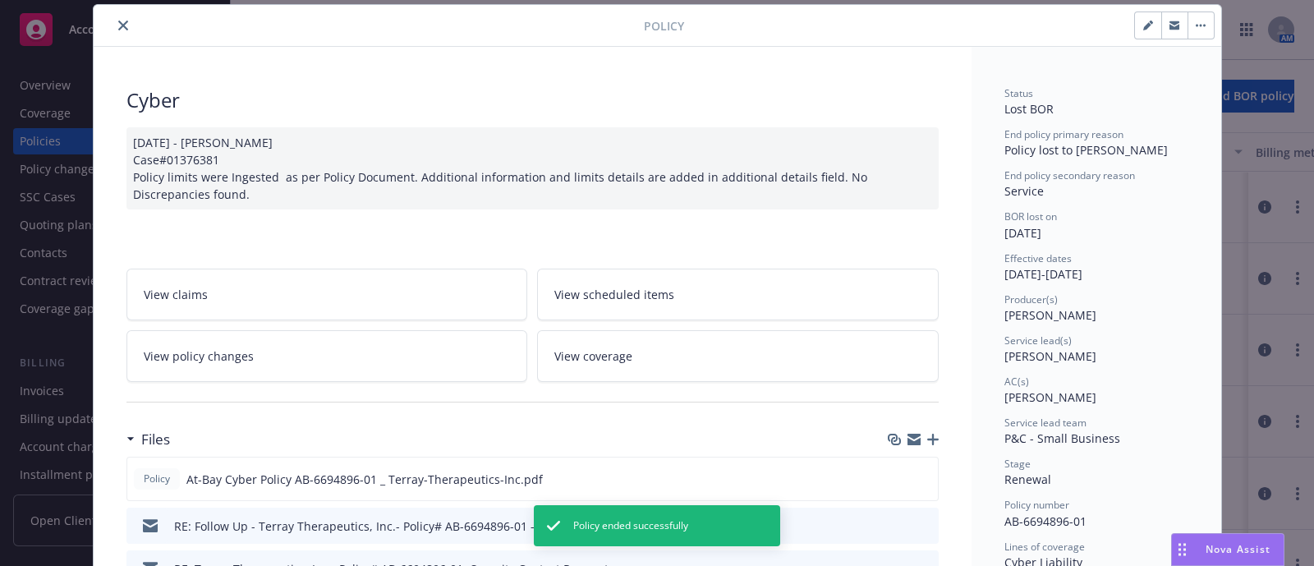
click at [120, 18] on button "close" at bounding box center [123, 26] width 20 height 20
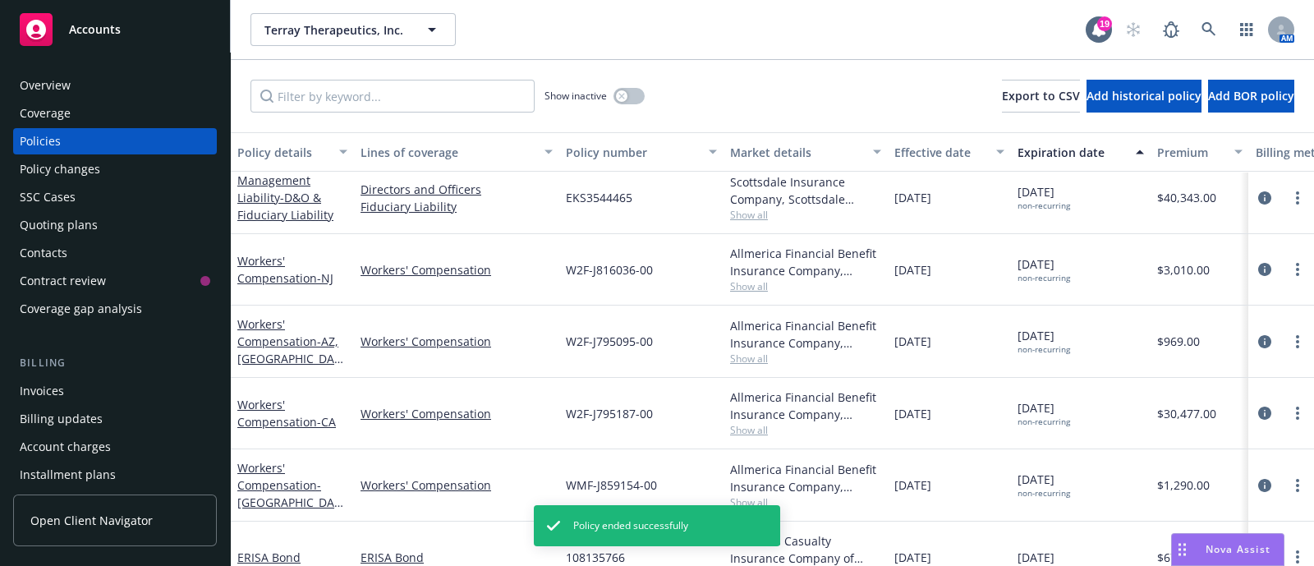
scroll to position [319, 0]
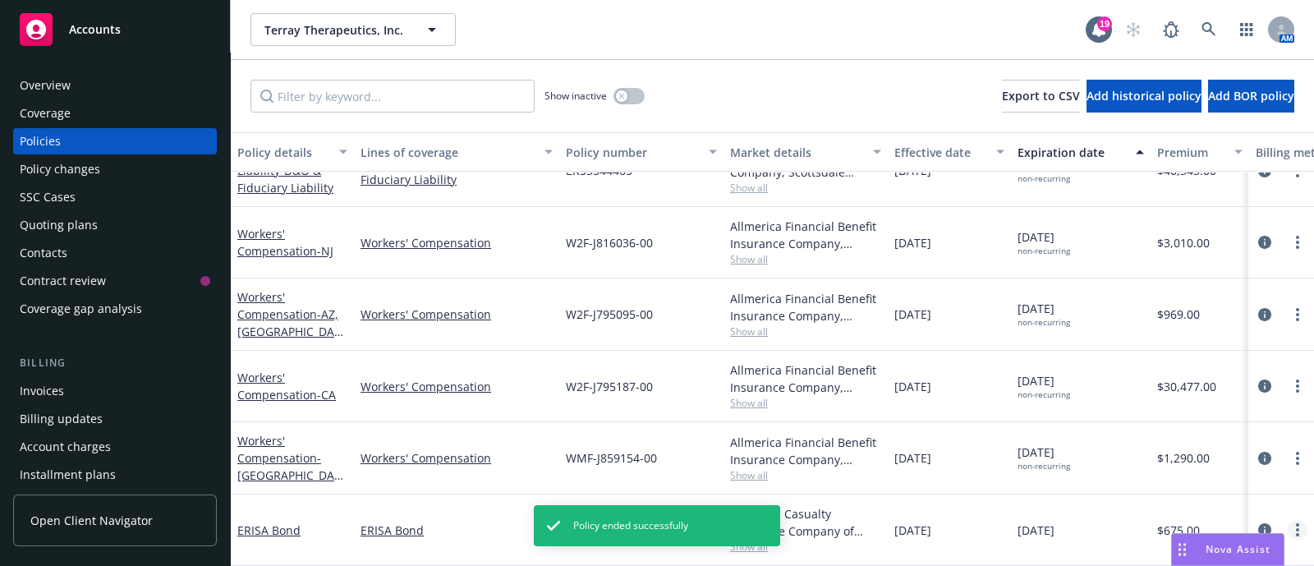
click at [1288, 520] on link "more" at bounding box center [1298, 530] width 20 height 20
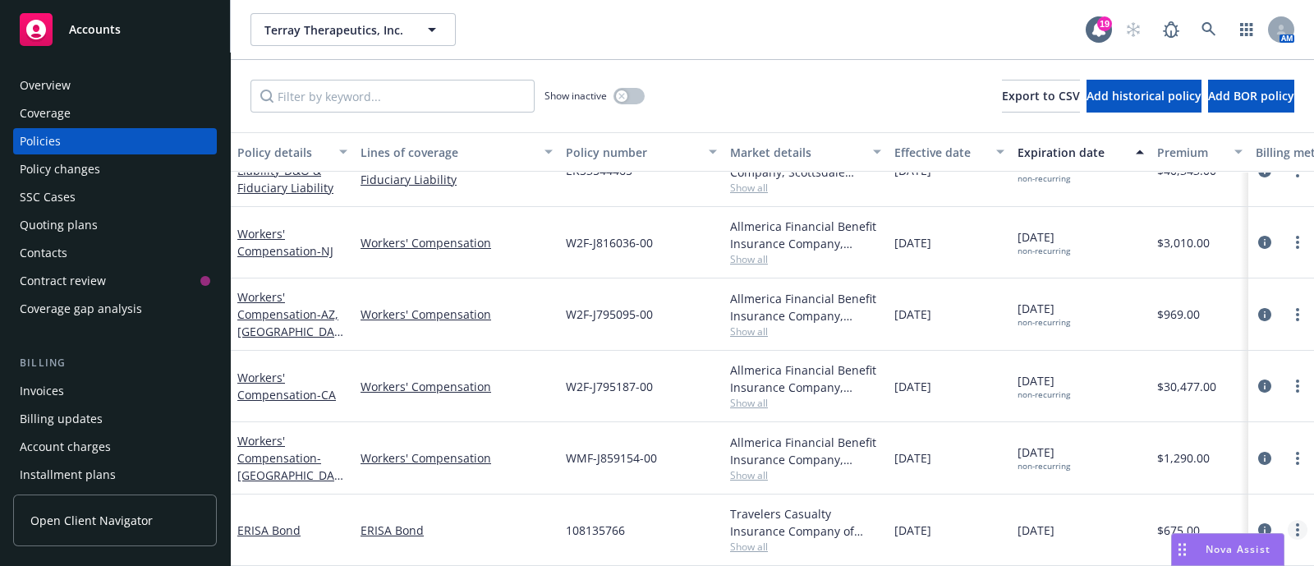
click at [1288, 520] on link "more" at bounding box center [1298, 530] width 20 height 20
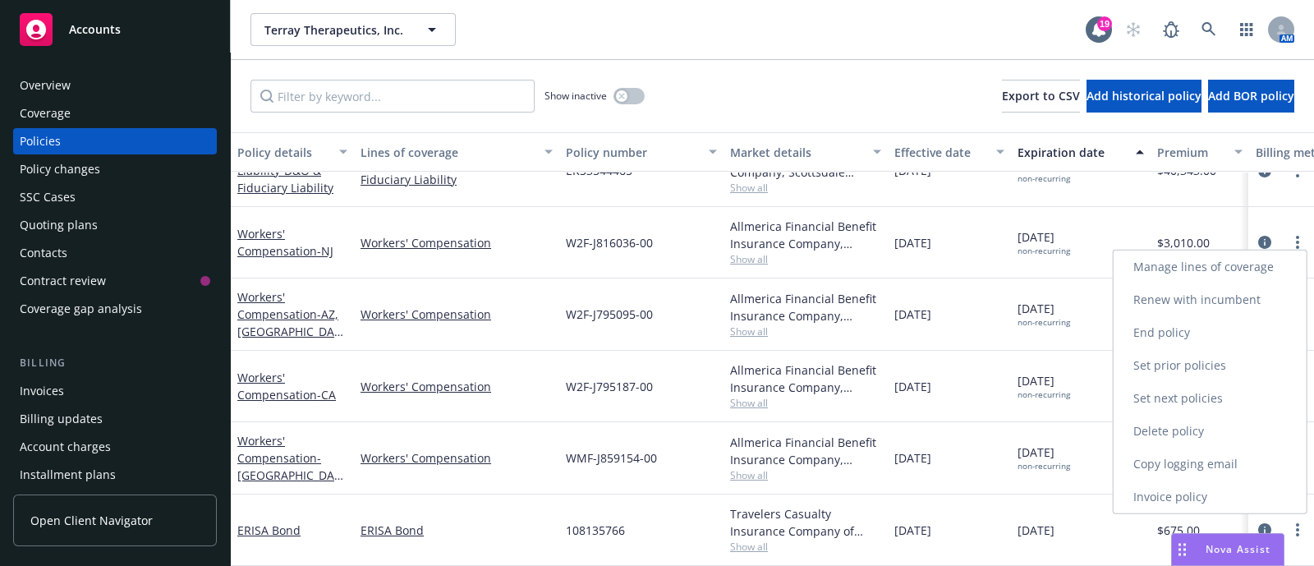
click at [1206, 324] on link "End policy" at bounding box center [1210, 332] width 193 height 33
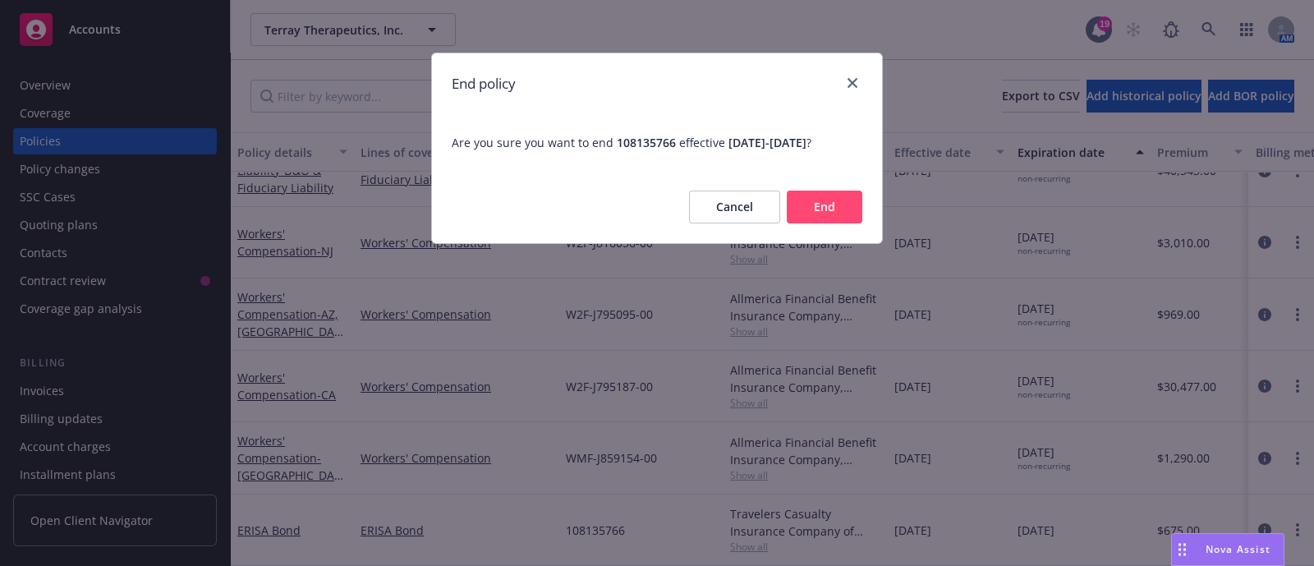
click at [802, 202] on button "End" at bounding box center [825, 207] width 76 height 33
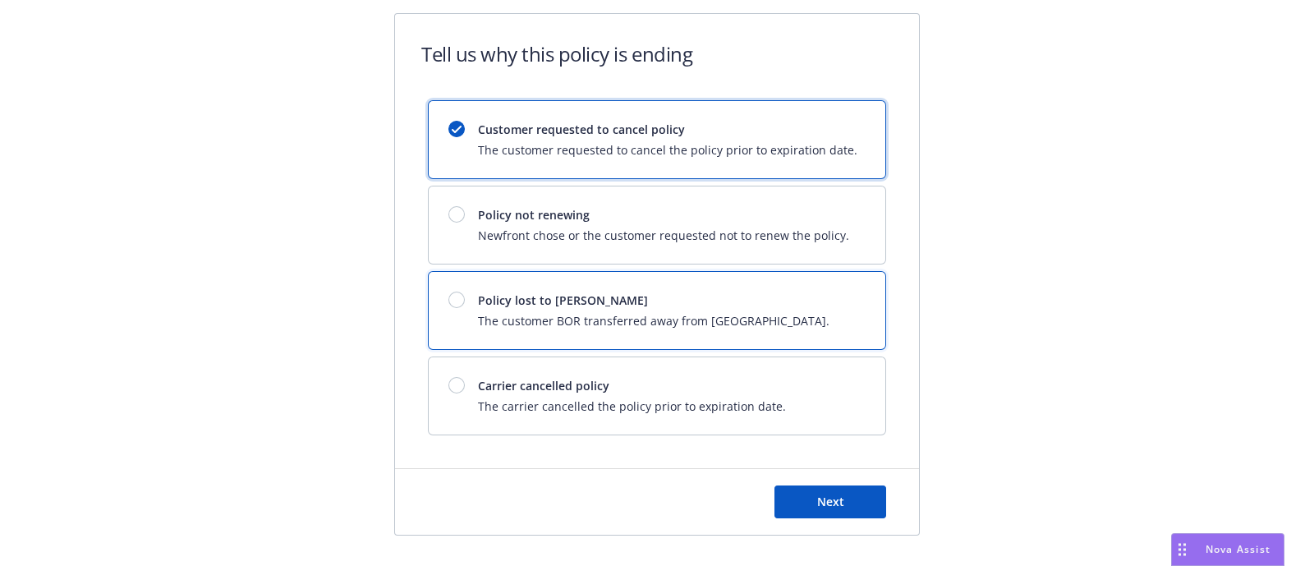
click at [702, 319] on span "The customer BOR transferred away from Newfront." at bounding box center [654, 320] width 352 height 17
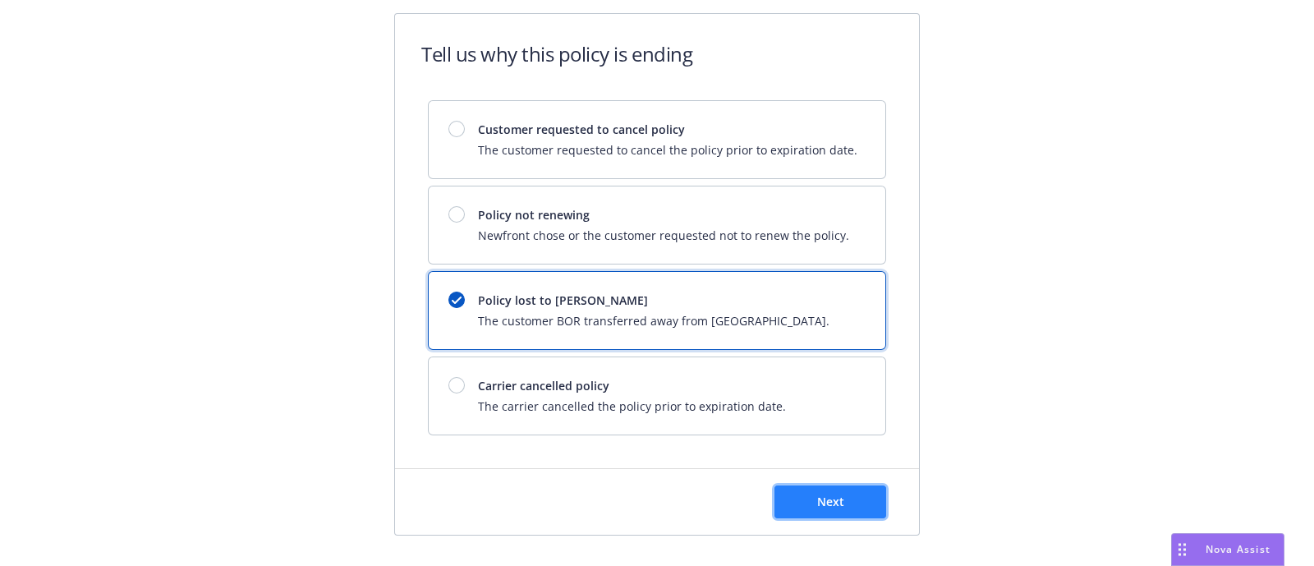
click at [817, 494] on span "Next" at bounding box center [830, 502] width 27 height 16
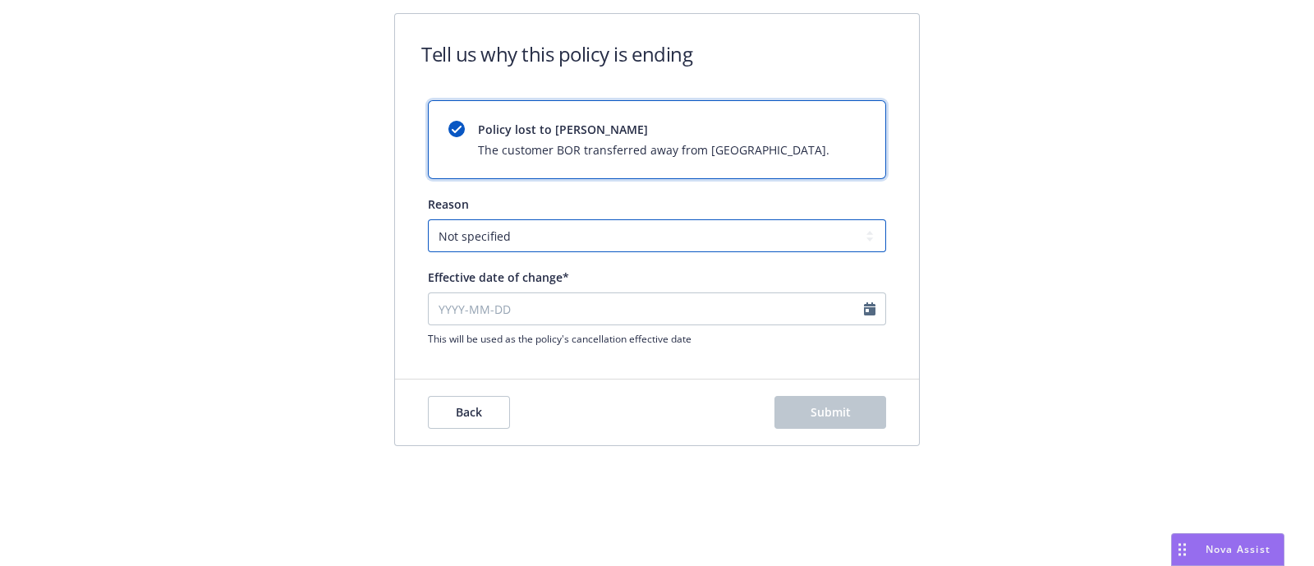
click at [623, 244] on select "Not specified Service Pricing Buyer change M&A, Bankruptcy, or Out of business …" at bounding box center [657, 235] width 458 height 33
select select "Service"
click at [428, 219] on select "Not specified Service Pricing Buyer change M&A, Bankruptcy, or Out of business …" at bounding box center [657, 235] width 458 height 33
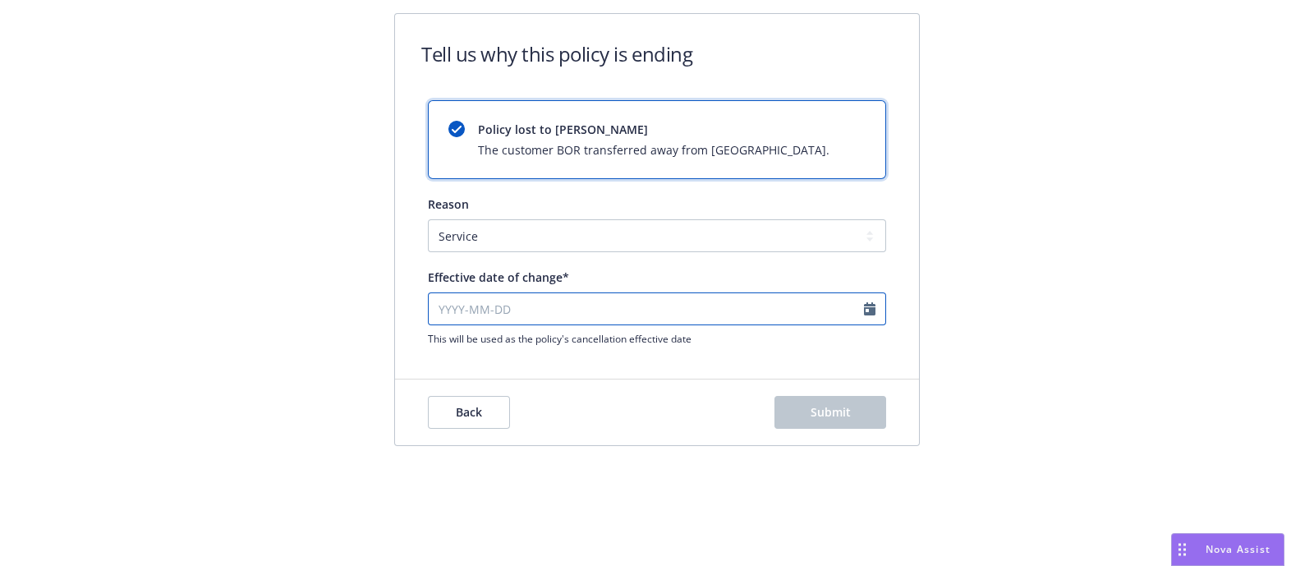
select select "August"
select select "2025"
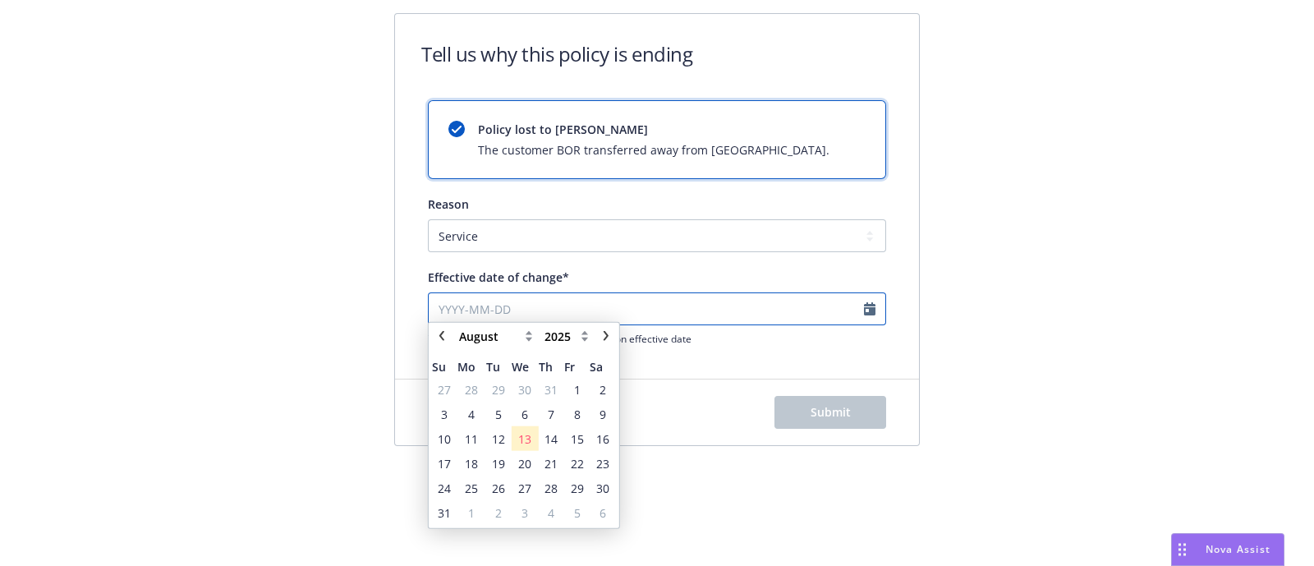
click at [628, 318] on input "Effective date of change*" at bounding box center [657, 308] width 458 height 33
click at [531, 445] on span "13" at bounding box center [524, 444] width 13 height 17
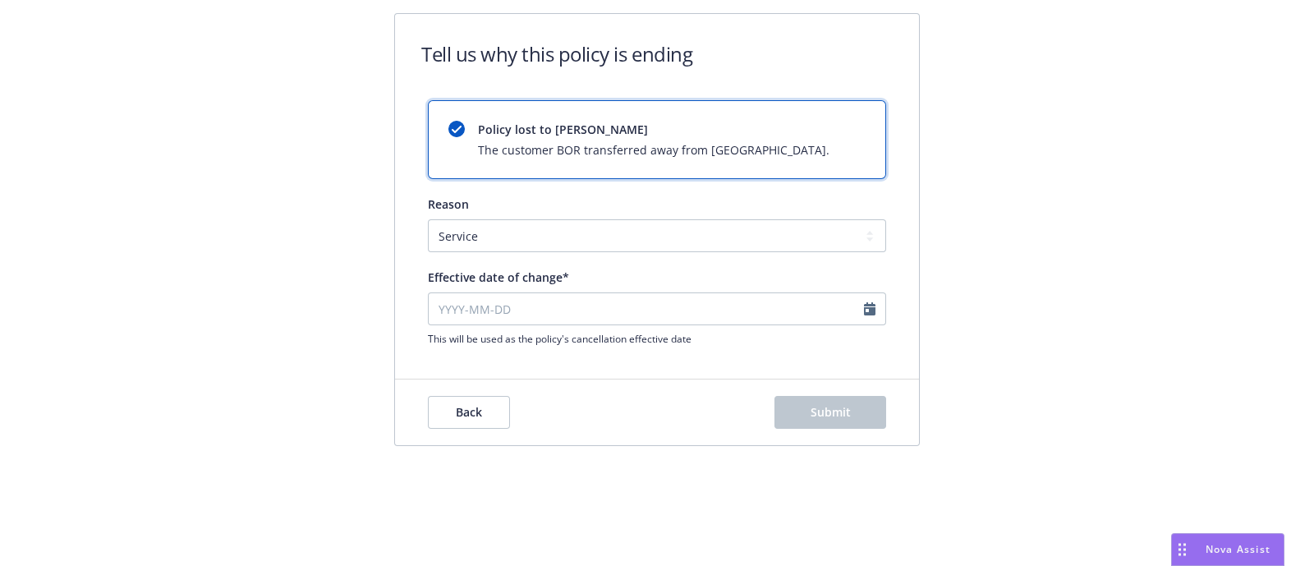
type input "2025-08-13"
click at [871, 410] on button "Submit" at bounding box center [830, 412] width 112 height 33
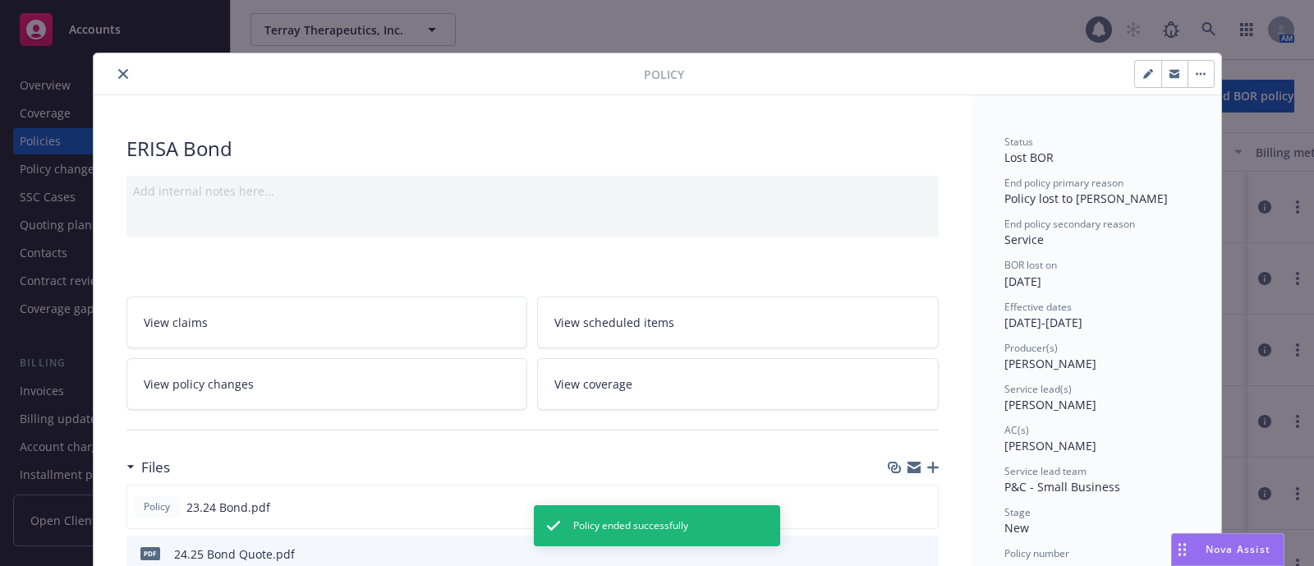
scroll to position [48, 0]
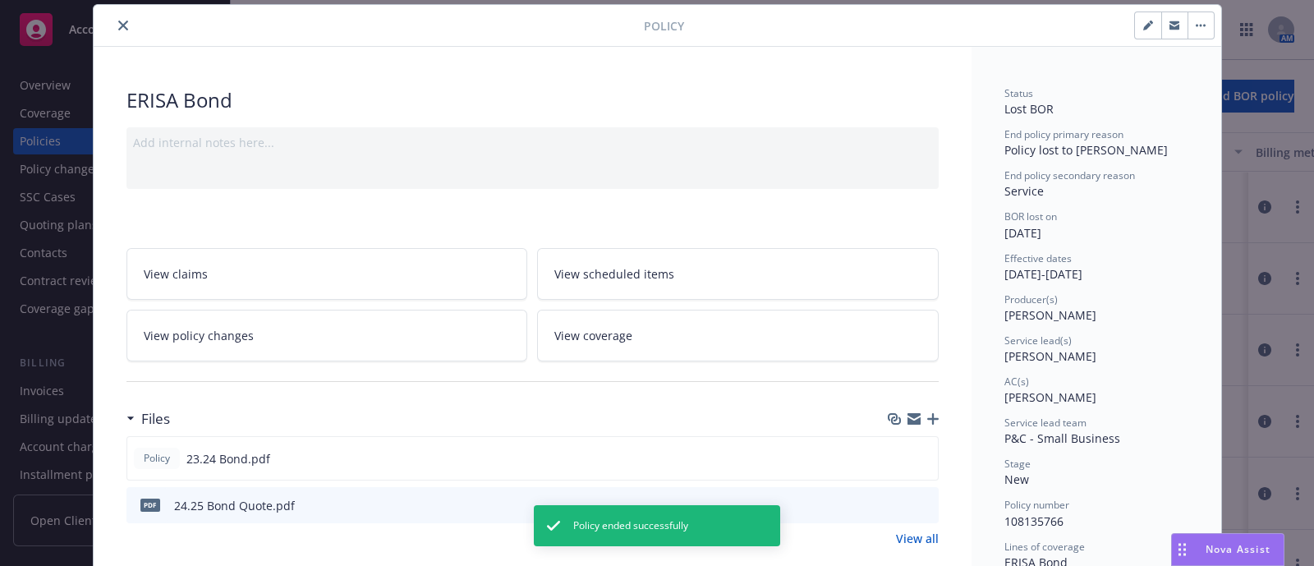
click at [116, 16] on button "close" at bounding box center [123, 26] width 20 height 20
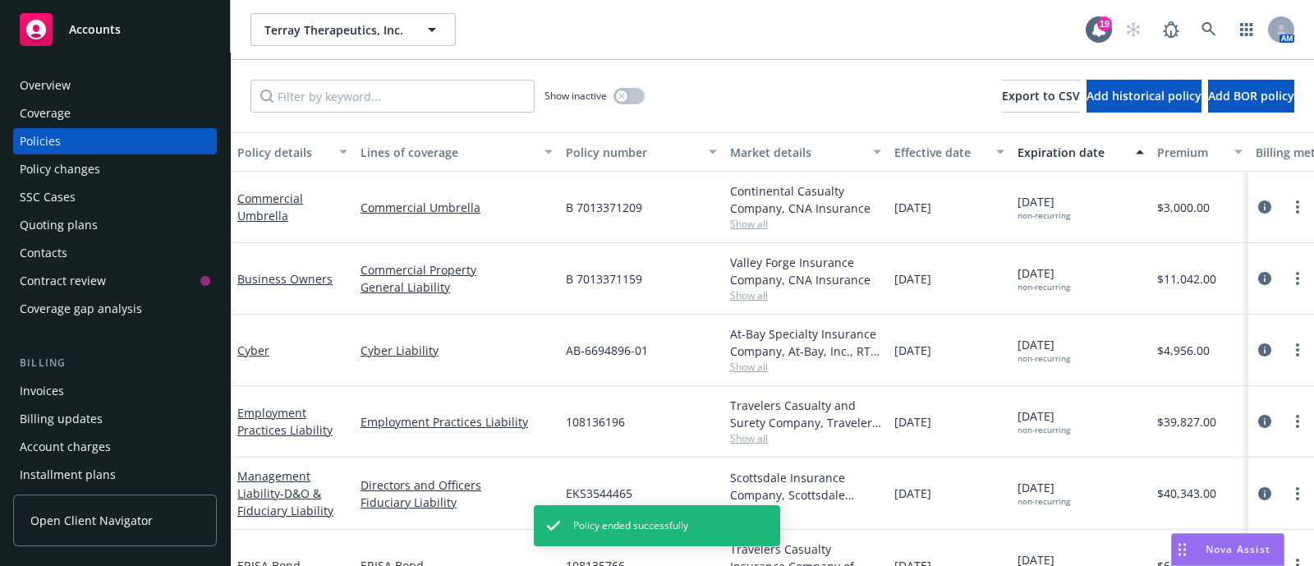
click at [49, 202] on div "SSC Cases" at bounding box center [48, 197] width 56 height 26
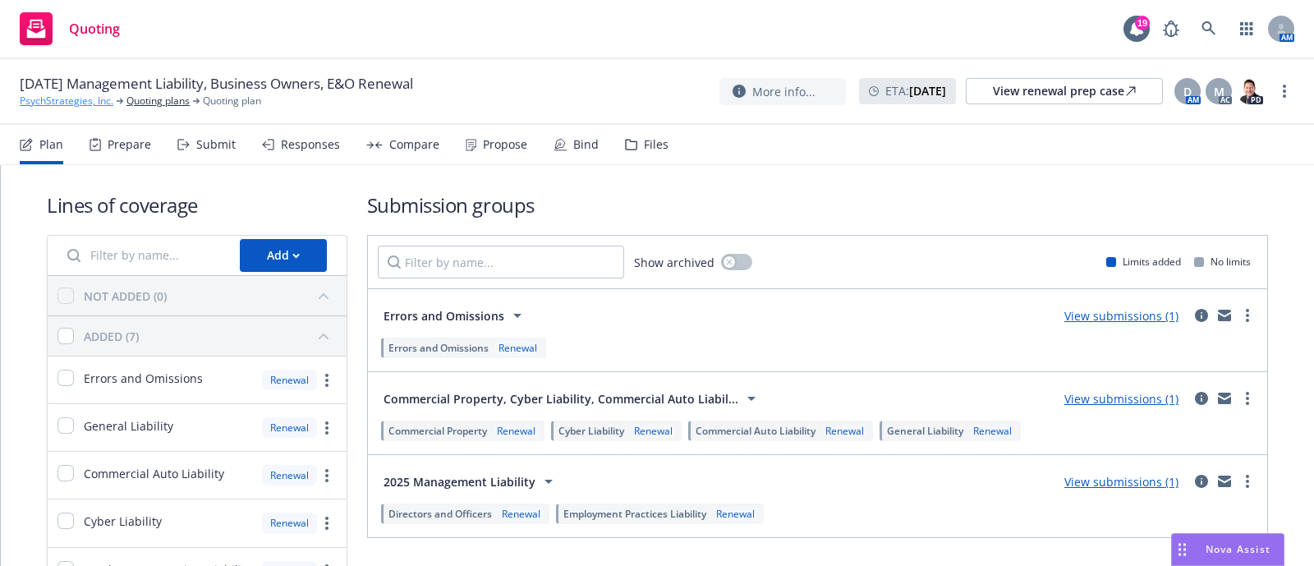
click at [70, 94] on link "PsychStrategies, Inc." at bounding box center [67, 101] width 94 height 15
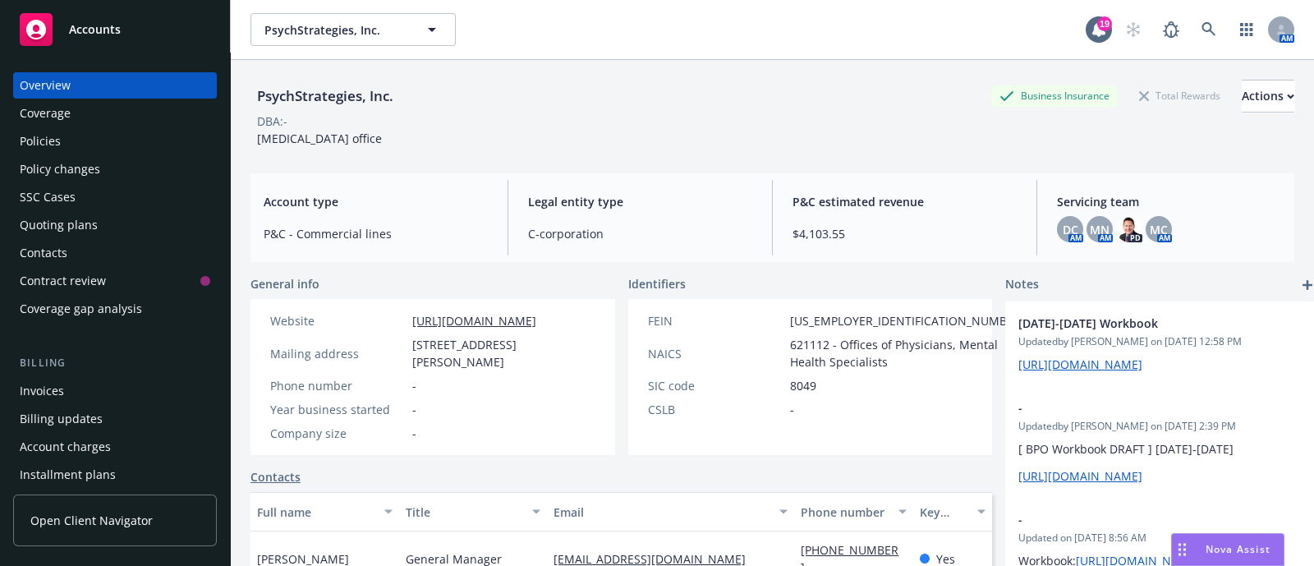
click at [68, 381] on div "Invoices" at bounding box center [115, 391] width 191 height 26
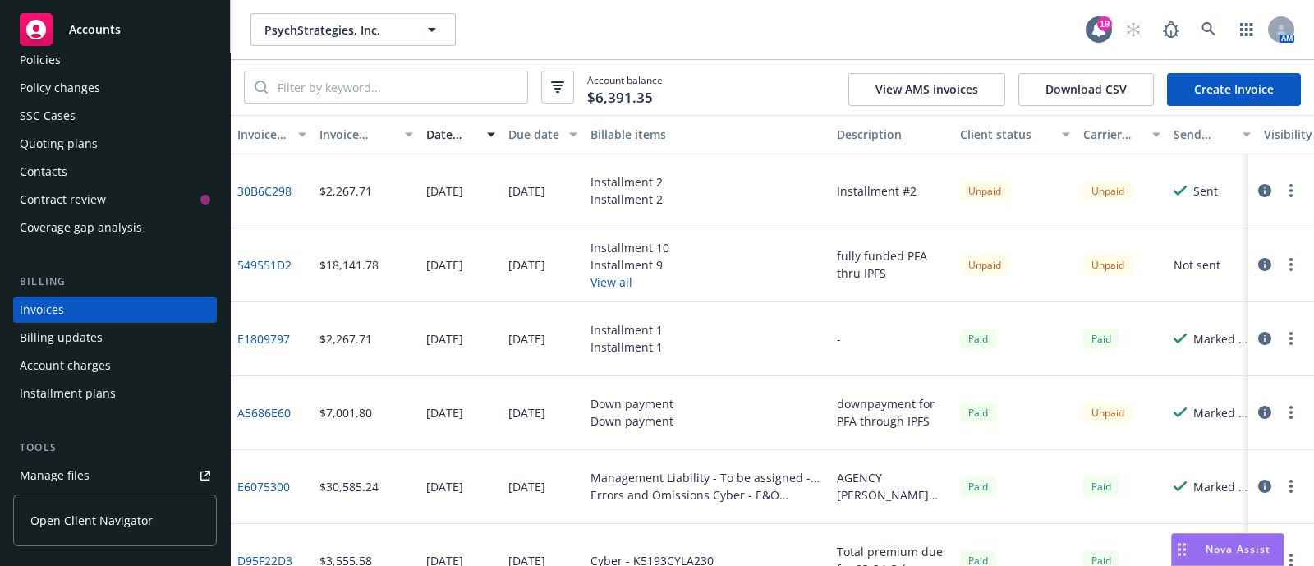
scroll to position [0, 156]
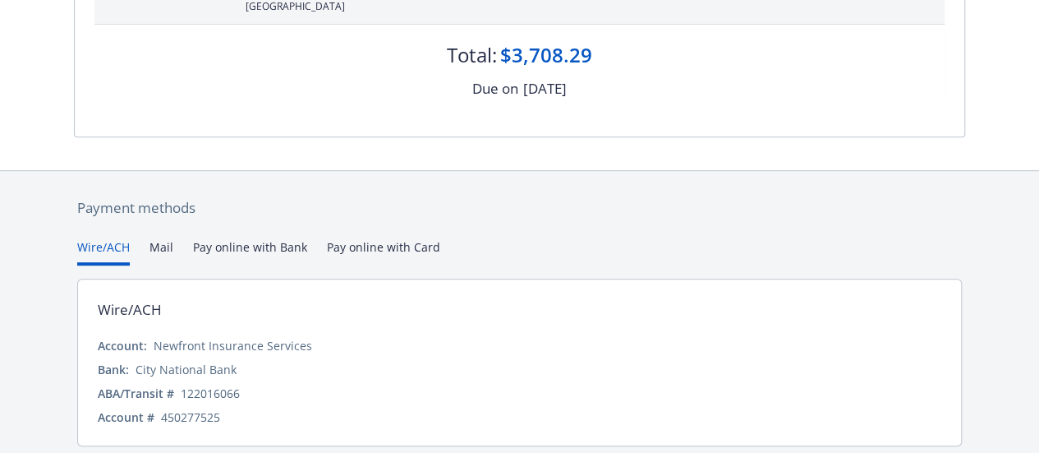
scroll to position [352, 0]
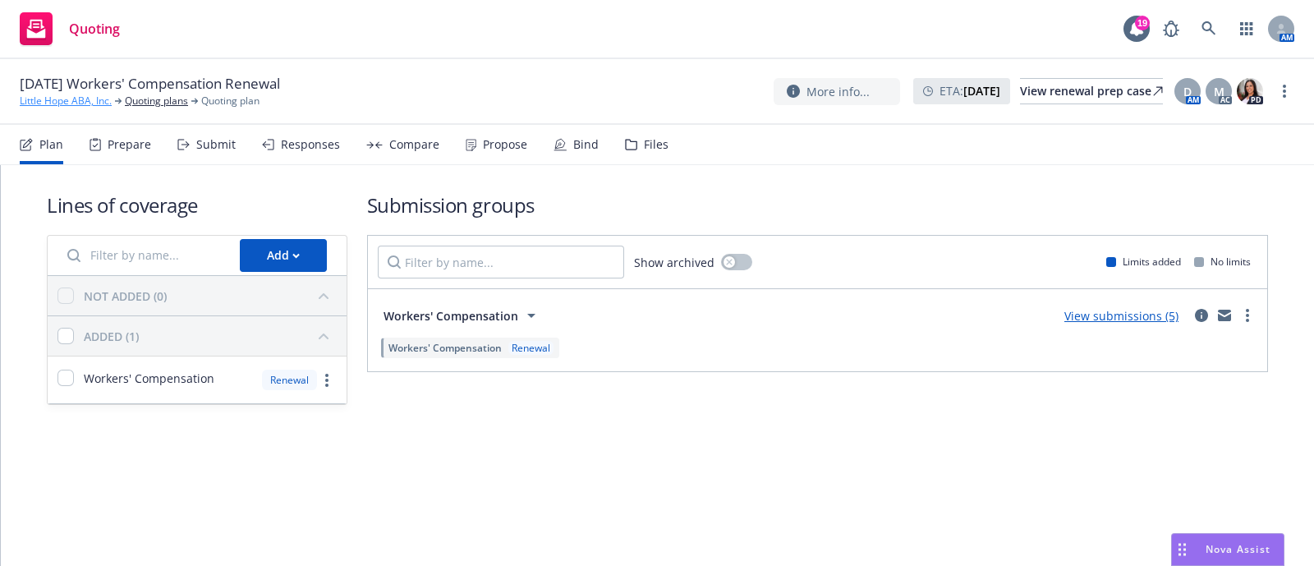
click at [90, 94] on link "Little Hope ABA, Inc." at bounding box center [66, 101] width 92 height 15
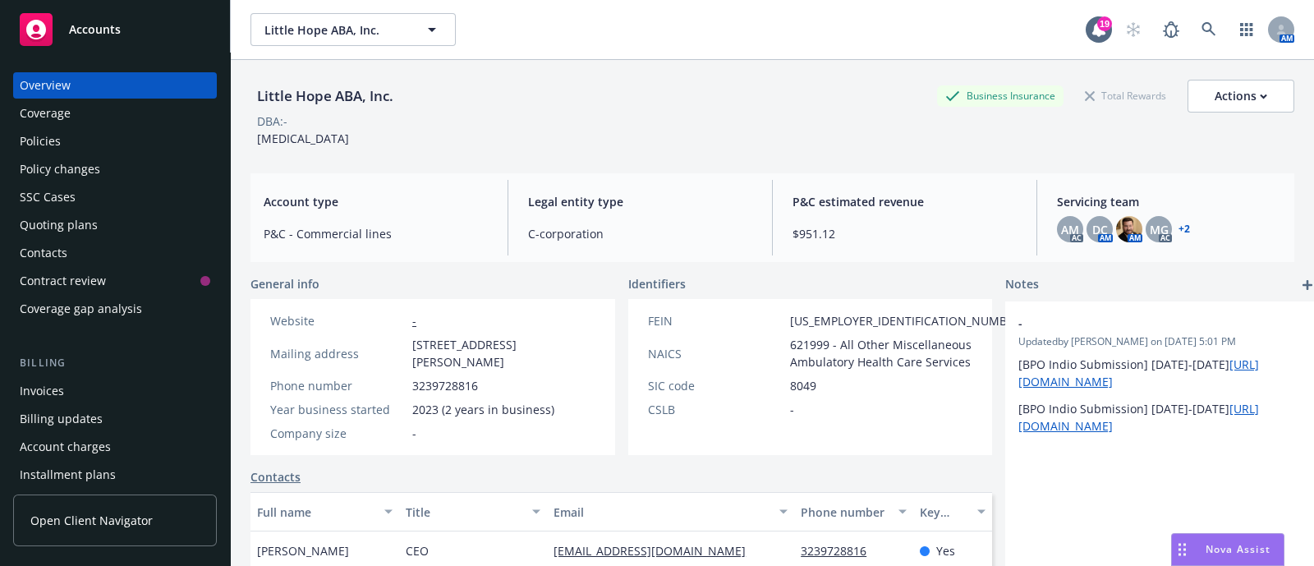
click at [67, 140] on div "Policies" at bounding box center [115, 141] width 191 height 26
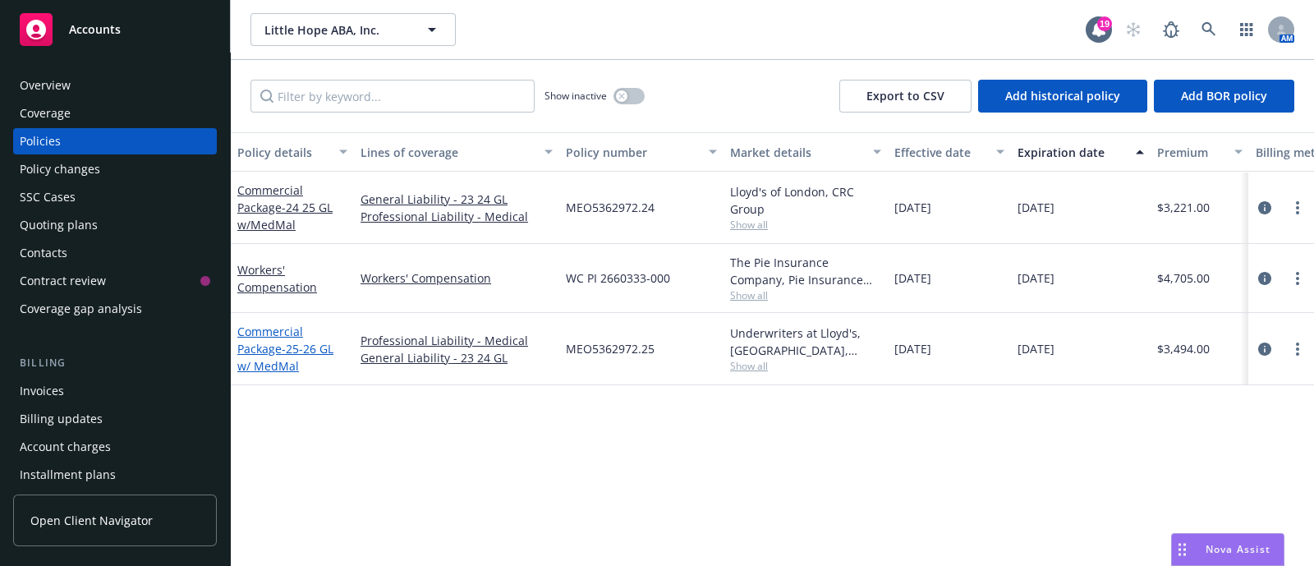
click at [289, 342] on span "- 25-26 GL w/ MedMal" at bounding box center [285, 357] width 96 height 33
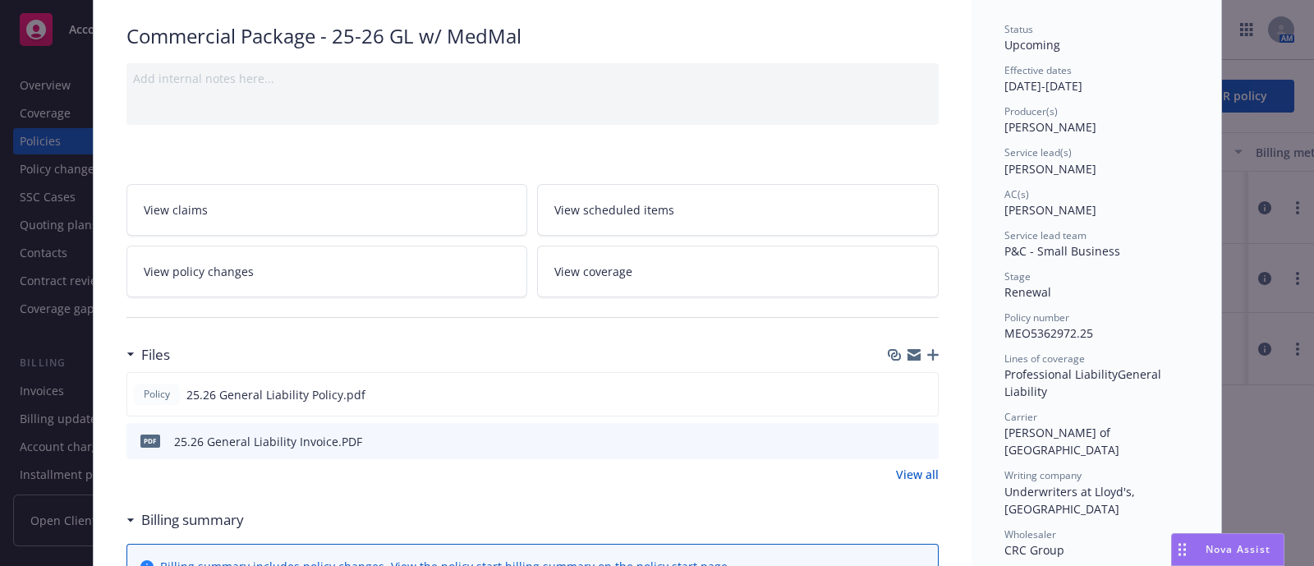
scroll to position [272, 0]
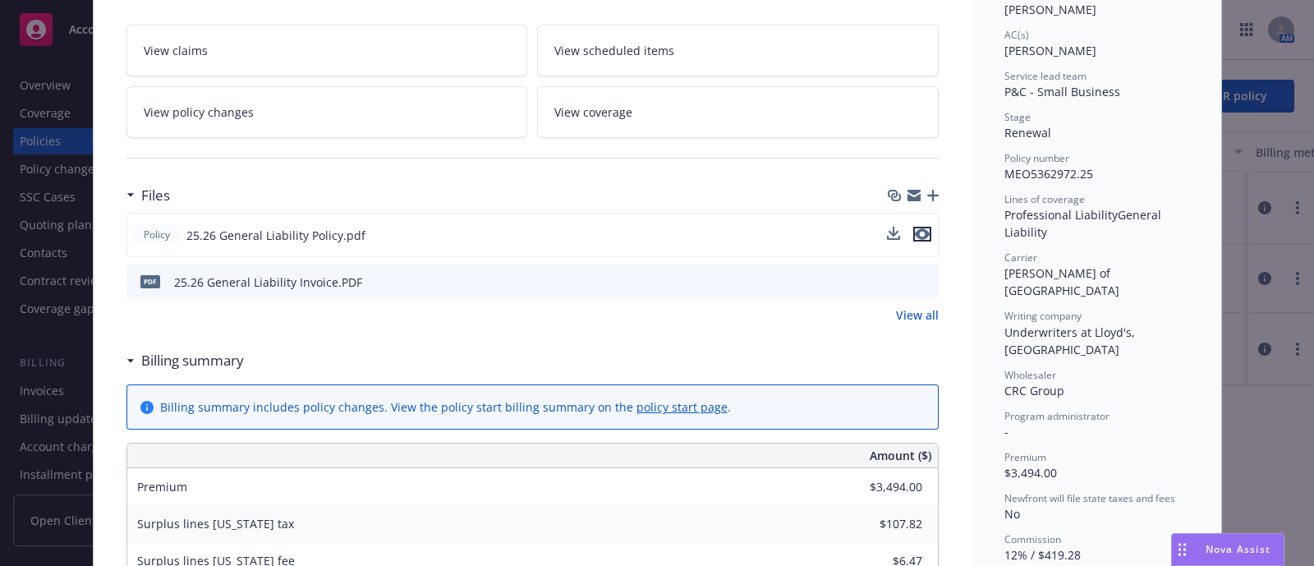
click at [915, 233] on icon "preview file" at bounding box center [922, 233] width 15 height 11
click at [925, 316] on link "View all" at bounding box center [917, 314] width 43 height 17
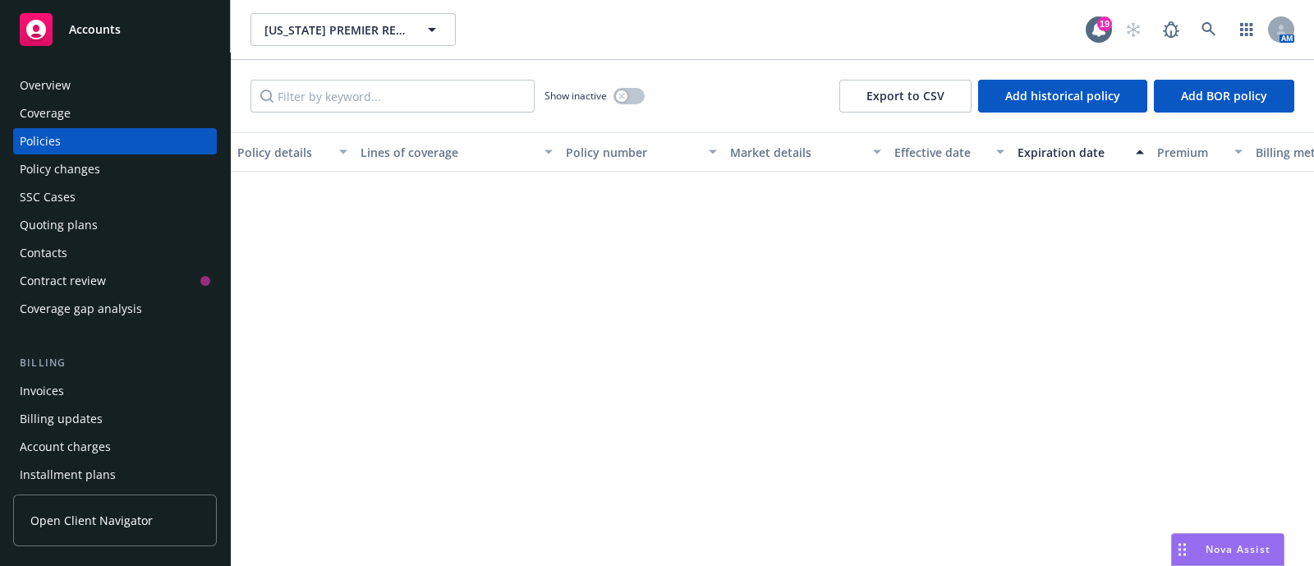
scroll to position [517, 0]
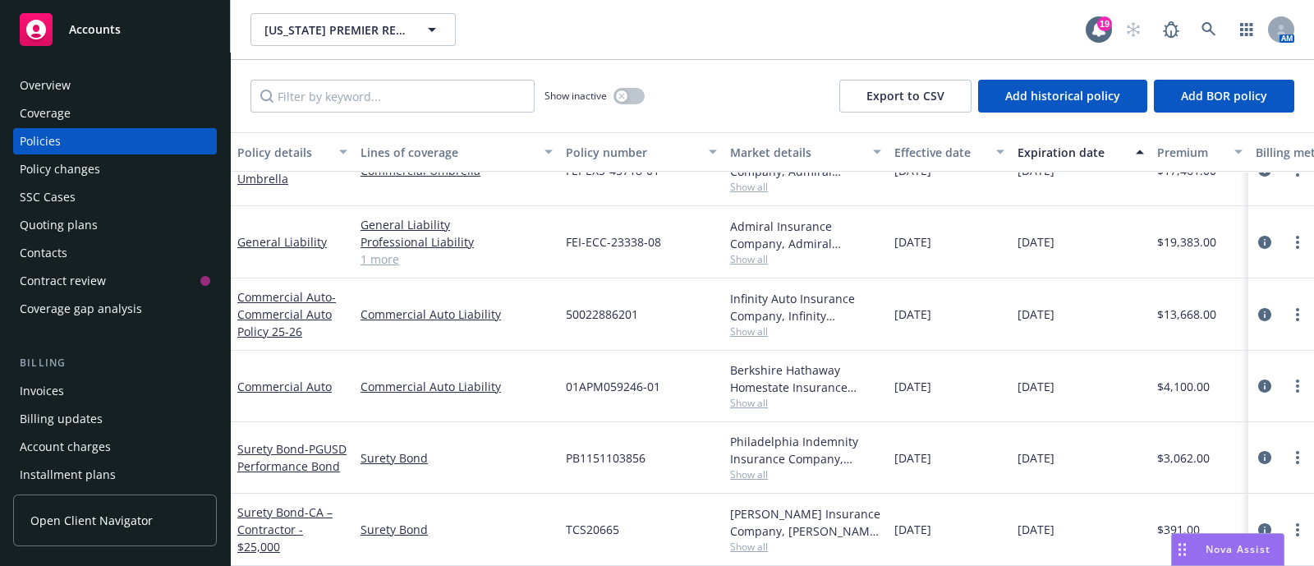
click at [450, 113] on div "Show inactive Export to CSV Add historical policy Add BOR policy" at bounding box center [772, 96] width 1083 height 72
click at [465, 104] on input "Filter by keyword..." at bounding box center [392, 96] width 284 height 33
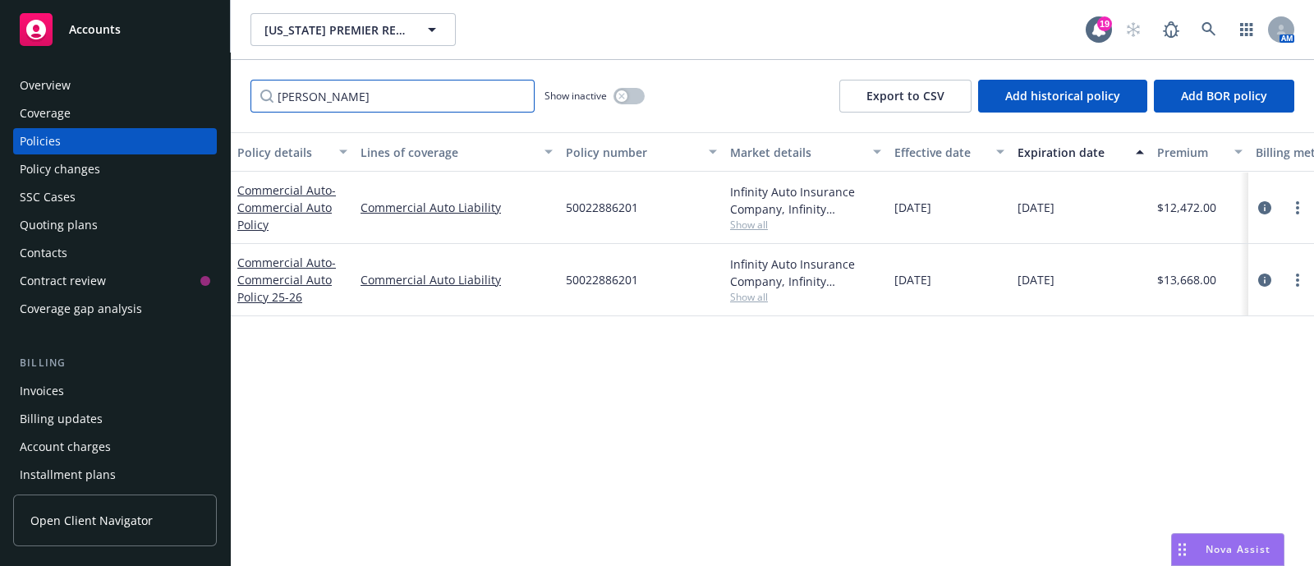
scroll to position [0, 0]
type input "kemper"
click at [605, 203] on span "50022886201" at bounding box center [602, 207] width 72 height 17
copy span "50022886201"
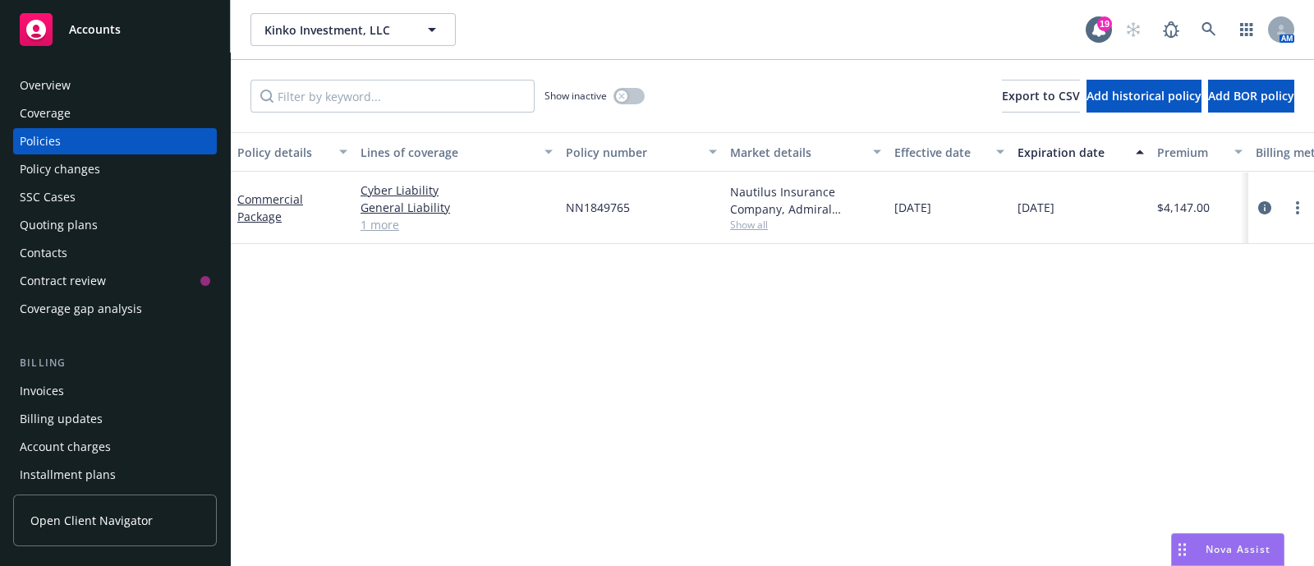
click at [379, 228] on link "1 more" at bounding box center [457, 224] width 192 height 17
click at [396, 248] on link "View less" at bounding box center [457, 241] width 192 height 17
click at [31, 94] on div "Overview" at bounding box center [45, 85] width 51 height 26
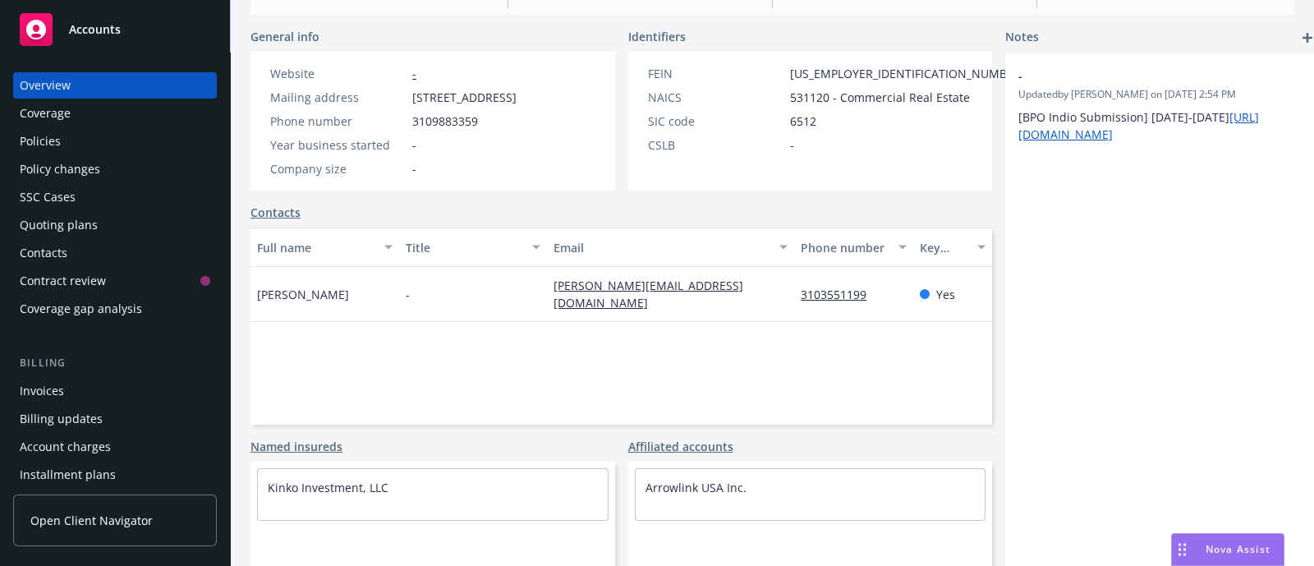
scroll to position [264, 0]
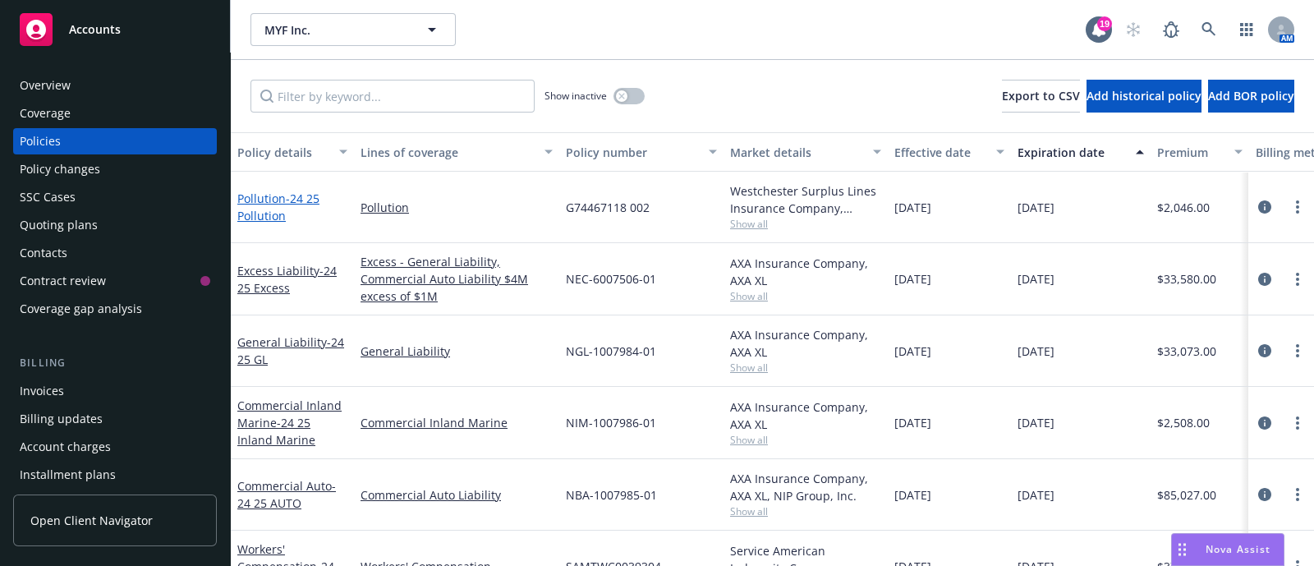
click at [266, 207] on span "- 24 25 Pollution" at bounding box center [278, 207] width 82 height 33
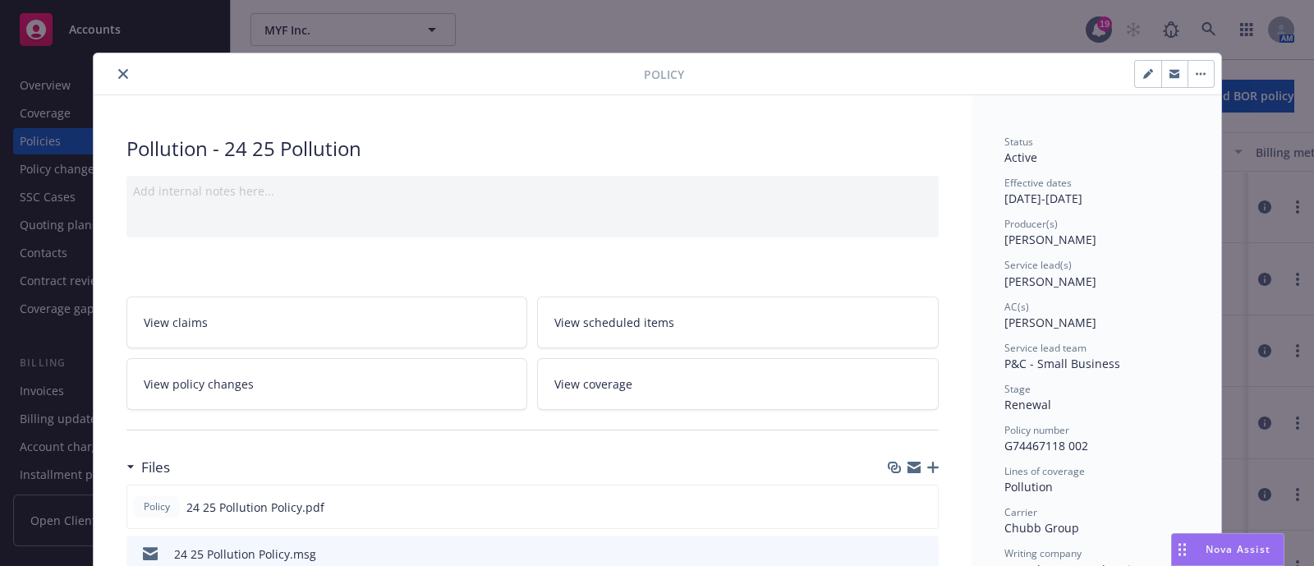
scroll to position [149, 0]
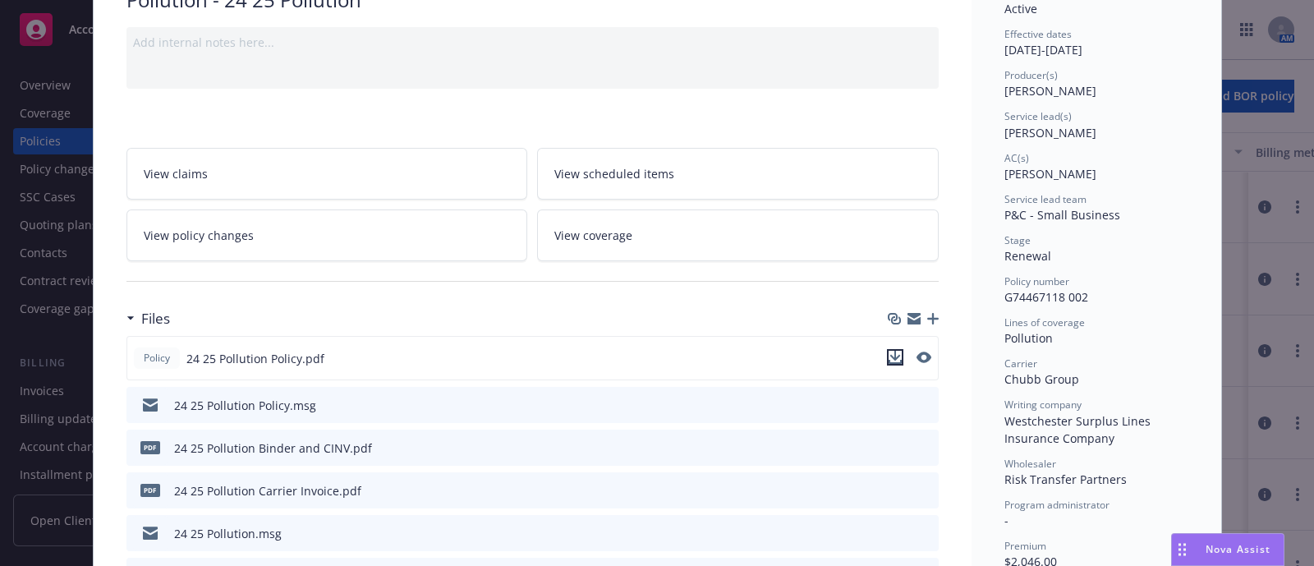
click at [889, 353] on icon "download file" at bounding box center [895, 357] width 13 height 13
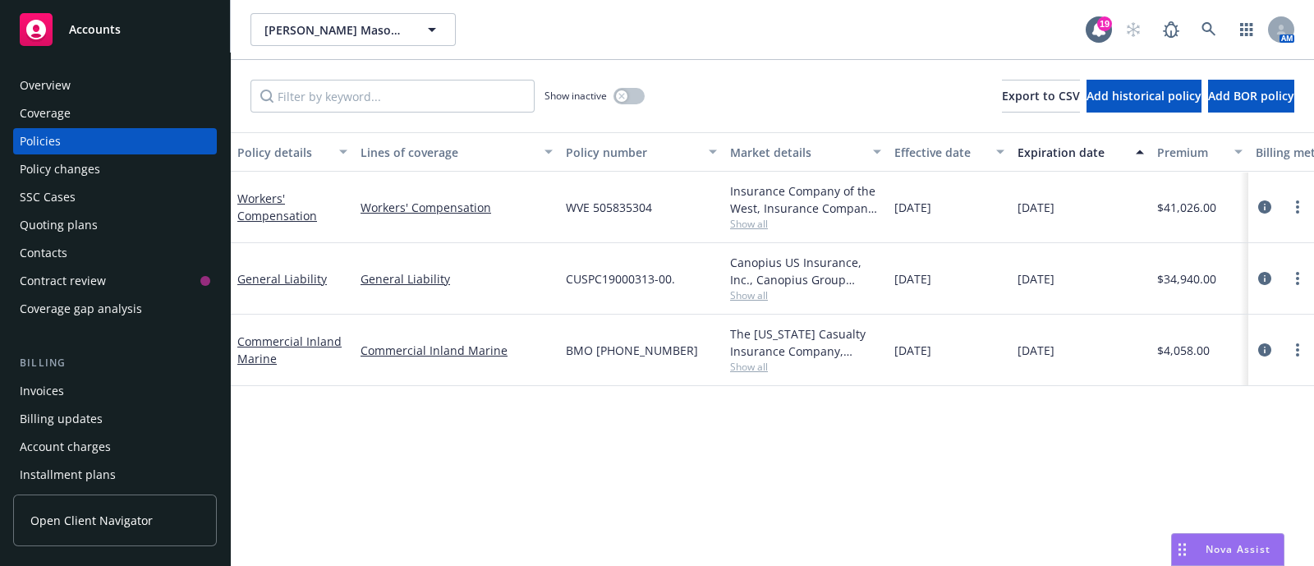
click at [748, 364] on span "Show all" at bounding box center [805, 367] width 151 height 14
